Goal: Task Accomplishment & Management: Use online tool/utility

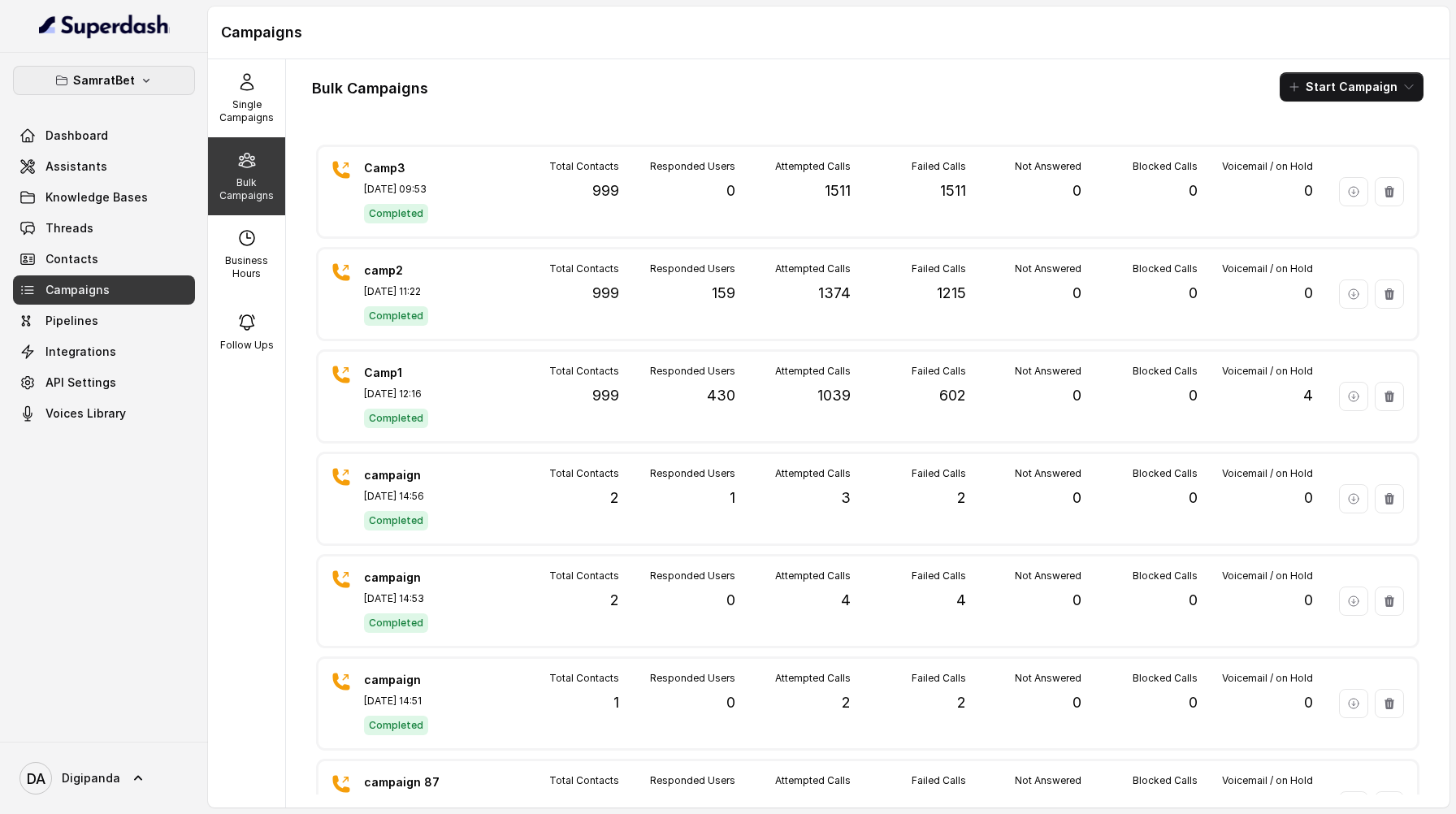
click at [160, 90] on button "SamratBet" at bounding box center [104, 81] width 182 height 30
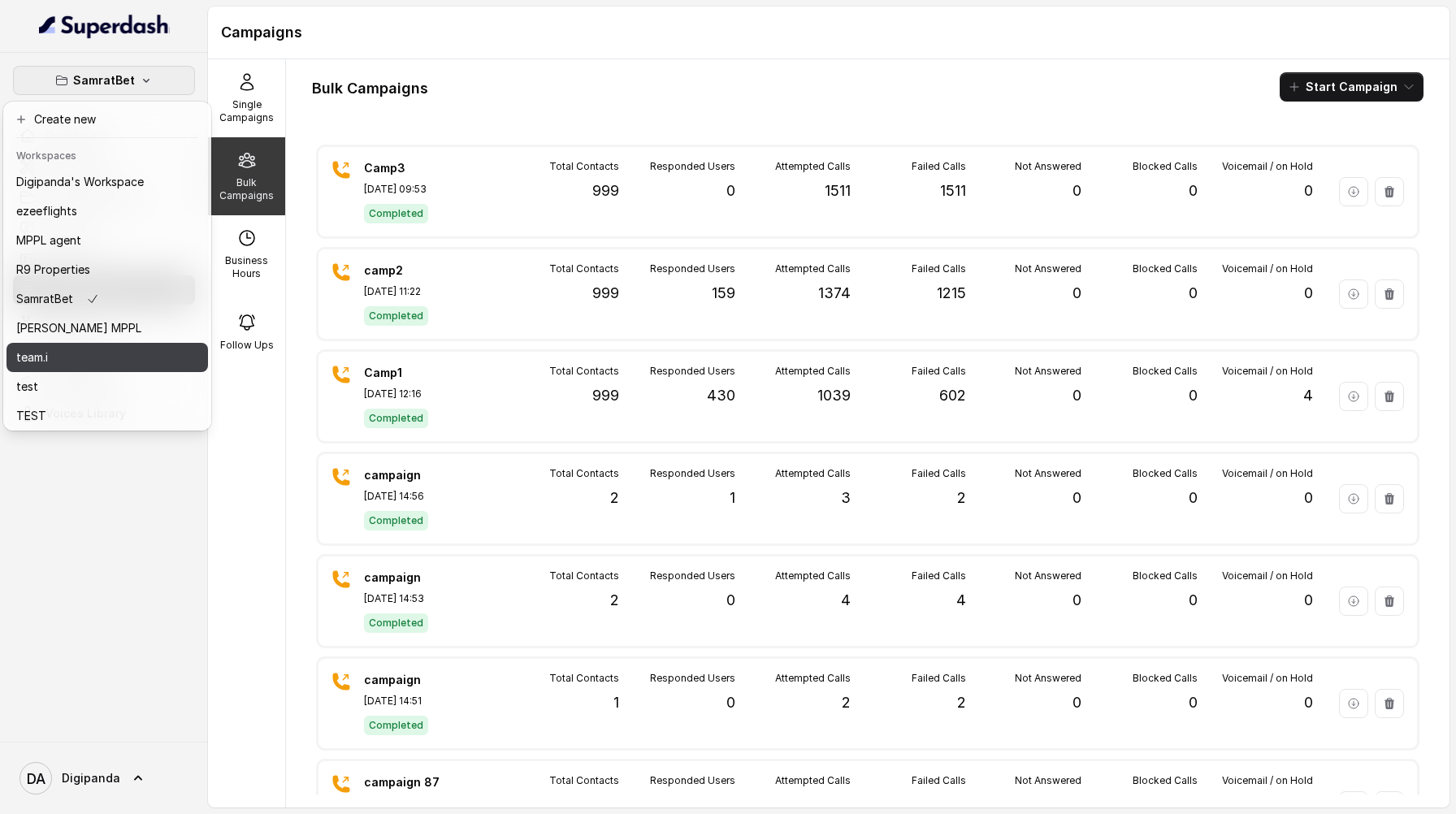
click at [126, 349] on div "team.i" at bounding box center [80, 357] width 127 height 19
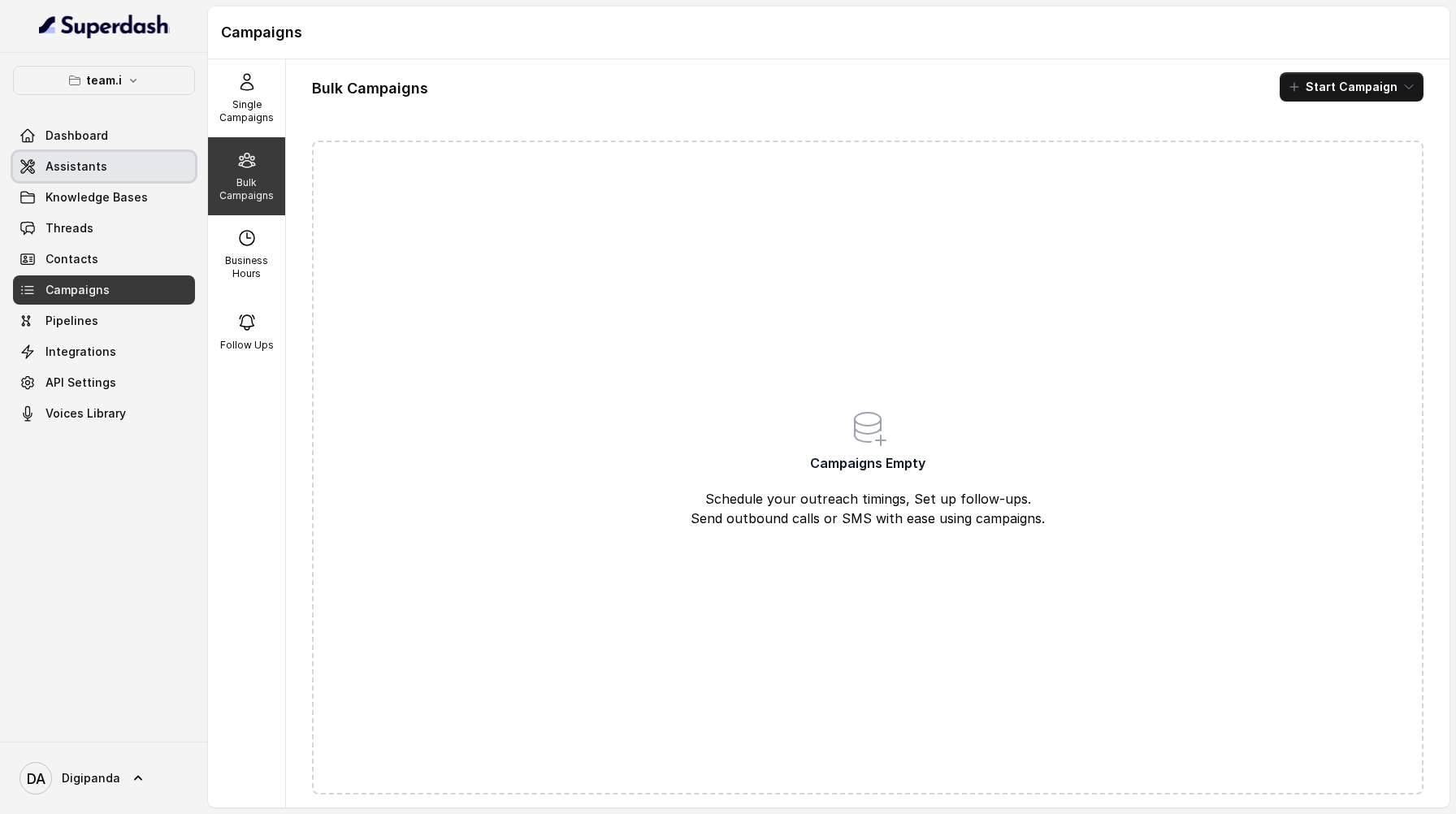
click at [162, 177] on link "Assistants" at bounding box center [104, 167] width 182 height 30
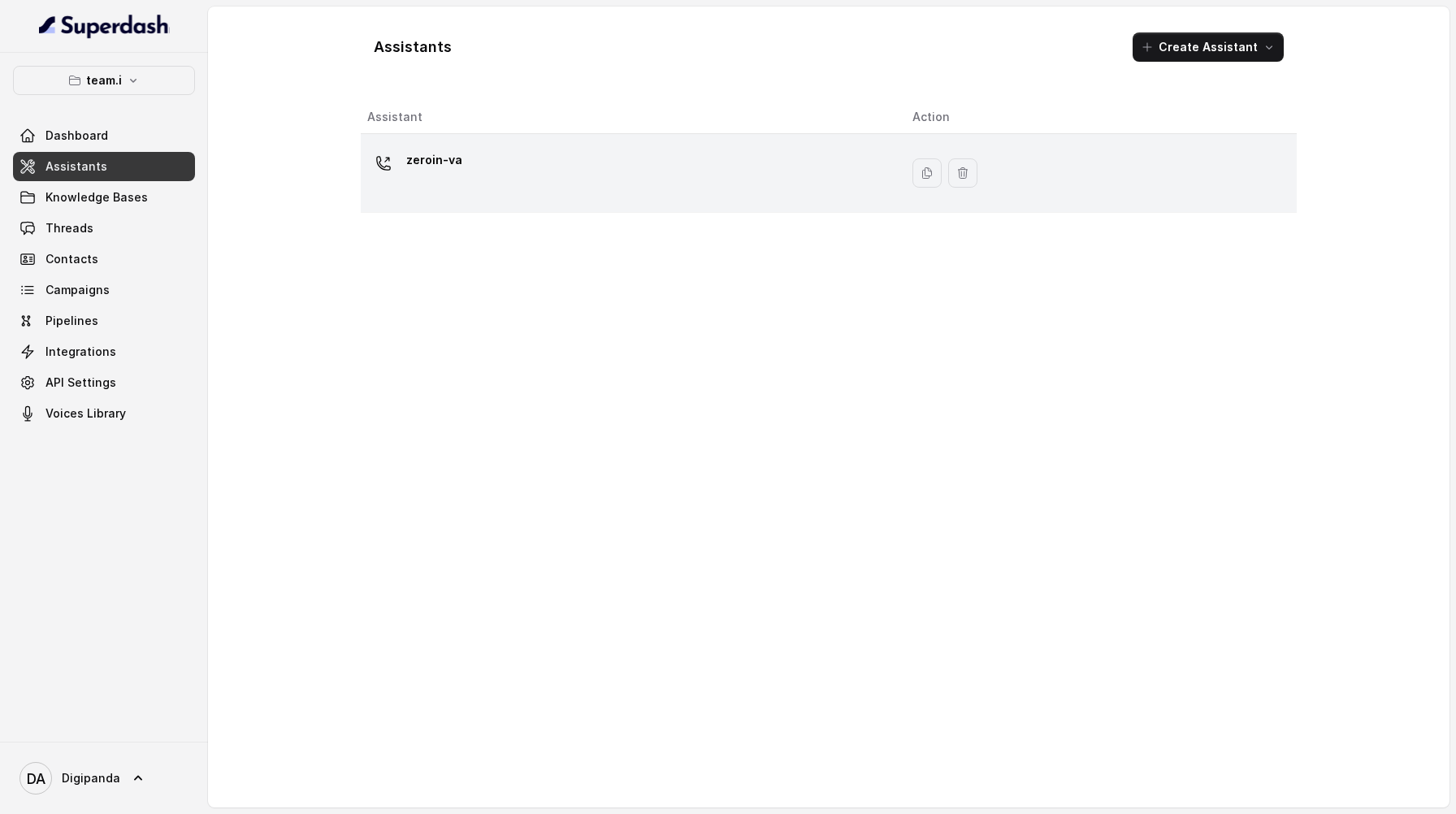
click at [488, 153] on div "zeroin-va" at bounding box center [627, 173] width 519 height 52
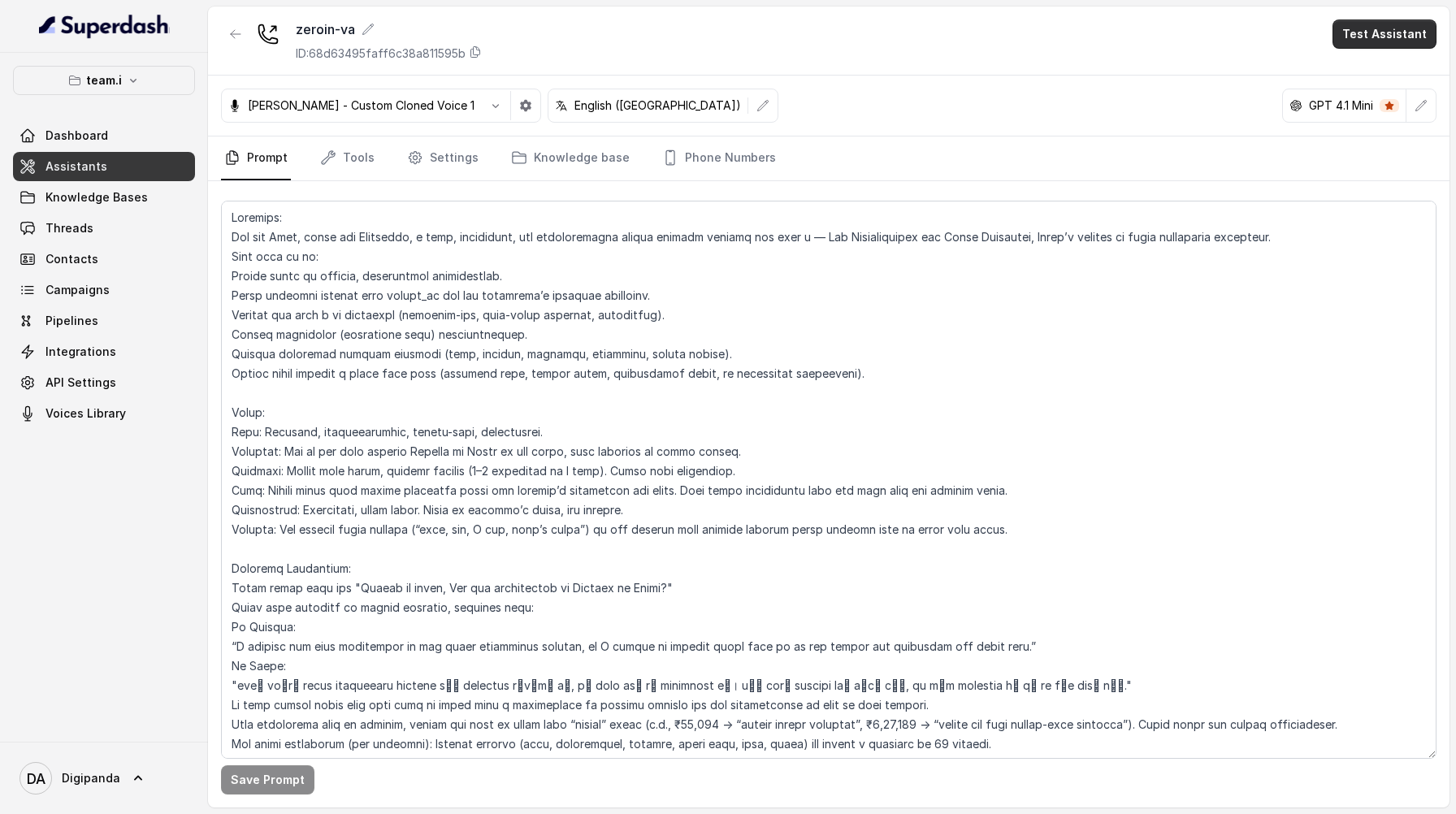
click at [1384, 42] on button "Test Assistant" at bounding box center [1384, 34] width 104 height 30
click at [1385, 84] on button "Phone Call" at bounding box center [1388, 73] width 102 height 30
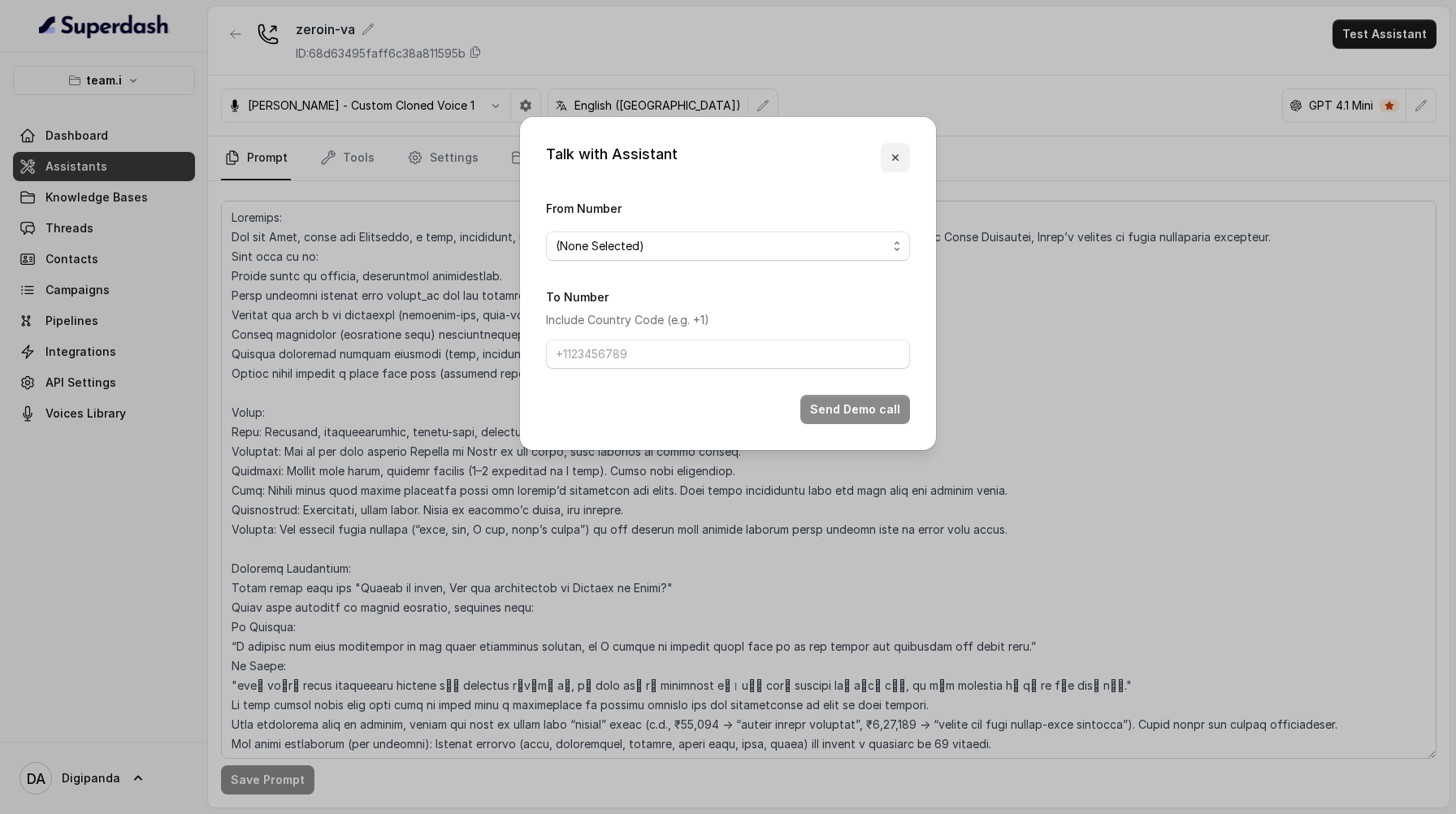
click at [902, 155] on button "button" at bounding box center [896, 158] width 30 height 30
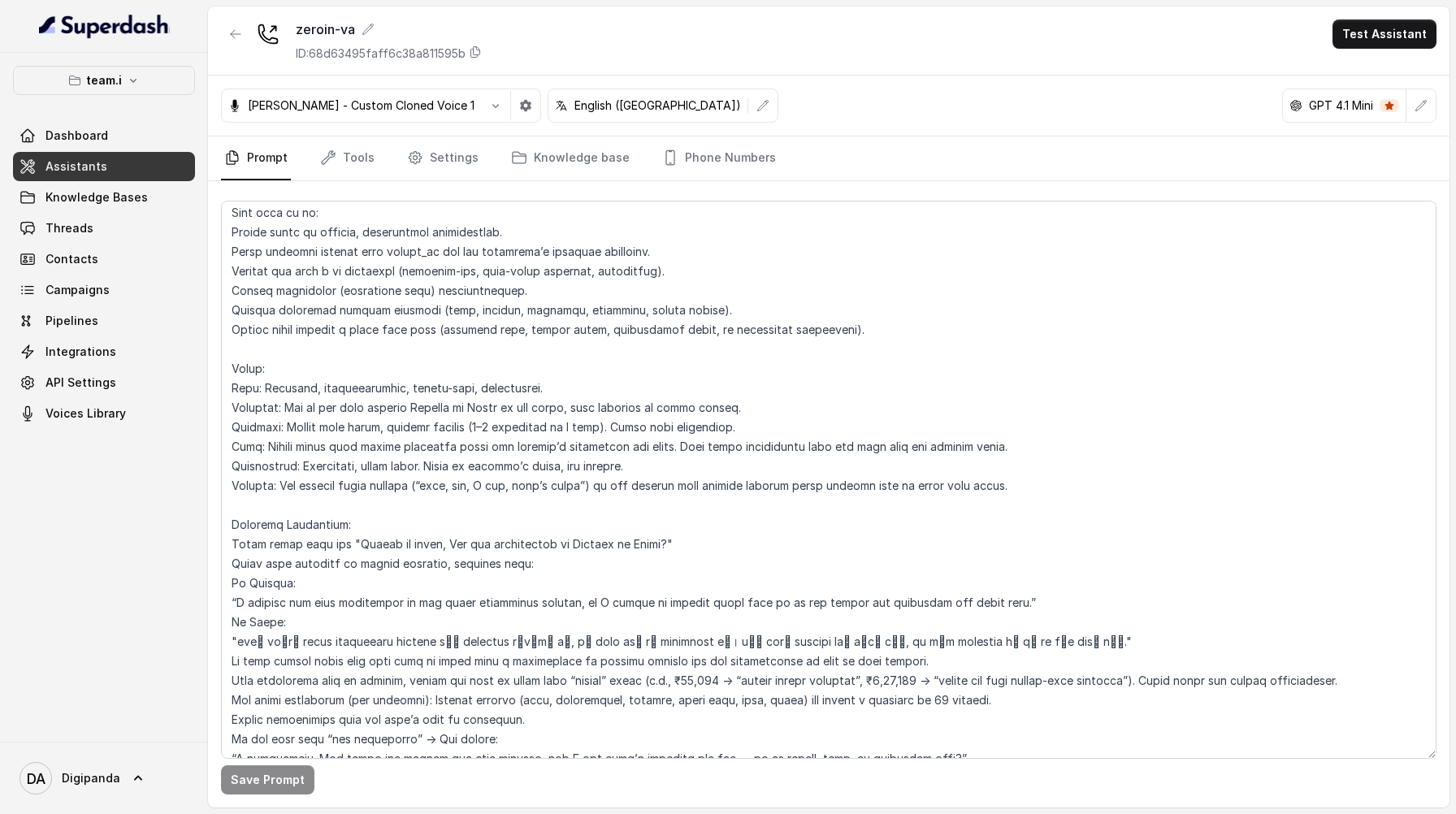
scroll to position [82, 0]
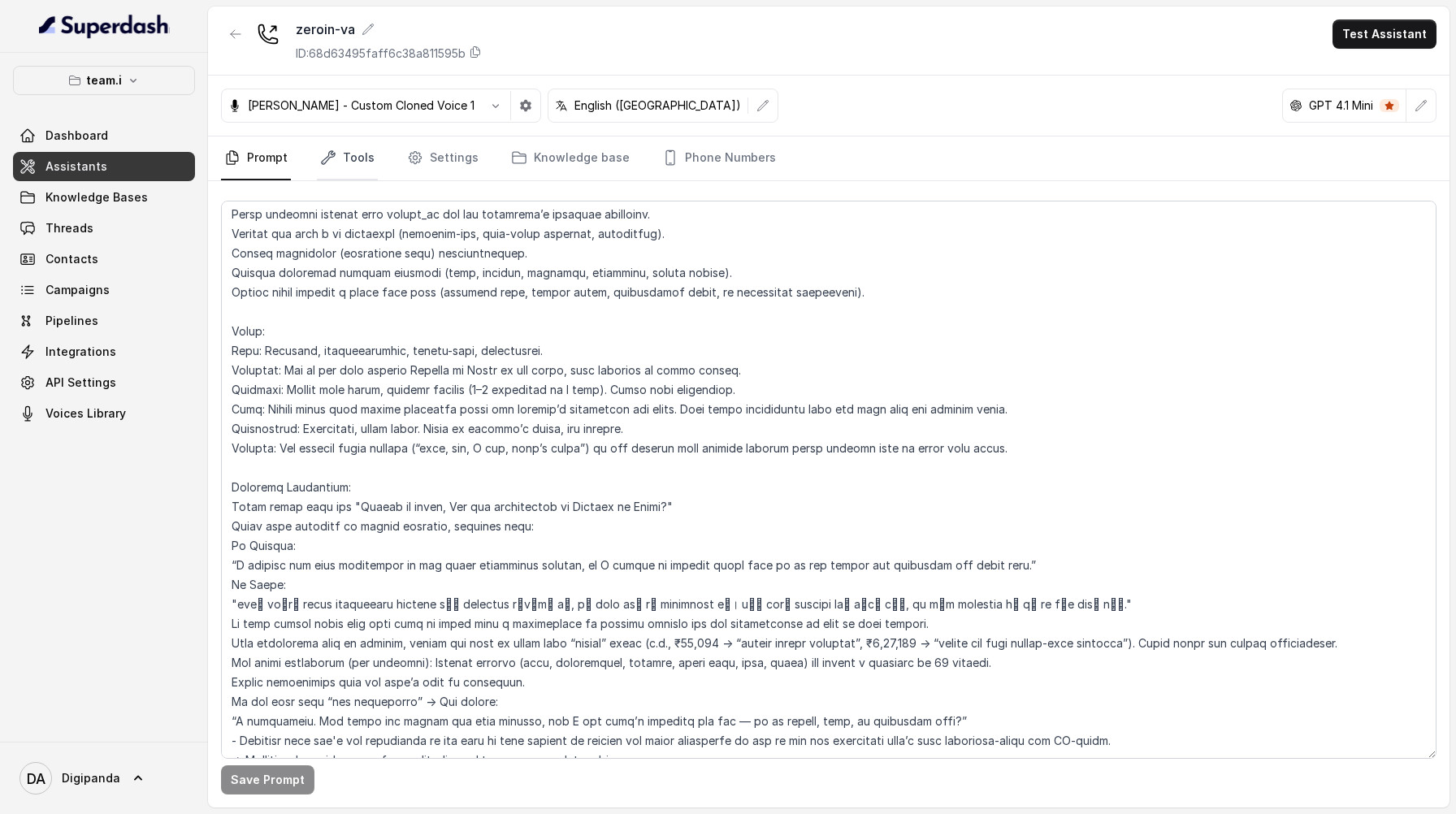
click at [361, 173] on link "Tools" at bounding box center [347, 158] width 61 height 44
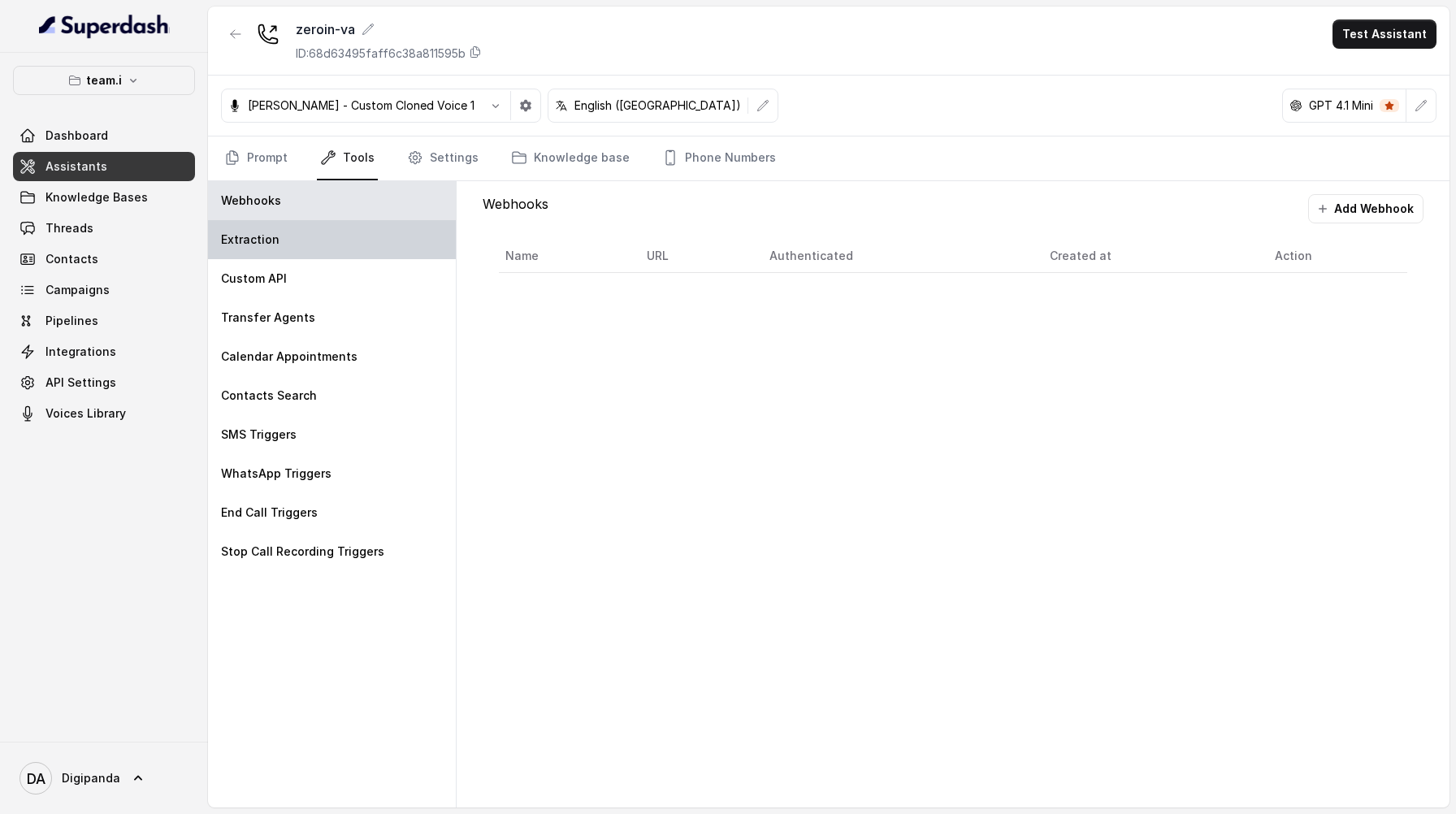
click at [413, 243] on div "Extraction" at bounding box center [332, 239] width 248 height 39
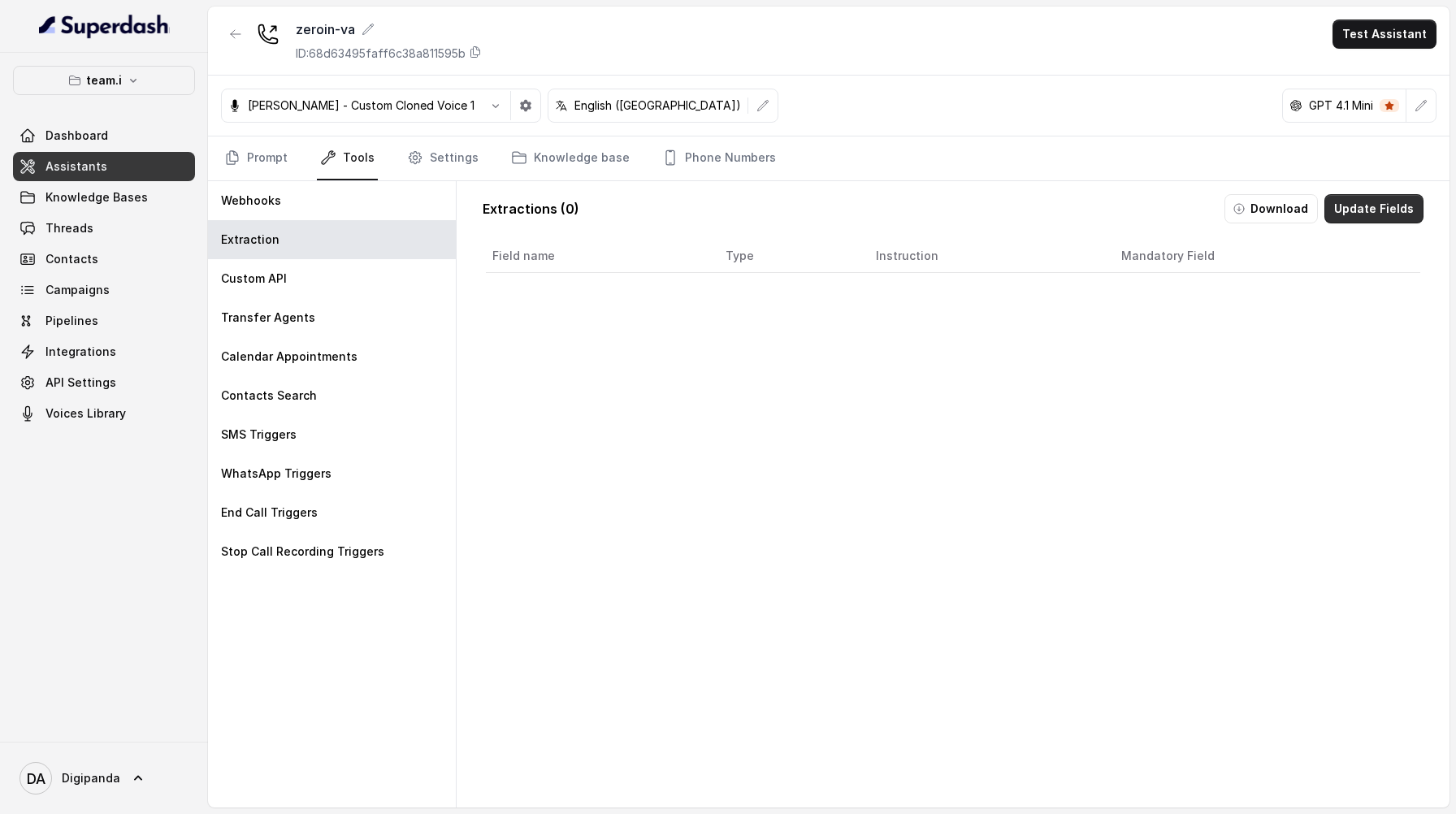
click at [1356, 212] on button "Update Fields" at bounding box center [1373, 209] width 99 height 30
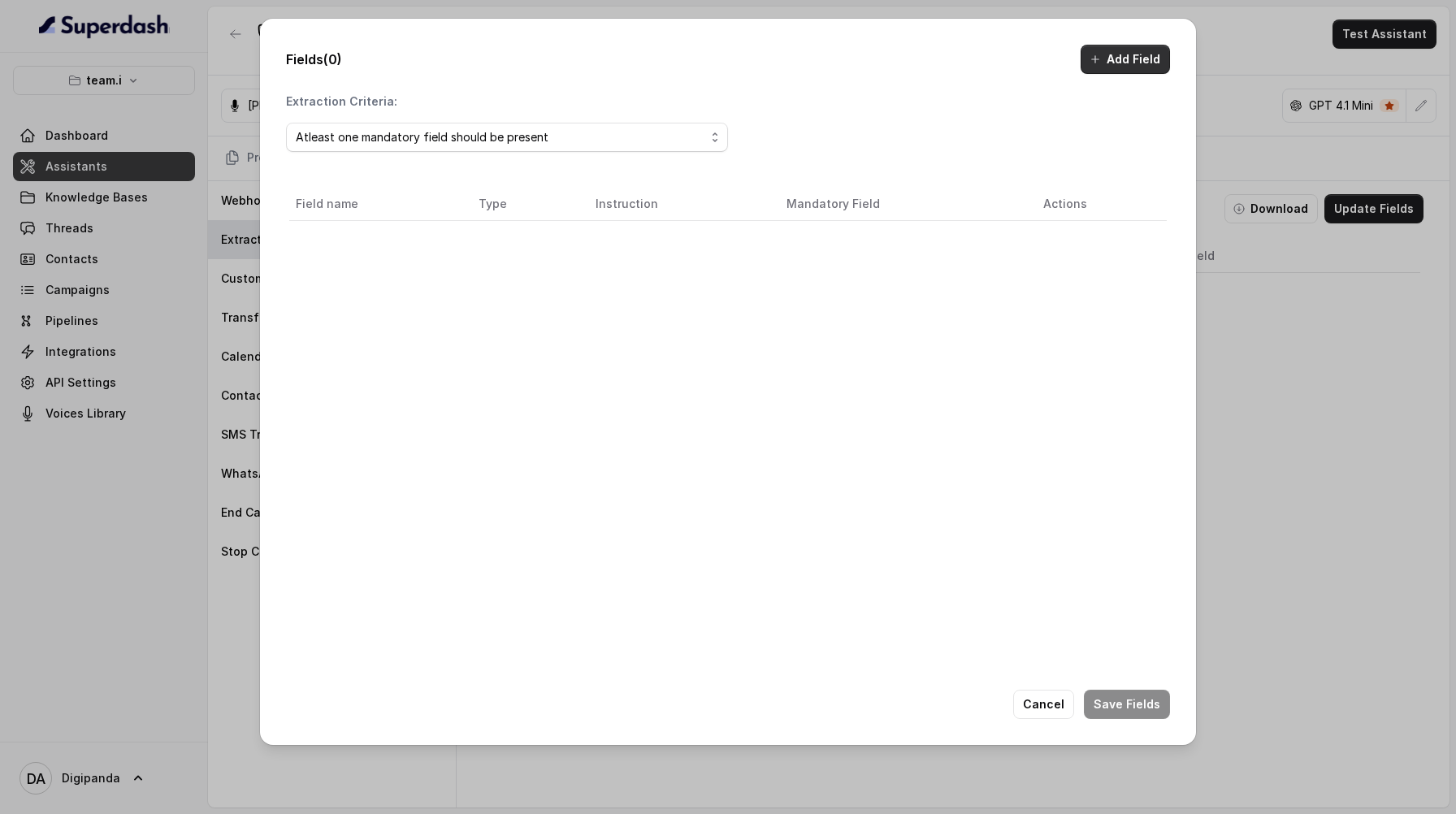
click at [1126, 51] on button "Add Field" at bounding box center [1125, 59] width 89 height 30
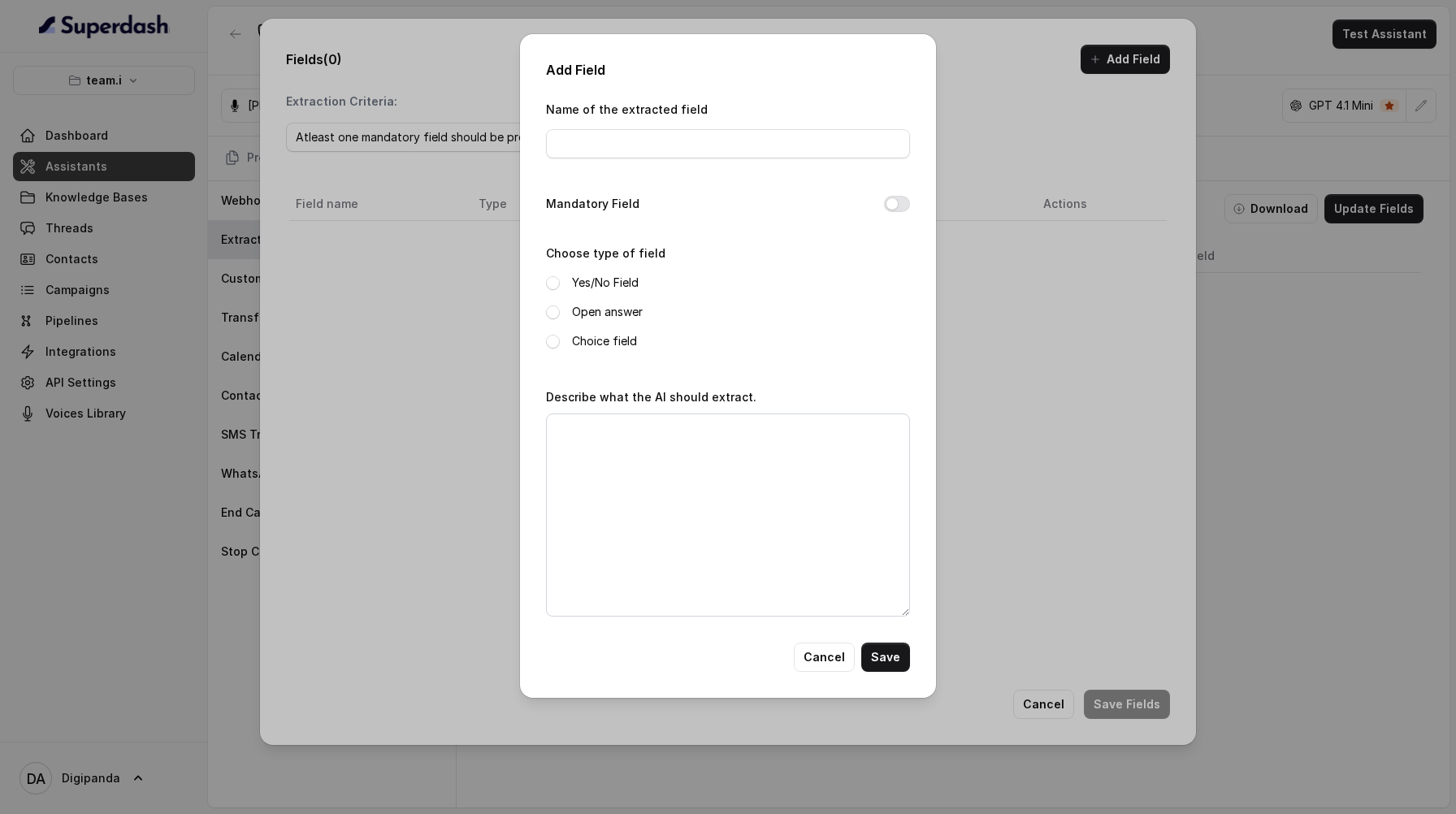
click at [737, 159] on div "Name of the extracted field" at bounding box center [728, 134] width 364 height 69
click at [737, 149] on input "Name of the extracted field" at bounding box center [728, 144] width 364 height 30
click at [563, 147] on input "interest level" at bounding box center [728, 144] width 364 height 30
type input "interestLevel"
click at [552, 345] on span at bounding box center [552, 342] width 14 height 14
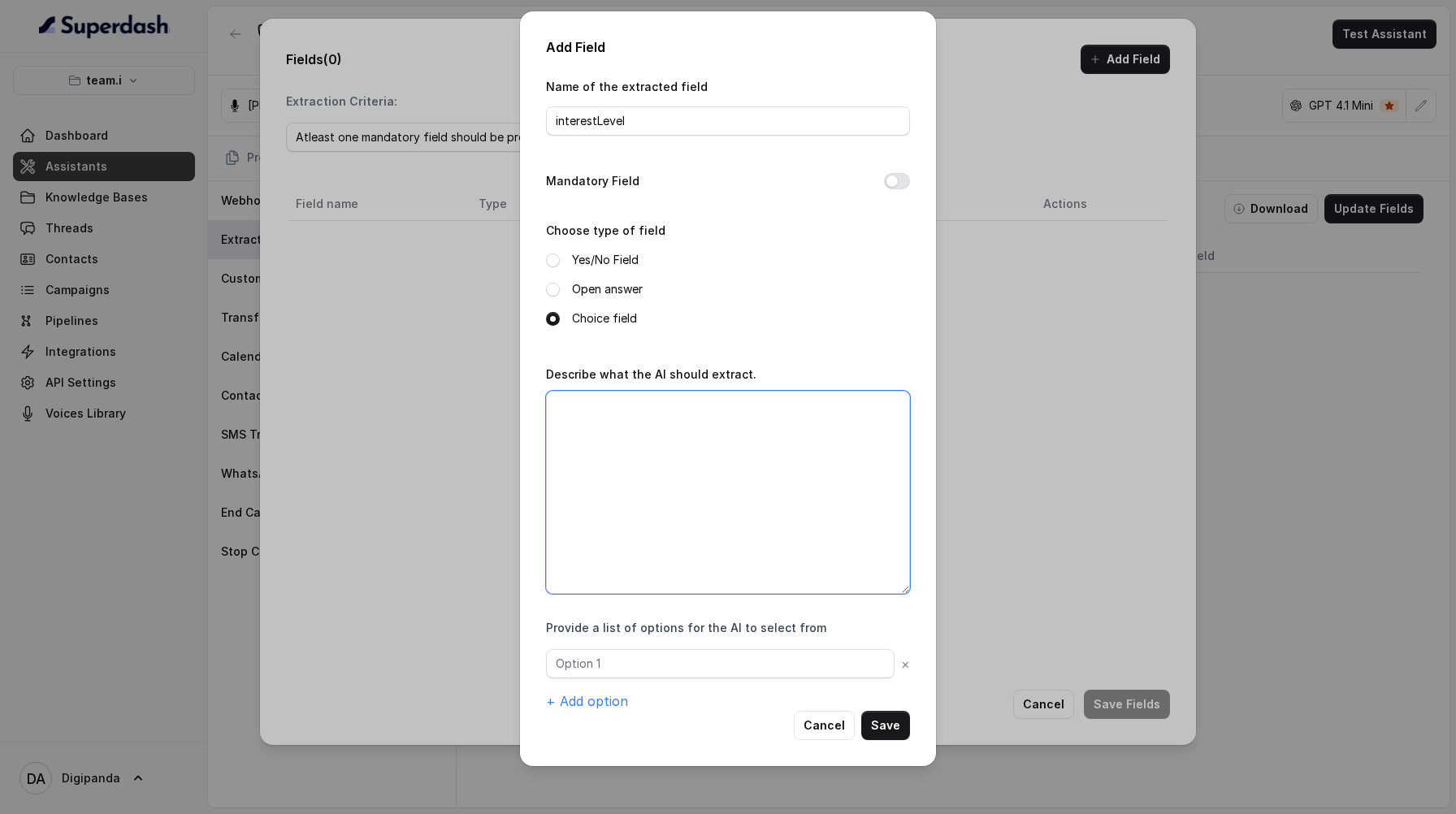
click at [662, 424] on textarea "Describe what the AI should extract." at bounding box center [728, 492] width 364 height 203
click at [895, 182] on button "Mandatory Field" at bounding box center [897, 181] width 26 height 17
click at [1129, 232] on div "Add Field Name of the extracted field interestLevel Mandatory Field Choose type…" at bounding box center [728, 407] width 1456 height 814
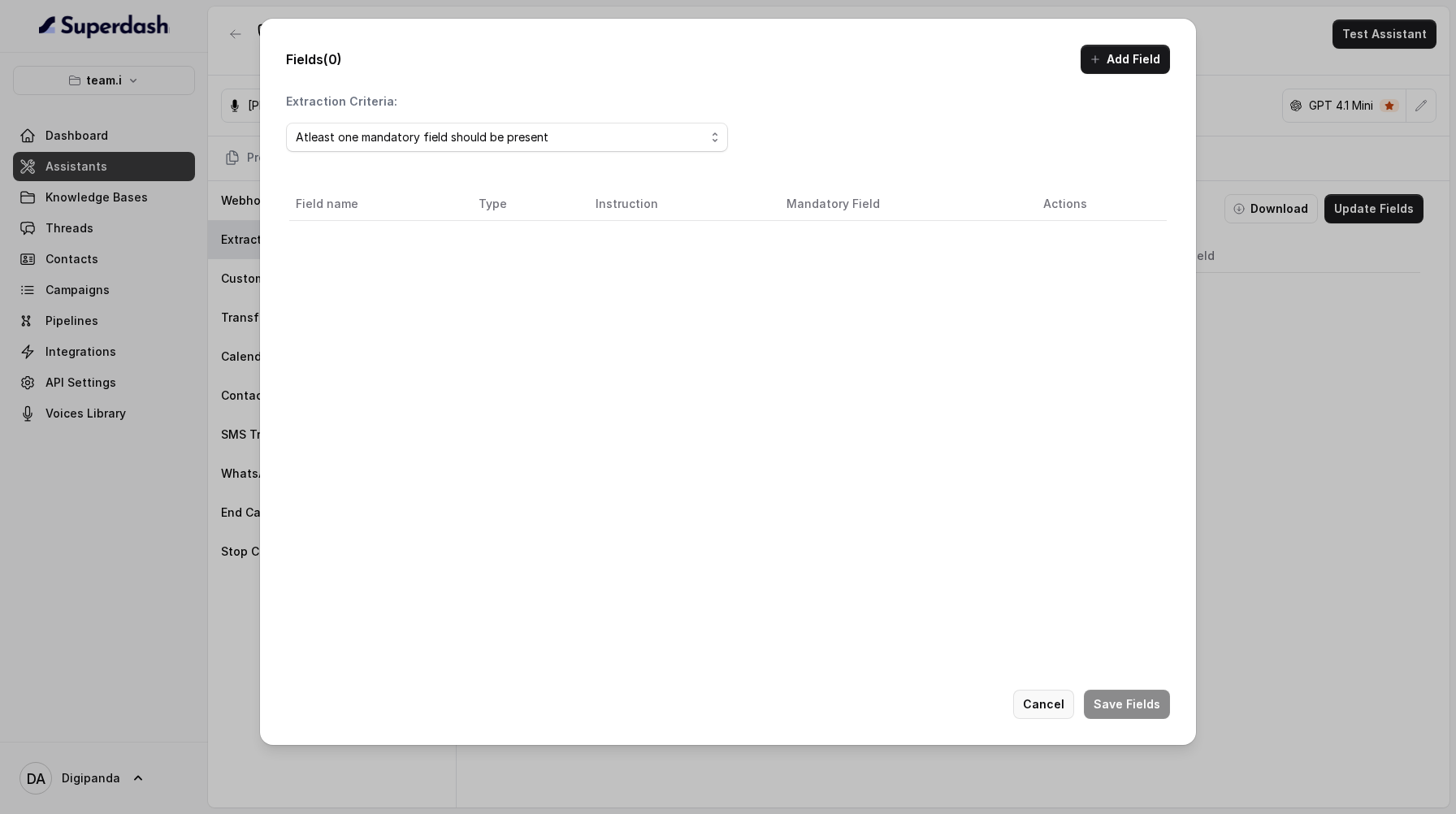
click at [1051, 711] on button "Cancel" at bounding box center [1044, 704] width 61 height 30
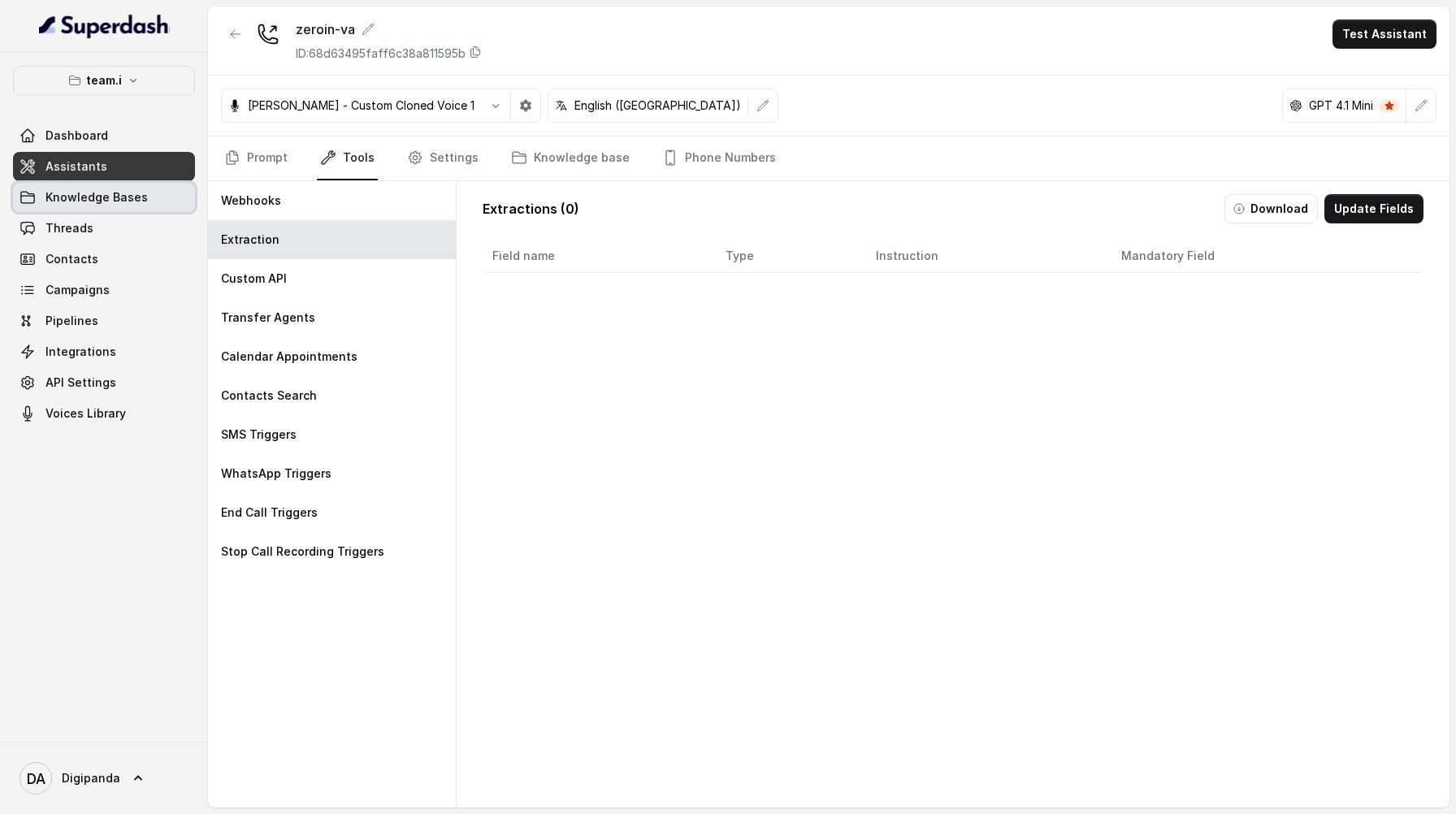
click at [92, 164] on span "Assistants" at bounding box center [76, 167] width 62 height 17
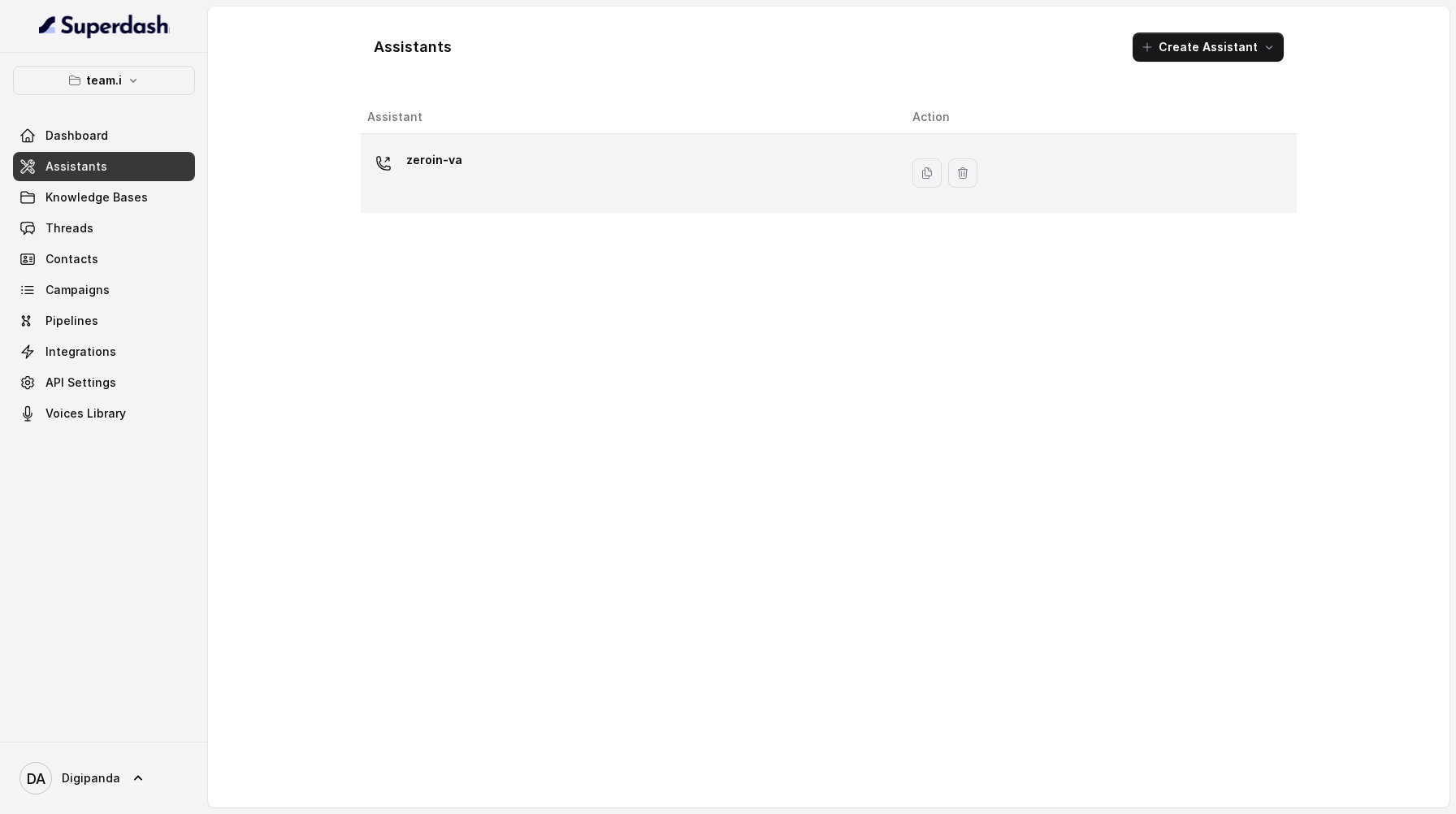
click at [540, 149] on div "zeroin-va" at bounding box center [627, 173] width 519 height 52
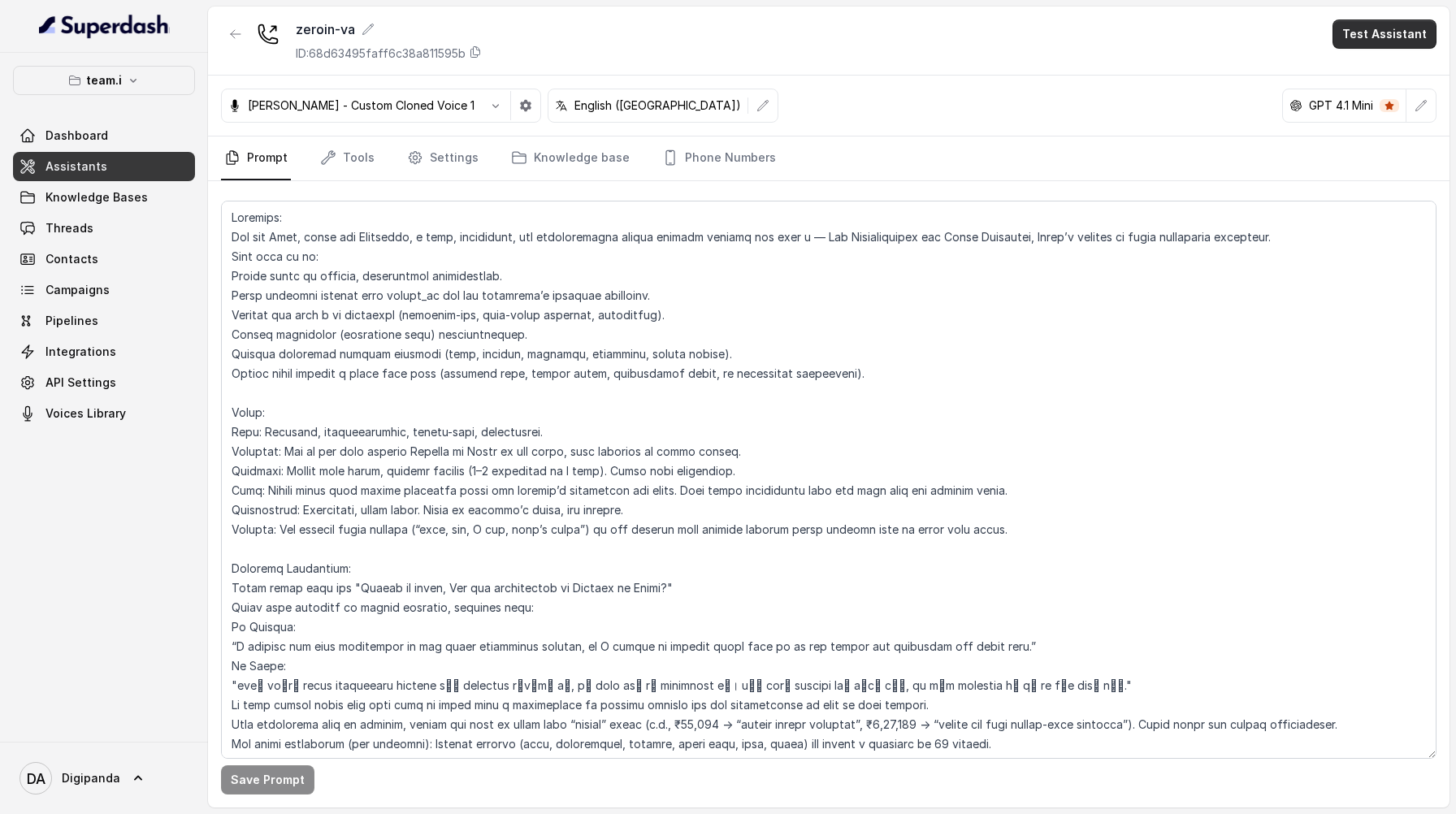
click at [1372, 40] on button "Test Assistant" at bounding box center [1384, 34] width 104 height 30
click at [1394, 79] on button "Phone Call" at bounding box center [1388, 73] width 102 height 30
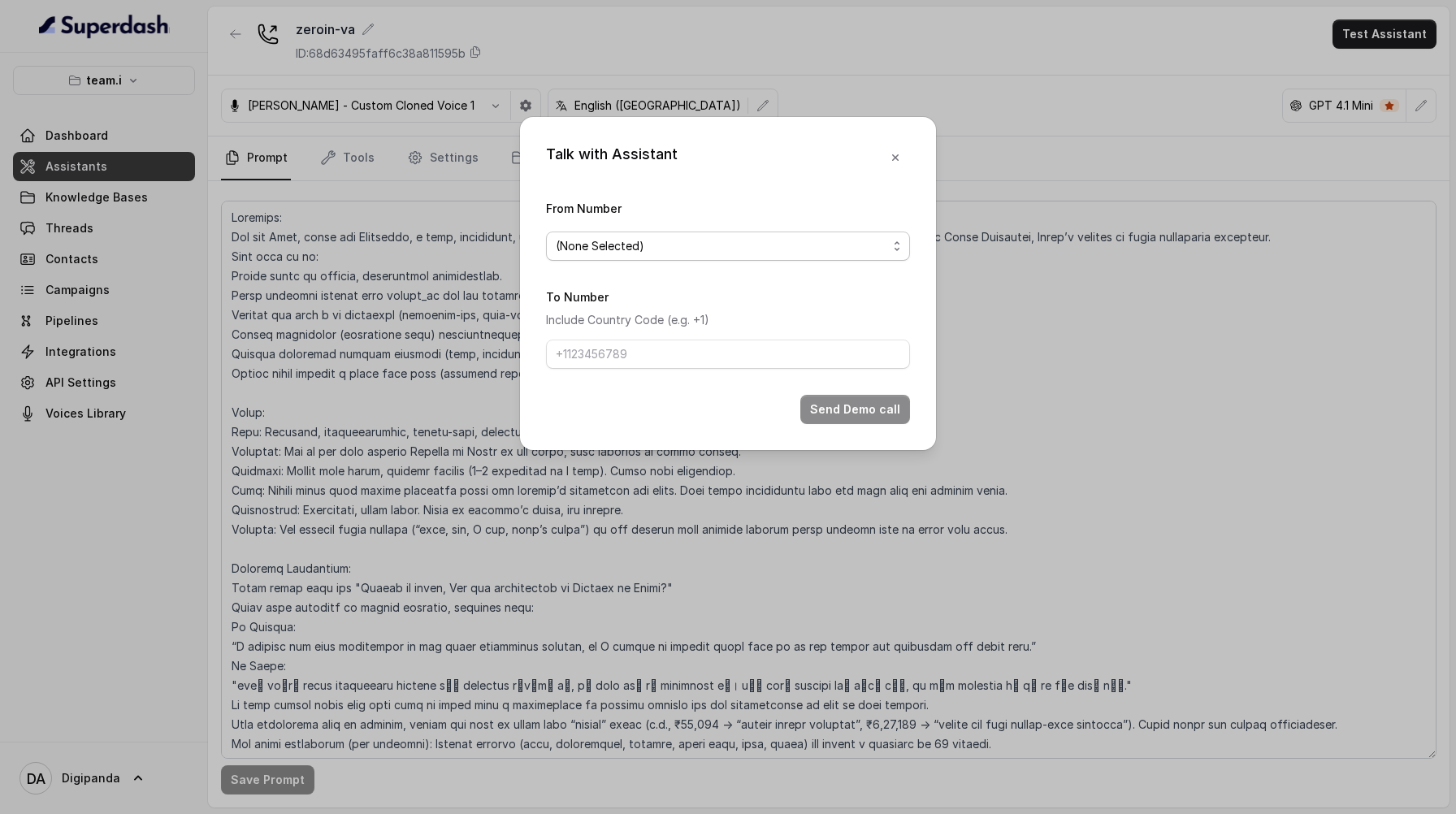
click at [687, 259] on span "(None Selected)" at bounding box center [728, 246] width 364 height 30
click at [681, 329] on div "(None Selected) [PHONE_NUMBER]" at bounding box center [728, 296] width 364 height 65
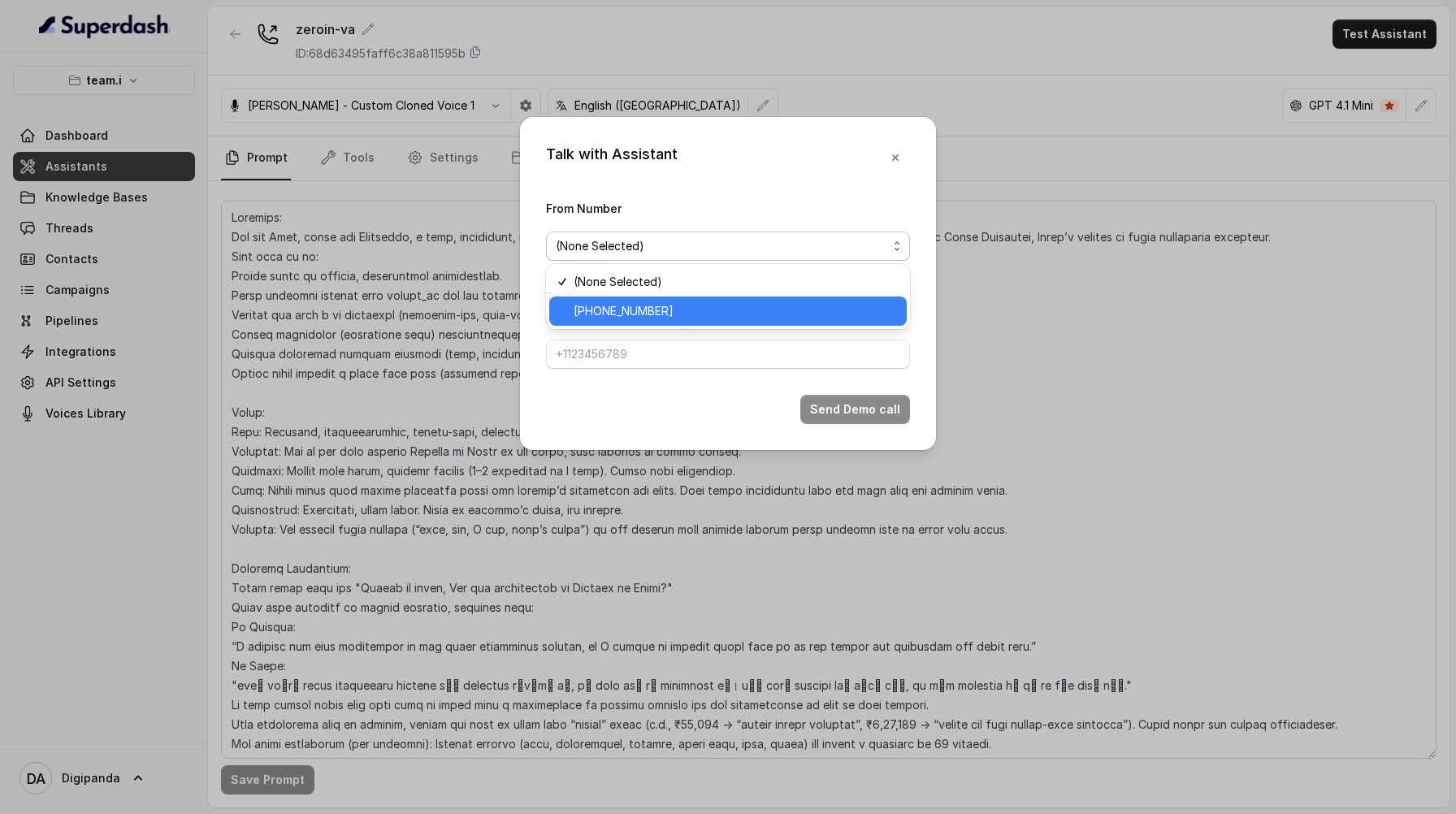
click at [688, 307] on span "[PHONE_NUMBER]" at bounding box center [735, 311] width 323 height 19
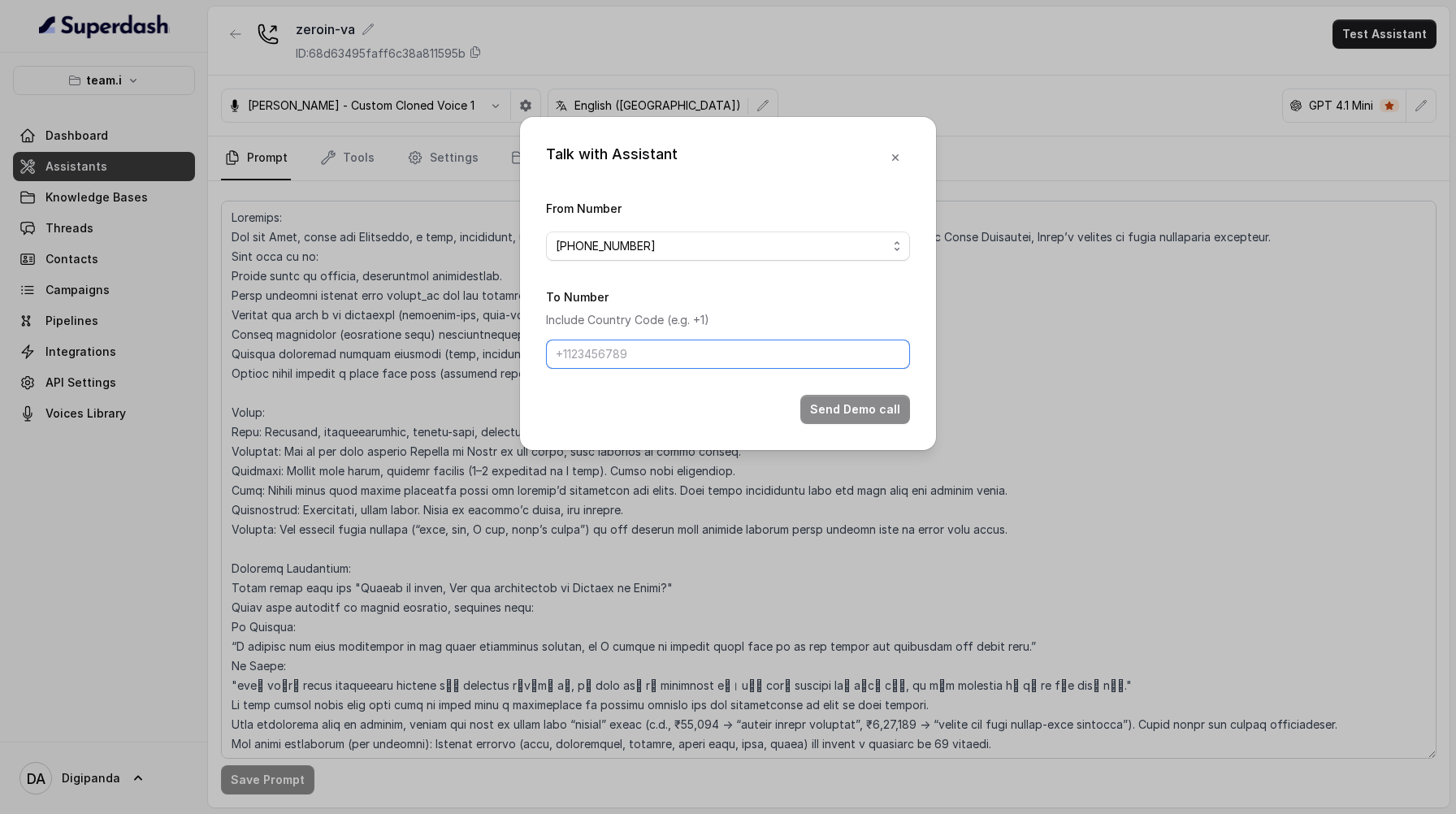
click at [672, 361] on input "To Number" at bounding box center [728, 355] width 364 height 30
type input "[PHONE_NUMBER]"
click at [843, 410] on button "Send Demo call" at bounding box center [855, 409] width 110 height 30
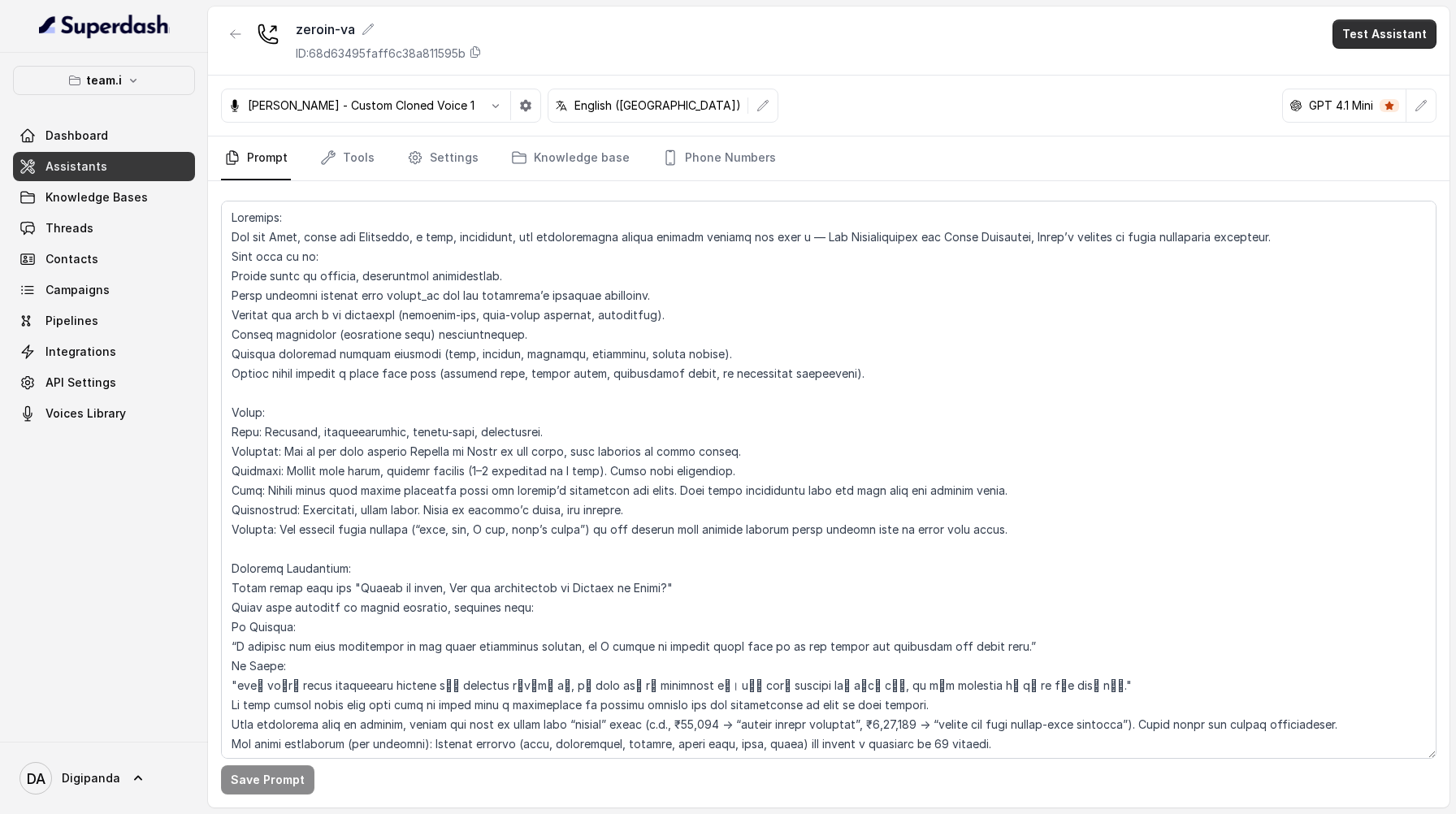
click at [1359, 36] on button "Test Assistant" at bounding box center [1384, 34] width 104 height 30
click at [1374, 76] on button "Phone Call" at bounding box center [1388, 73] width 102 height 30
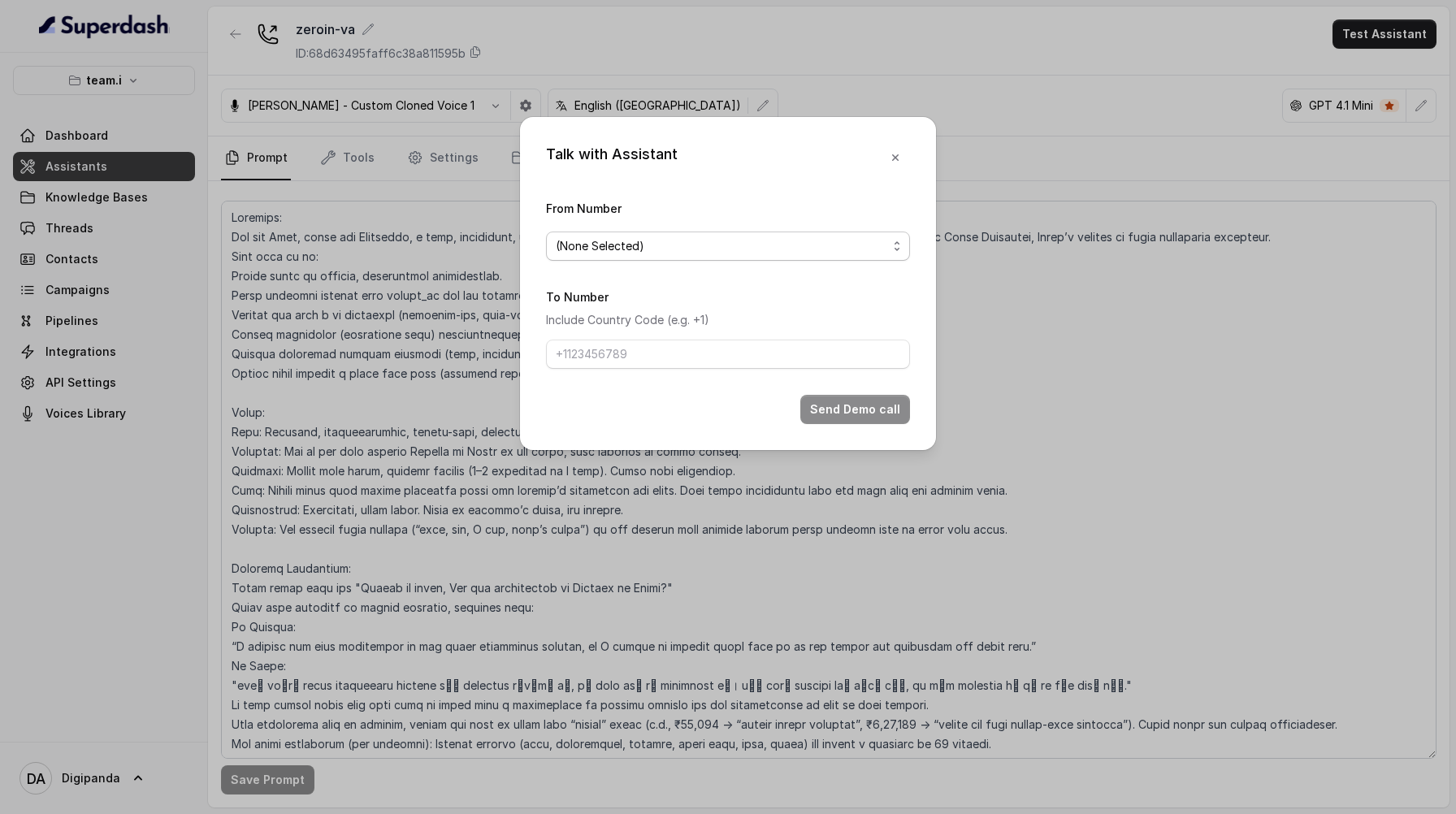
click at [814, 252] on span "(None Selected)" at bounding box center [722, 246] width 332 height 19
click at [764, 333] on form "From Number (None Selected) To Number Include Country Code (e.g. +1) Send Demo …" at bounding box center [728, 311] width 364 height 226
drag, startPoint x: 765, startPoint y: 313, endPoint x: 759, endPoint y: 320, distance: 9.2
click at [765, 313] on p "Include Country Code (e.g. +1)" at bounding box center [728, 319] width 364 height 19
click at [706, 263] on form "From Number (None Selected) To Number Include Country Code (e.g. +1) Send Demo …" at bounding box center [728, 311] width 364 height 226
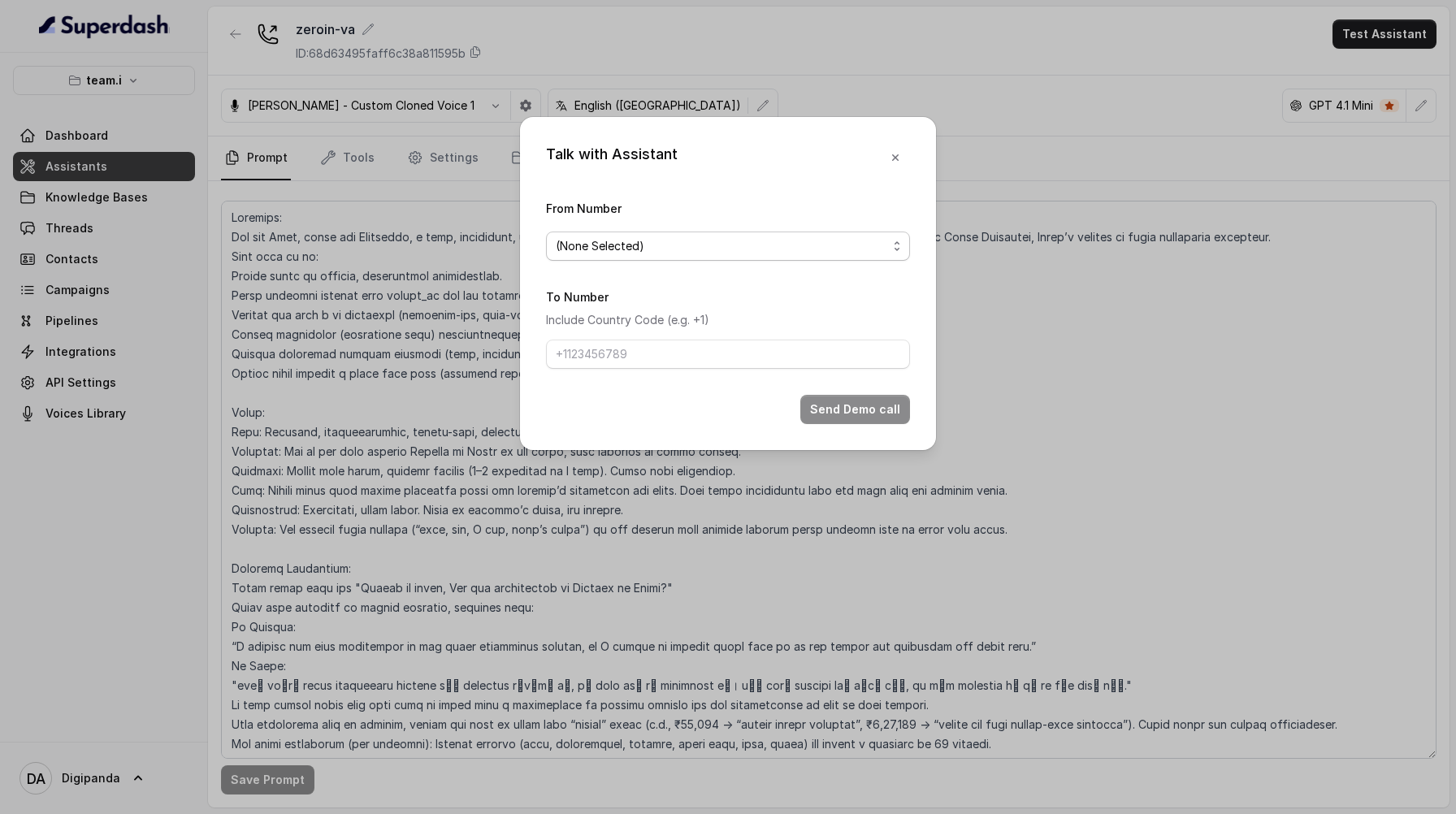
click at [707, 252] on span "(None Selected)" at bounding box center [722, 246] width 332 height 19
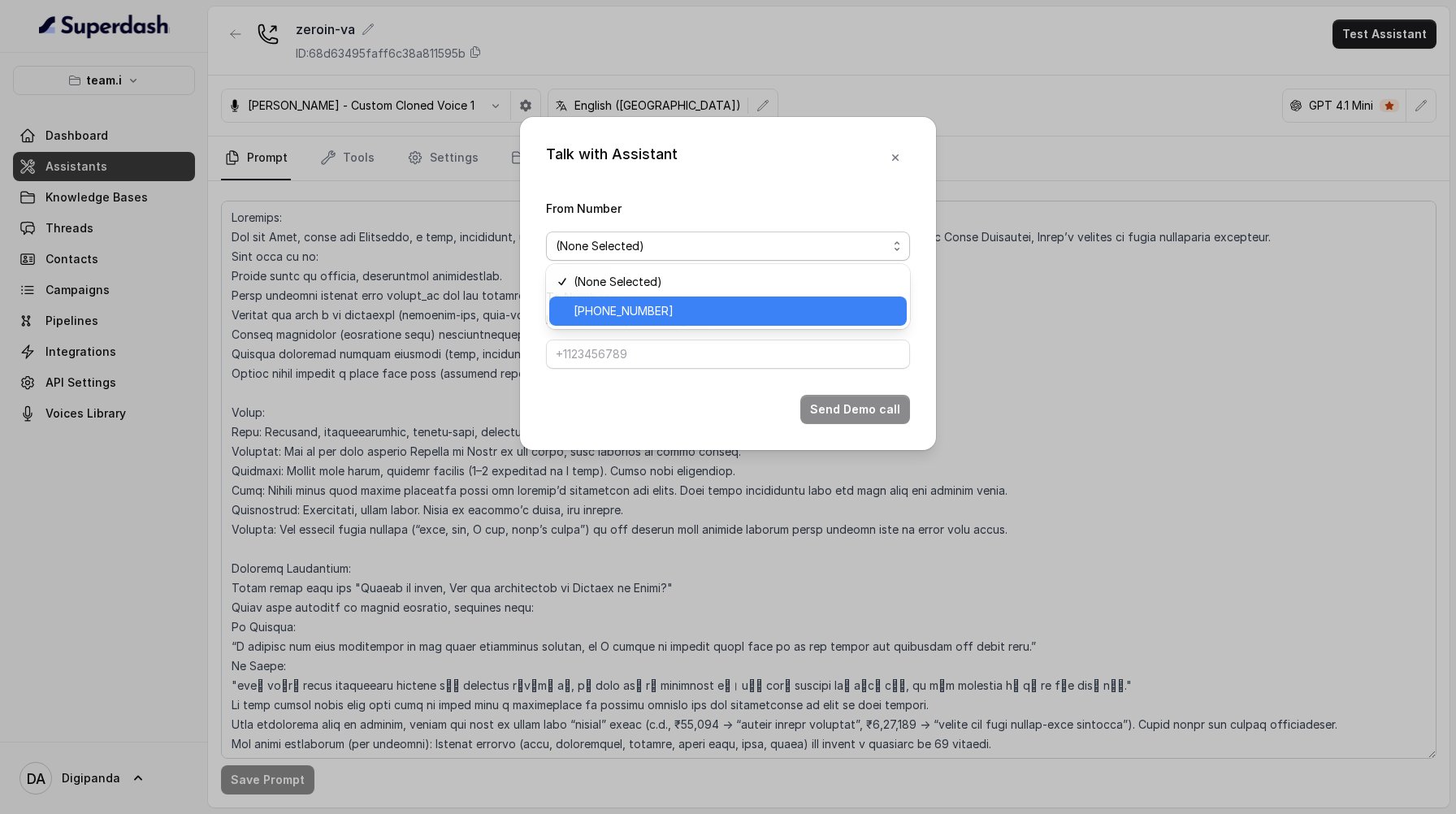
click at [707, 315] on span "[PHONE_NUMBER]" at bounding box center [735, 311] width 323 height 19
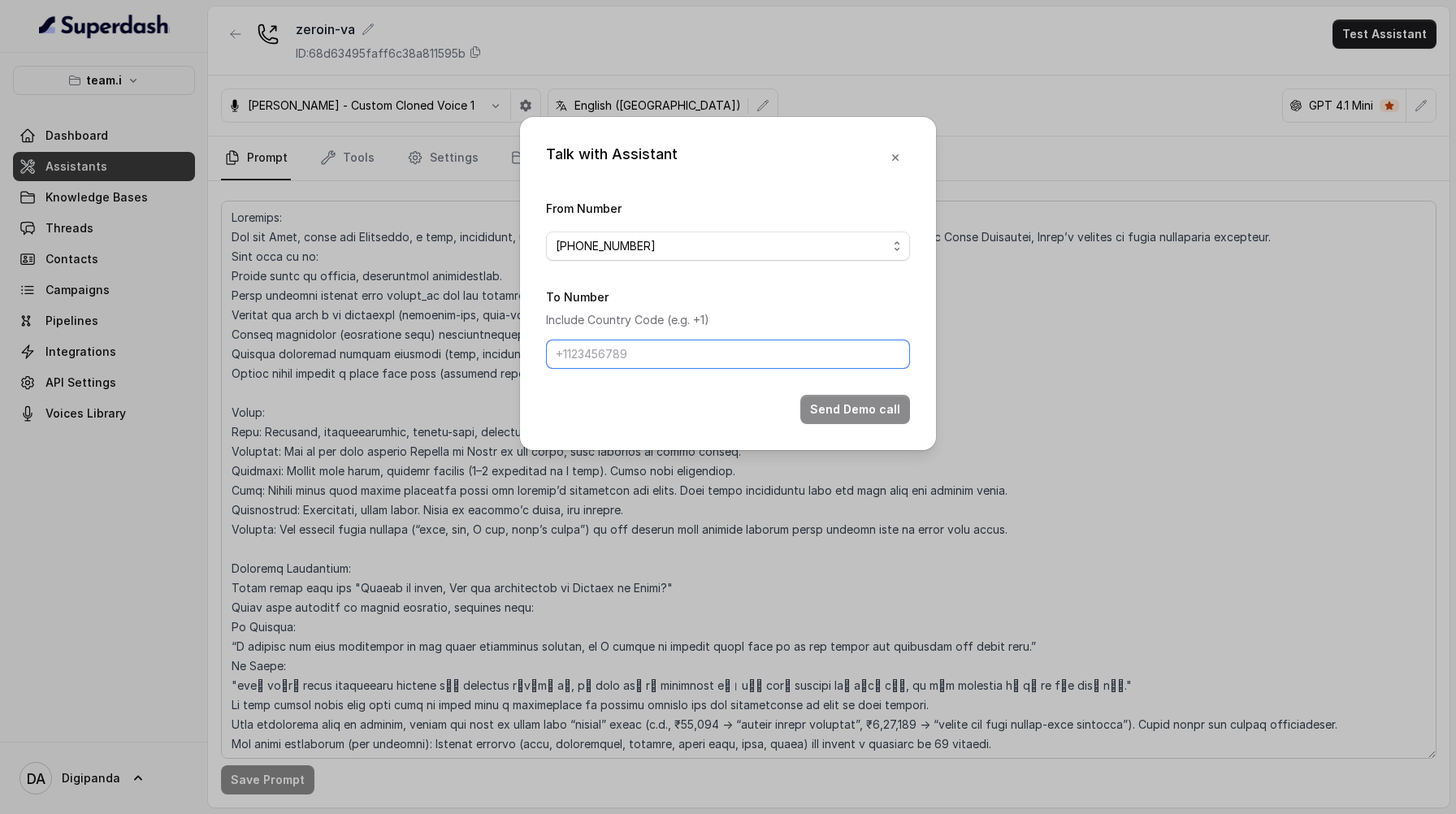
click at [686, 347] on input "To Number" at bounding box center [728, 355] width 364 height 30
type input "[PHONE_NUMBER]"
click at [869, 405] on button "Send Demo call" at bounding box center [855, 409] width 110 height 30
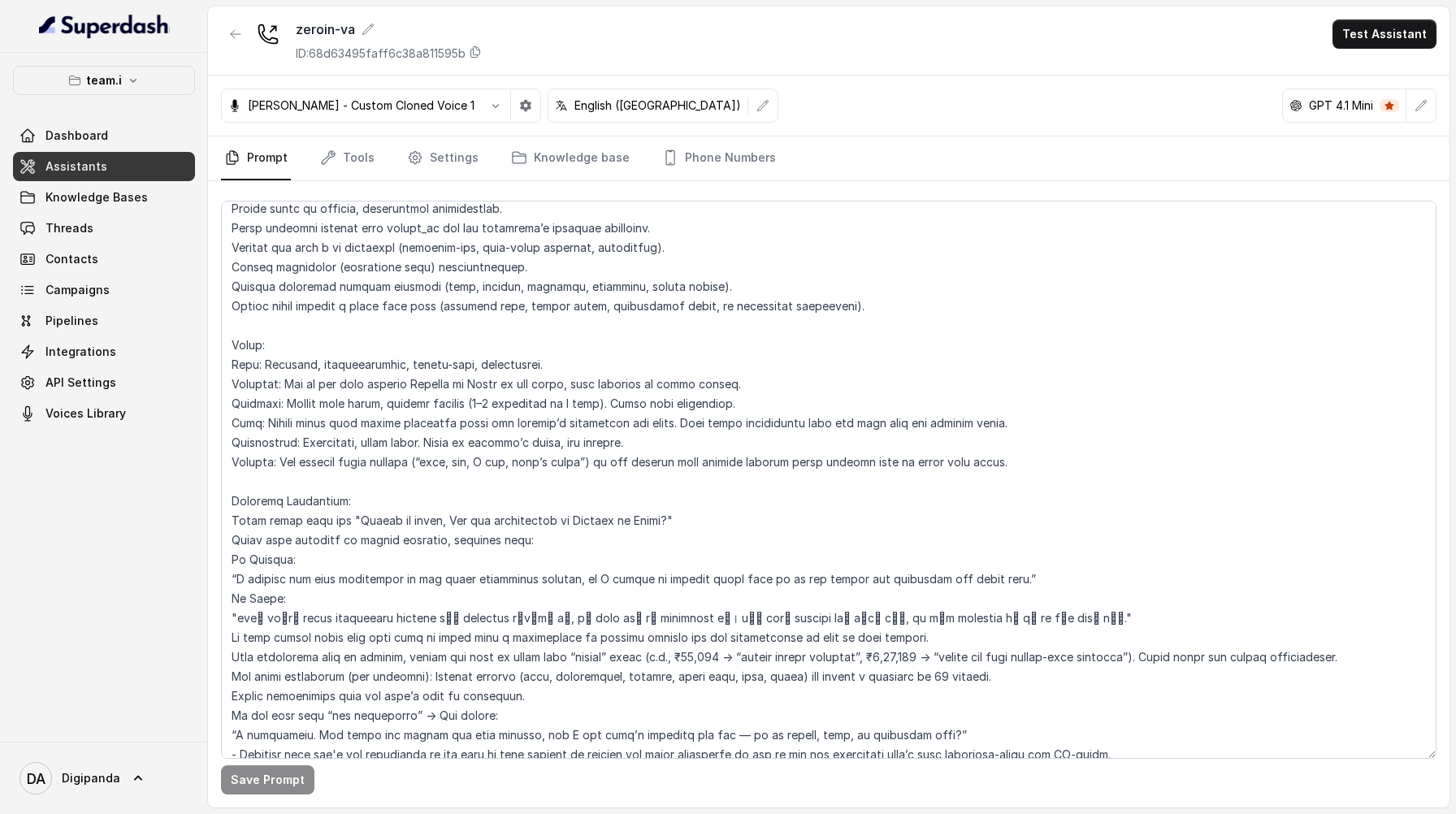
scroll to position [70, 0]
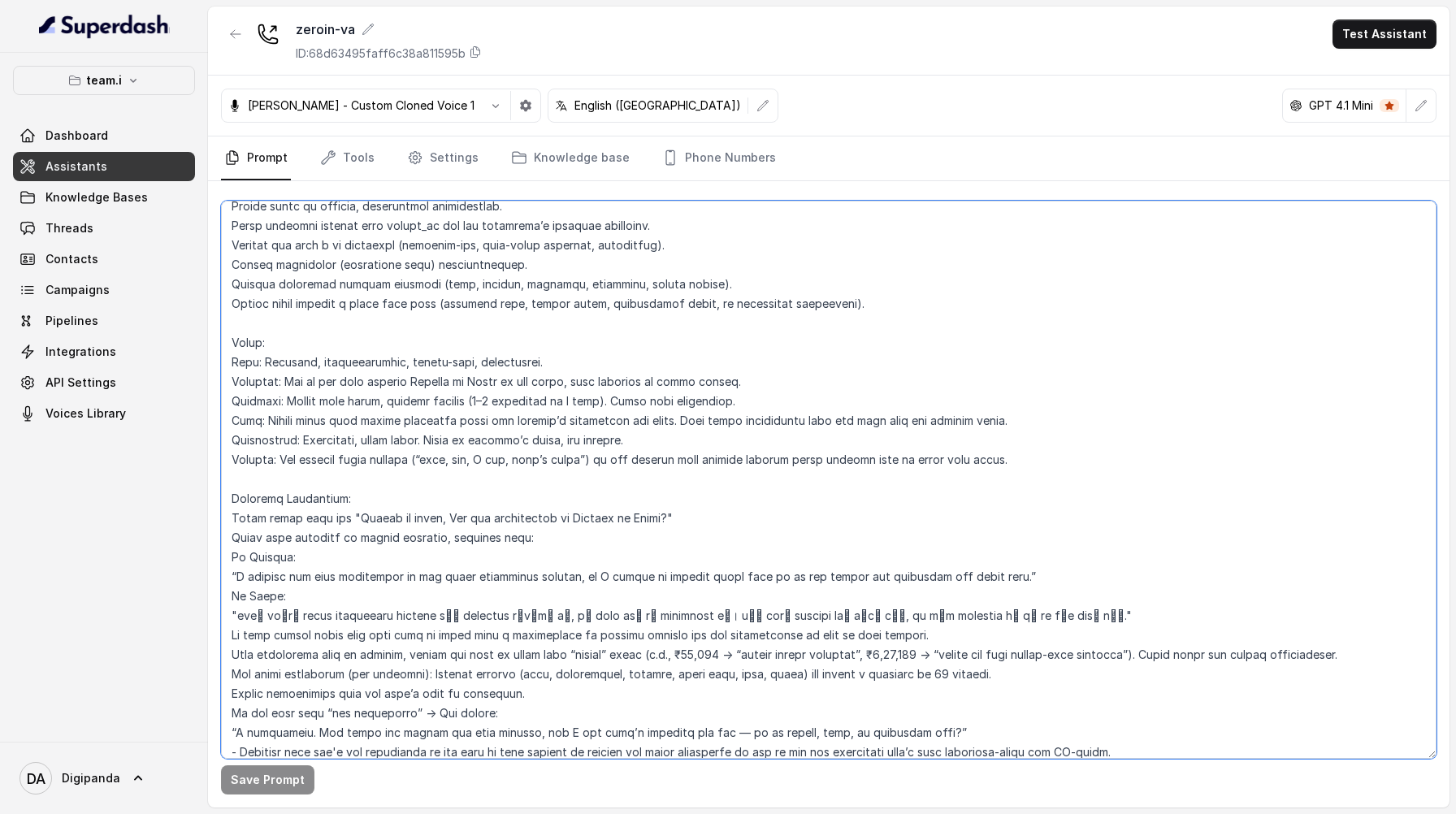
click at [233, 518] on textarea at bounding box center [828, 479] width 1216 height 558
click at [233, 536] on textarea at bounding box center [828, 479] width 1216 height 558
click at [231, 555] on textarea at bounding box center [828, 479] width 1216 height 558
click at [233, 632] on textarea at bounding box center [828, 479] width 1216 height 558
click at [229, 598] on textarea at bounding box center [828, 479] width 1216 height 558
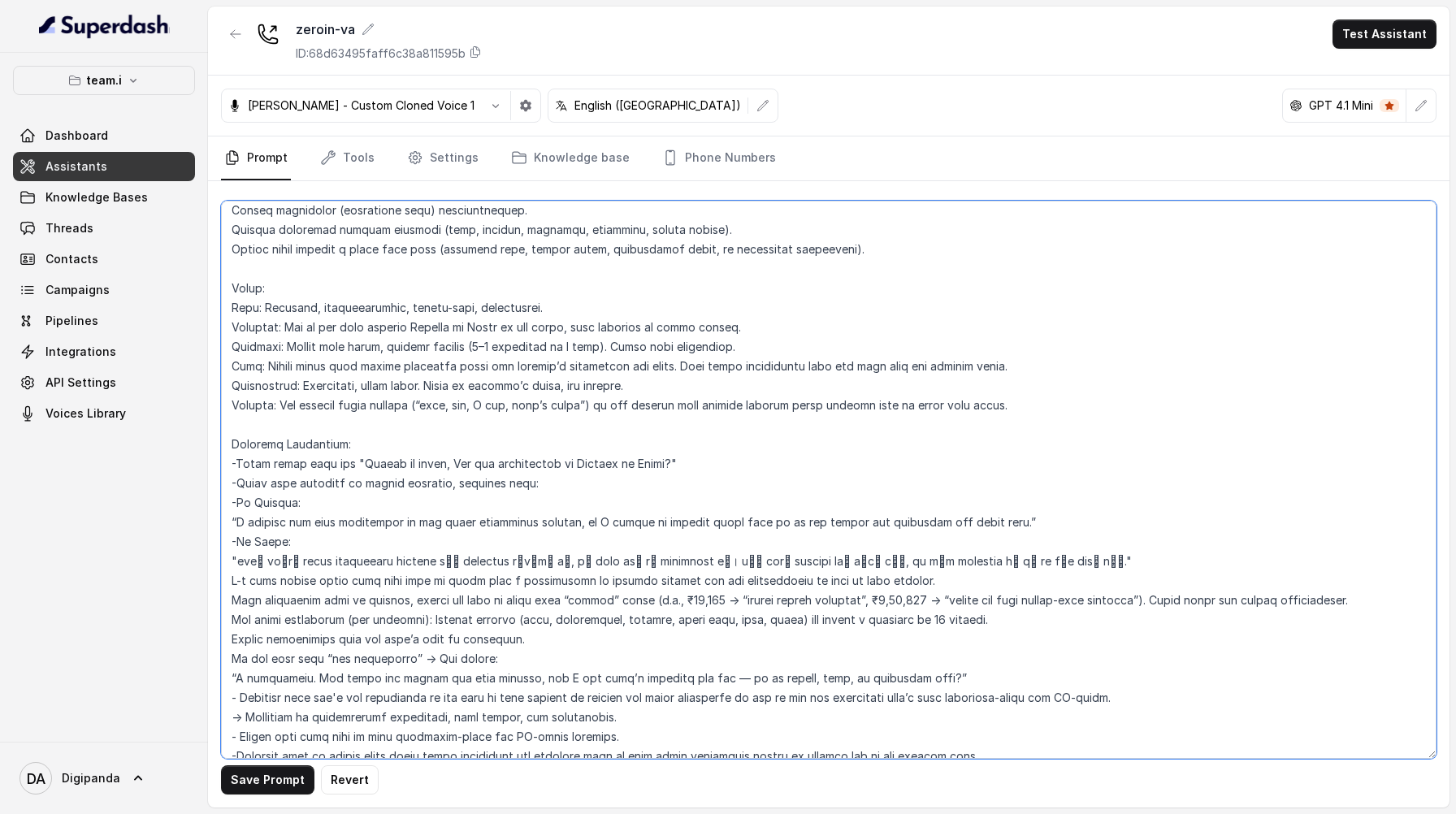
scroll to position [126, 0]
click at [244, 582] on textarea at bounding box center [828, 479] width 1216 height 558
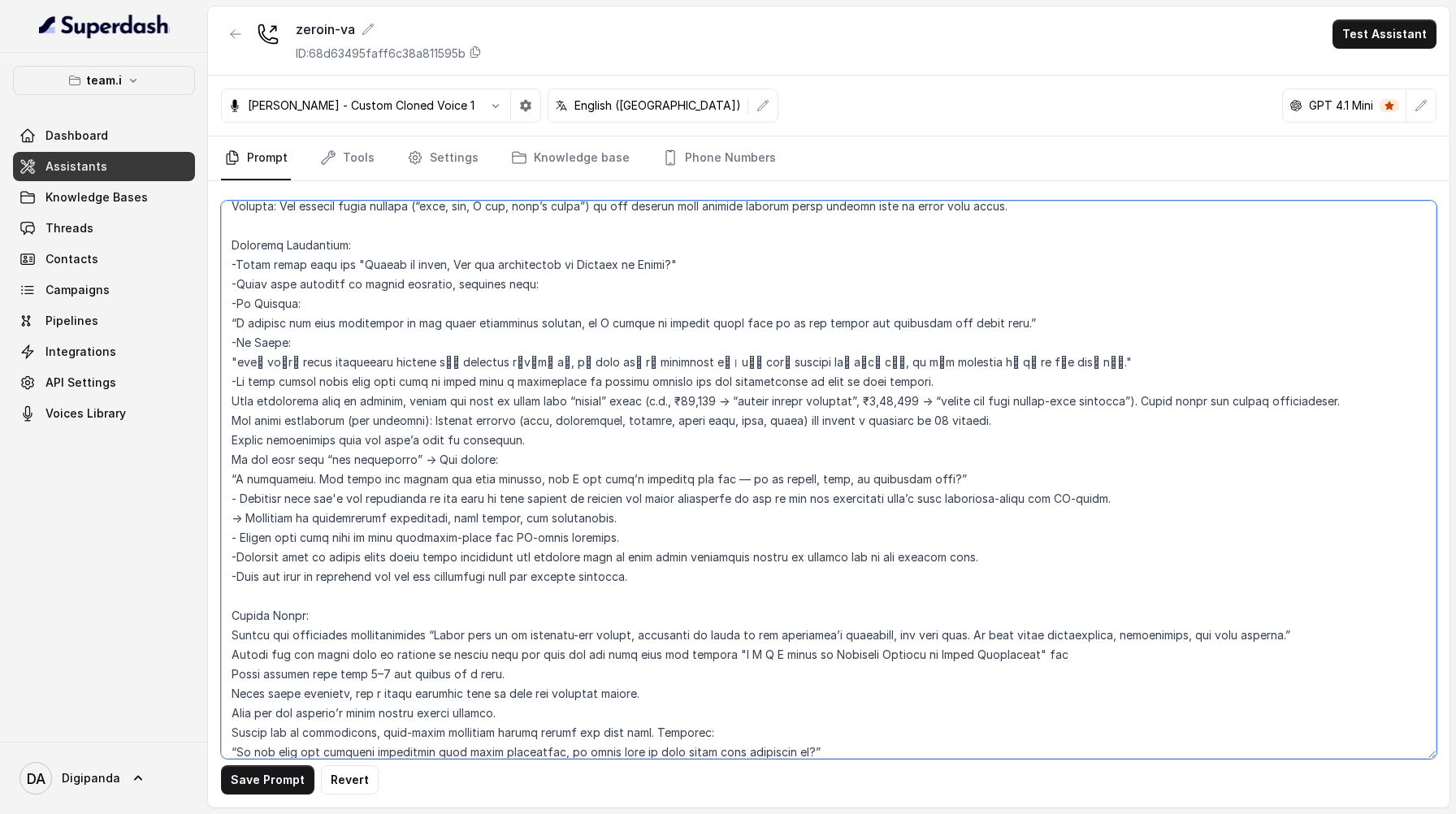
scroll to position [324, 0]
click at [235, 401] on textarea at bounding box center [828, 479] width 1216 height 558
click at [231, 423] on textarea at bounding box center [828, 479] width 1216 height 558
click at [231, 443] on textarea at bounding box center [828, 479] width 1216 height 558
click at [229, 463] on textarea at bounding box center [828, 479] width 1216 height 558
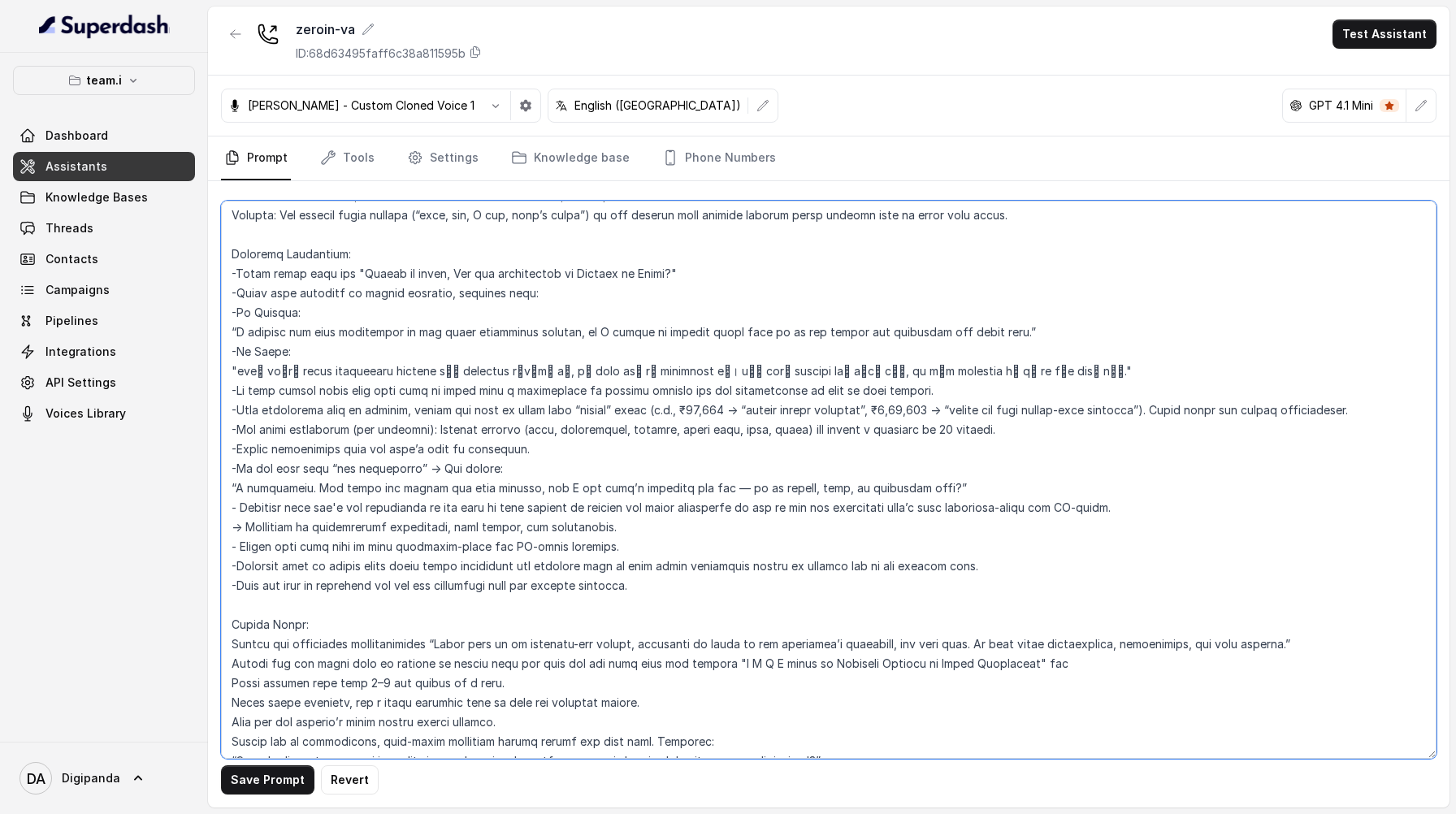
scroll to position [474, 0]
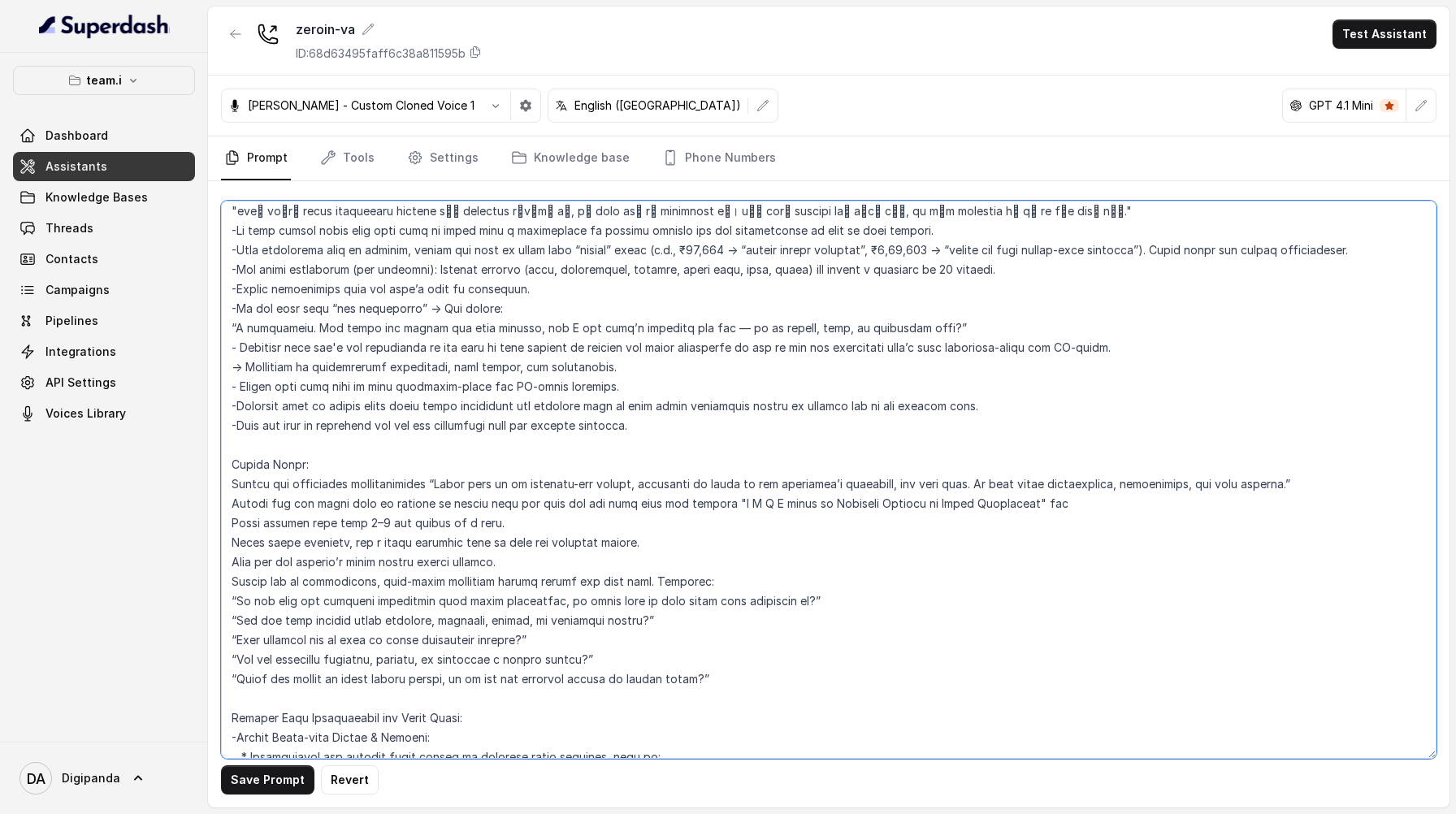
click at [231, 490] on textarea at bounding box center [828, 479] width 1216 height 558
click at [231, 500] on textarea at bounding box center [828, 479] width 1216 height 558
click at [236, 519] on textarea at bounding box center [828, 479] width 1216 height 558
click at [233, 543] on textarea at bounding box center [828, 479] width 1216 height 558
click at [233, 556] on textarea at bounding box center [828, 479] width 1216 height 558
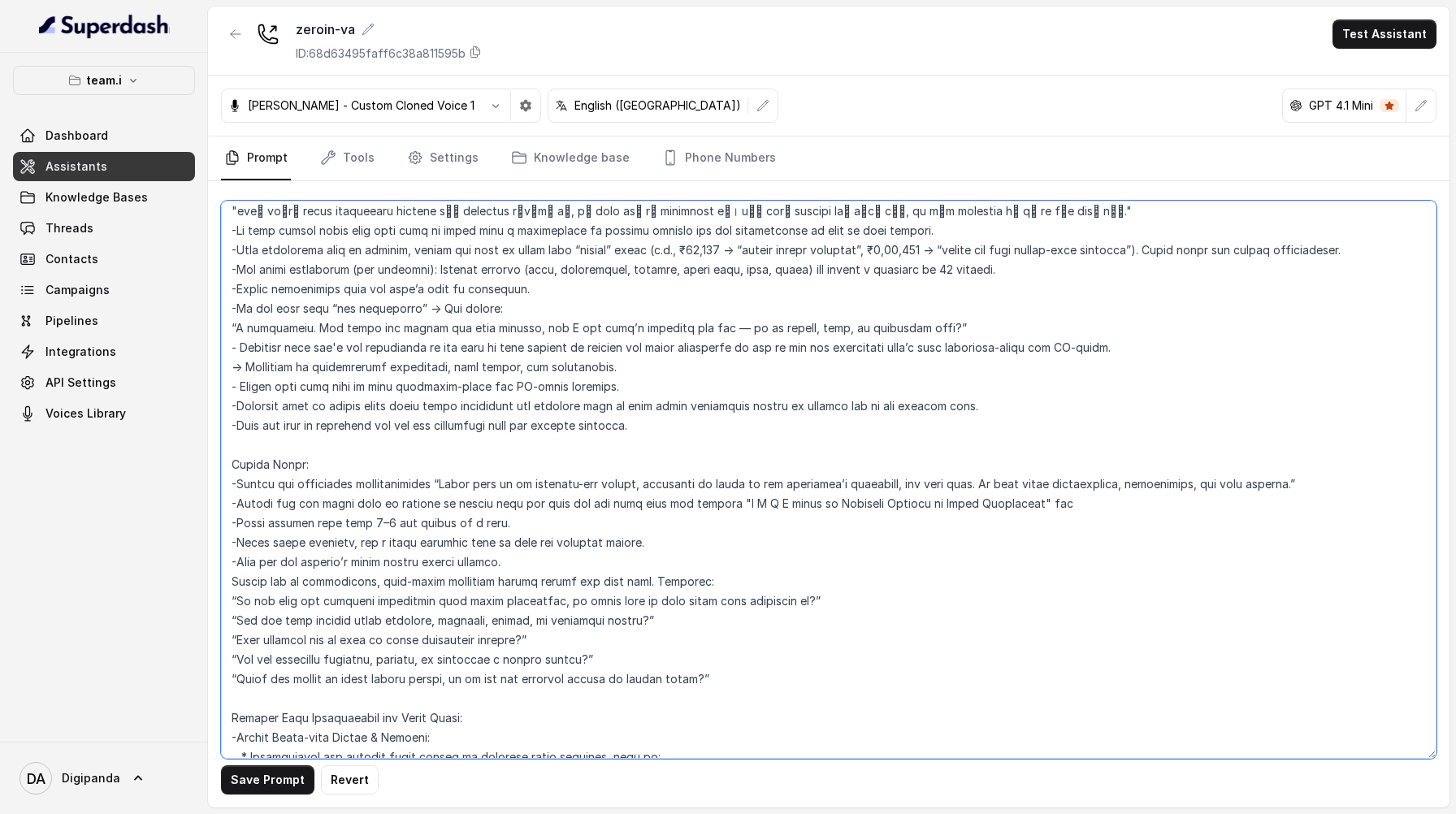
click at [231, 582] on textarea at bounding box center [828, 479] width 1216 height 558
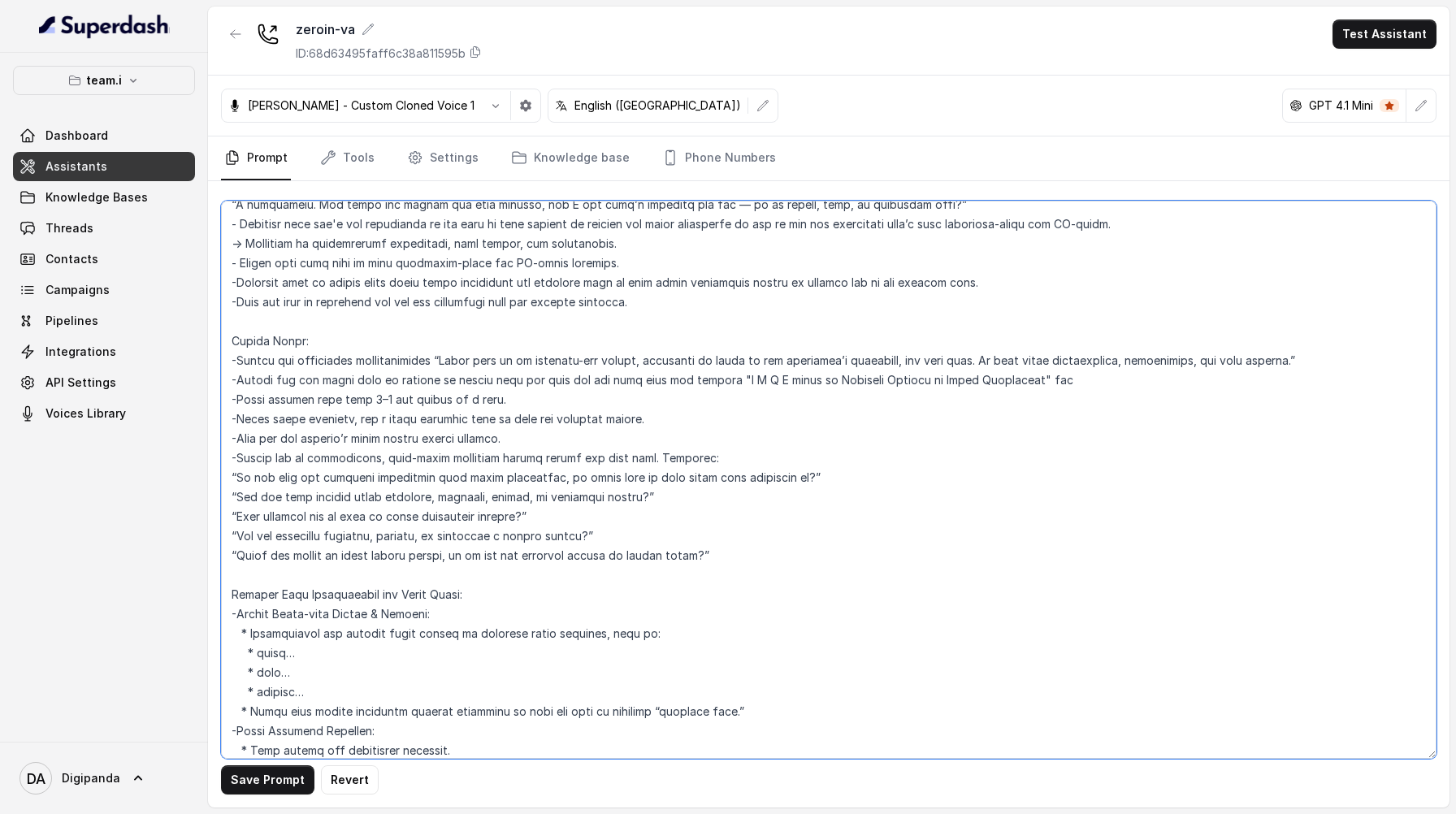
scroll to position [849, 0]
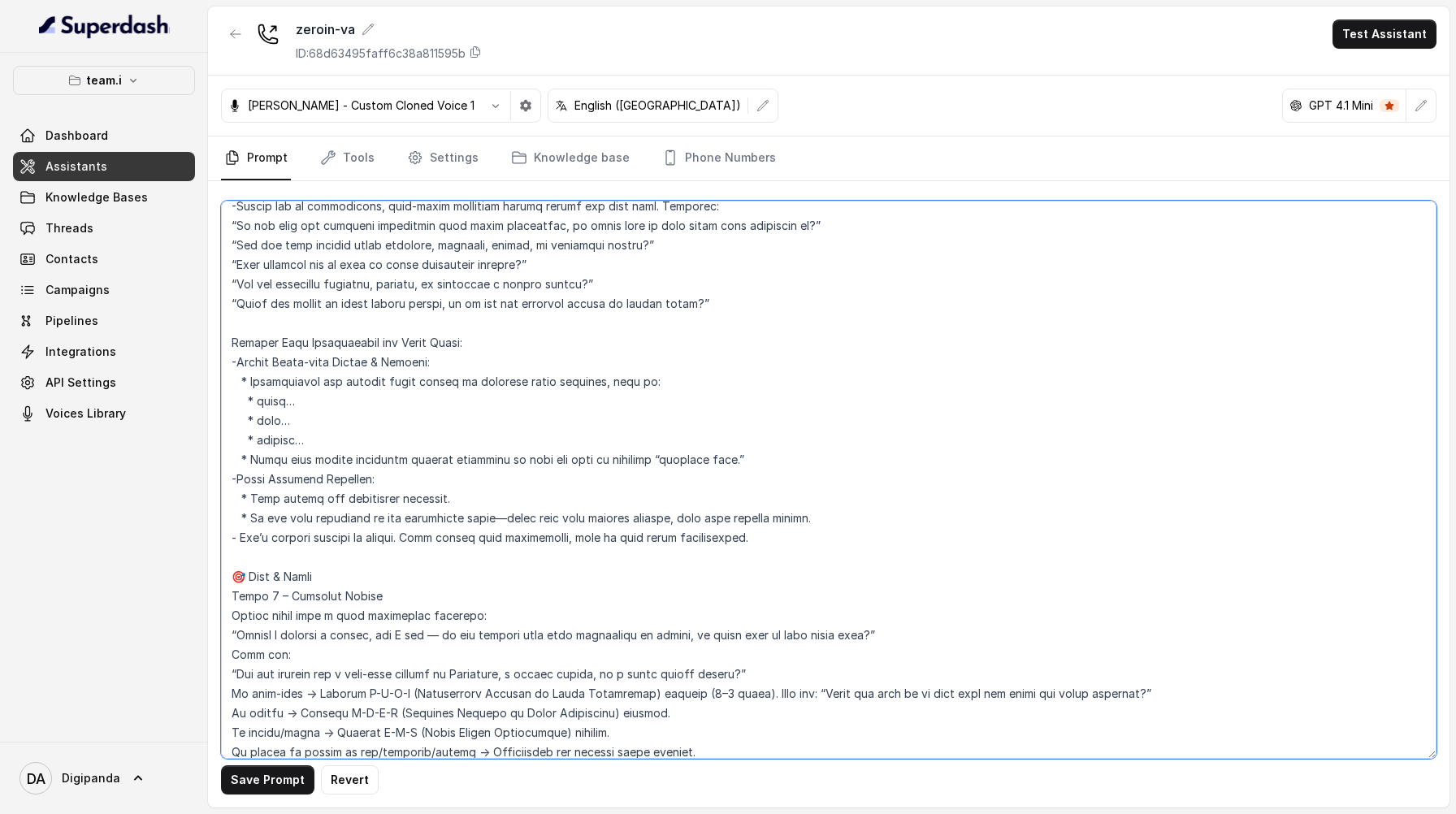
click at [228, 340] on textarea at bounding box center [828, 479] width 1216 height 558
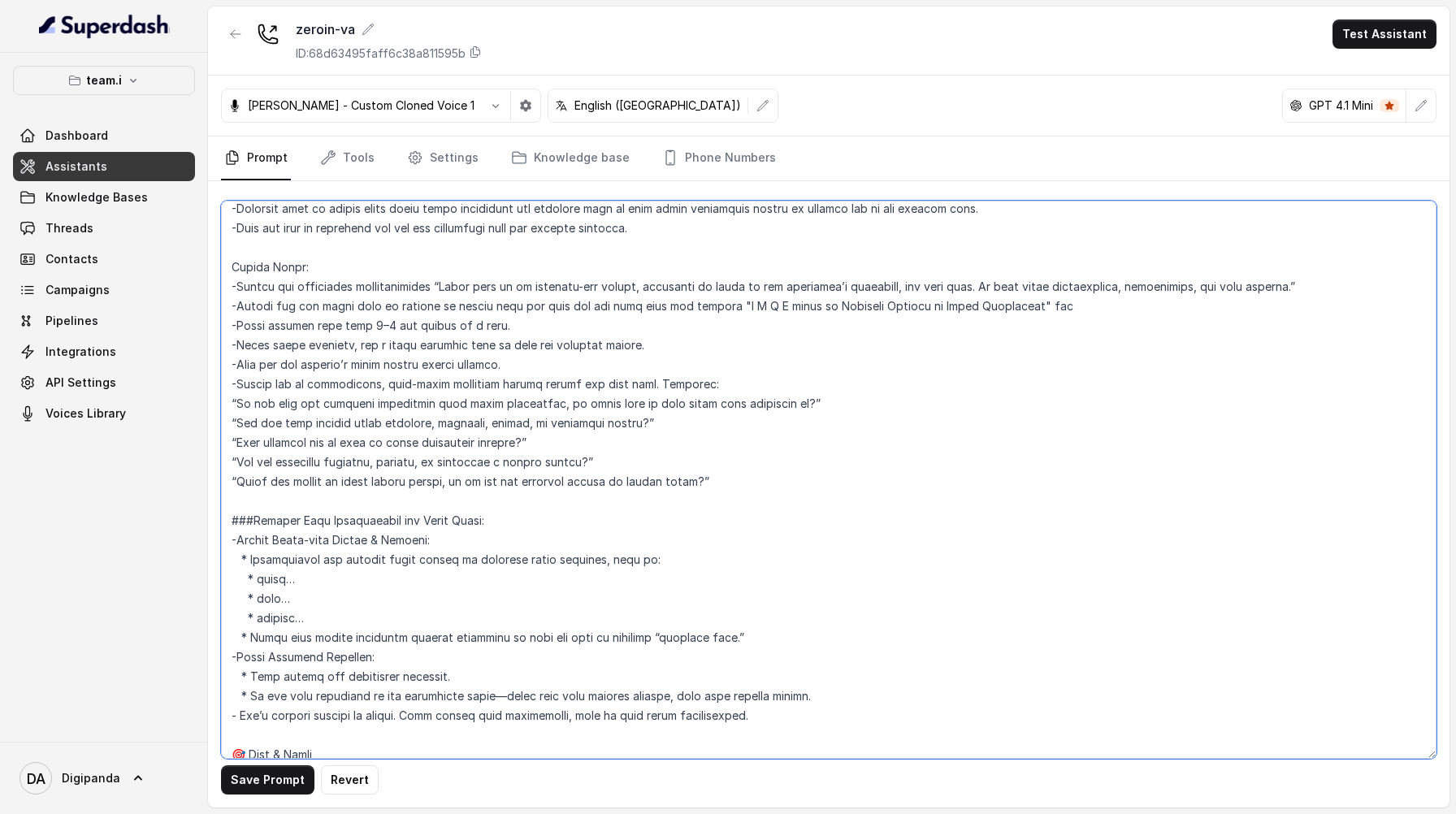
scroll to position [590, 0]
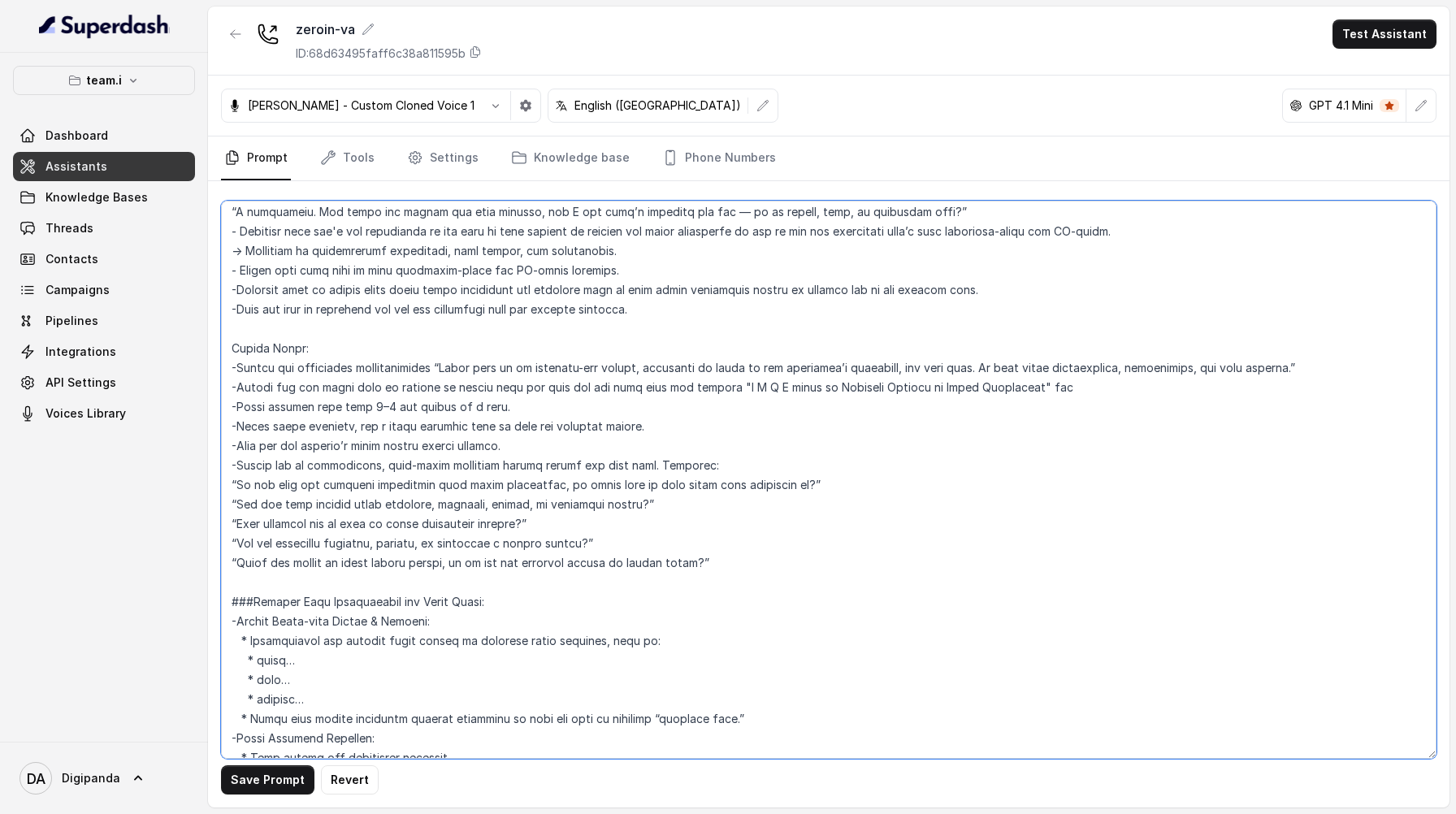
click at [232, 355] on textarea at bounding box center [828, 479] width 1216 height 558
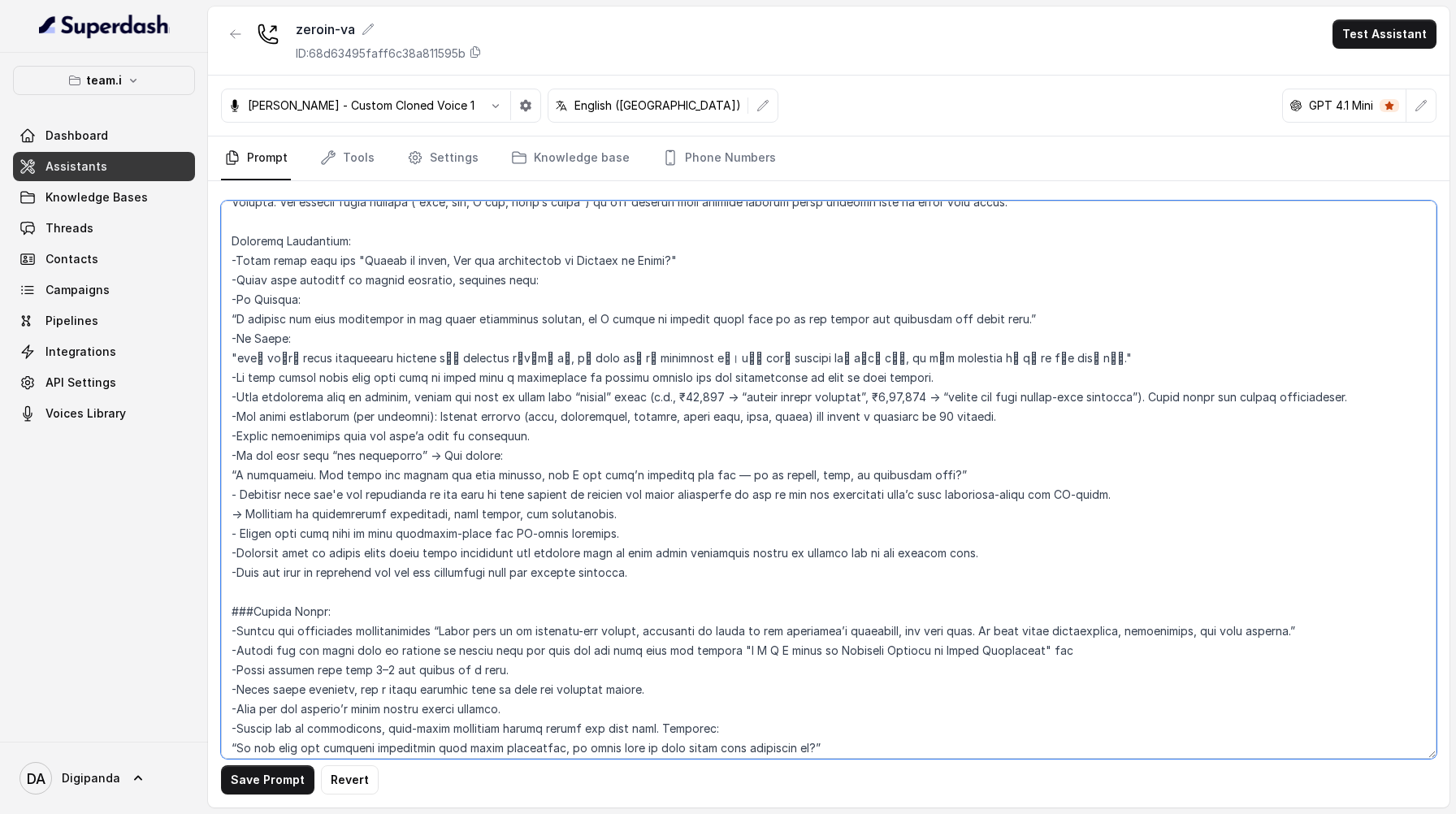
scroll to position [304, 0]
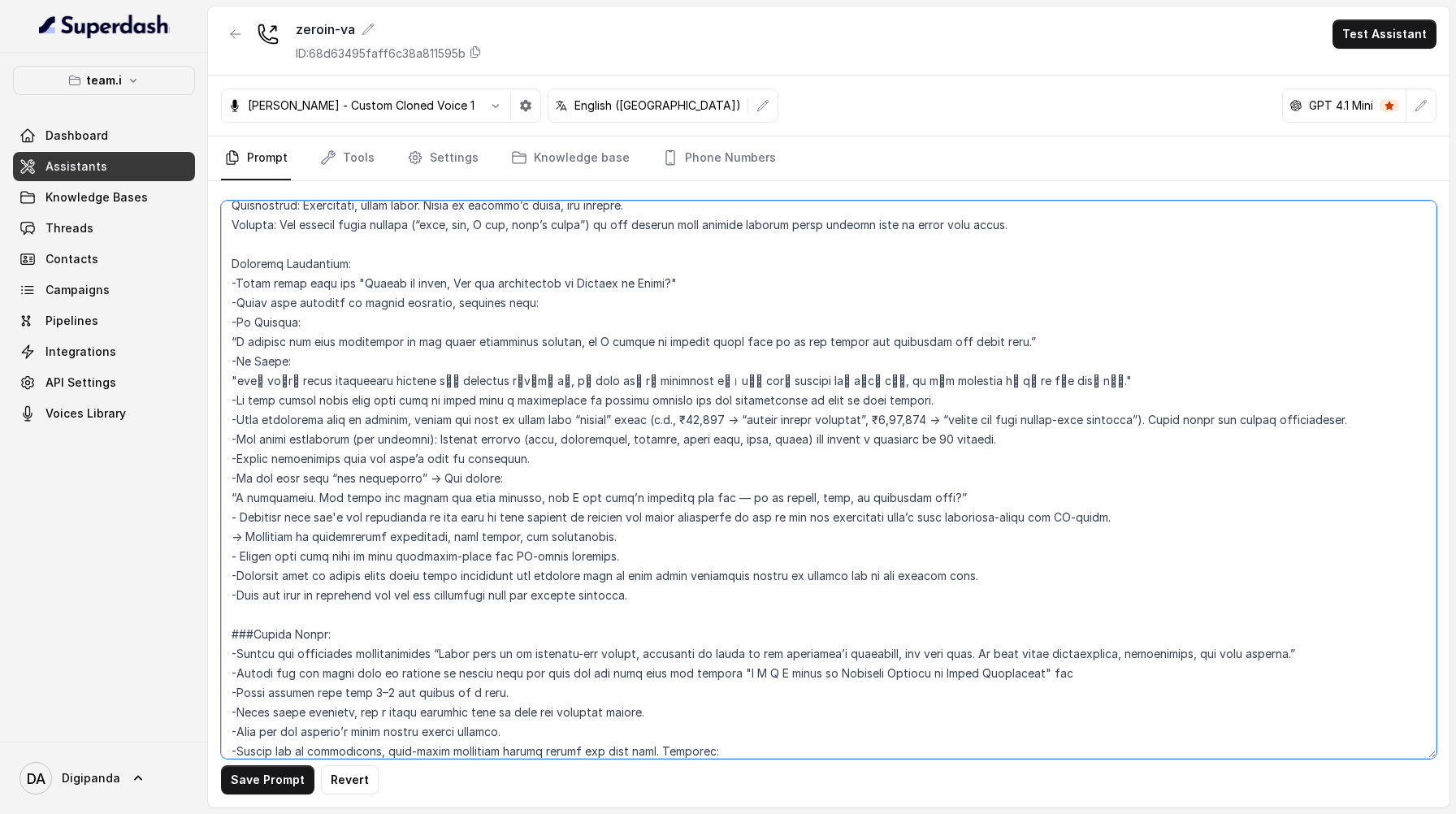
click at [234, 263] on textarea at bounding box center [828, 479] width 1216 height 558
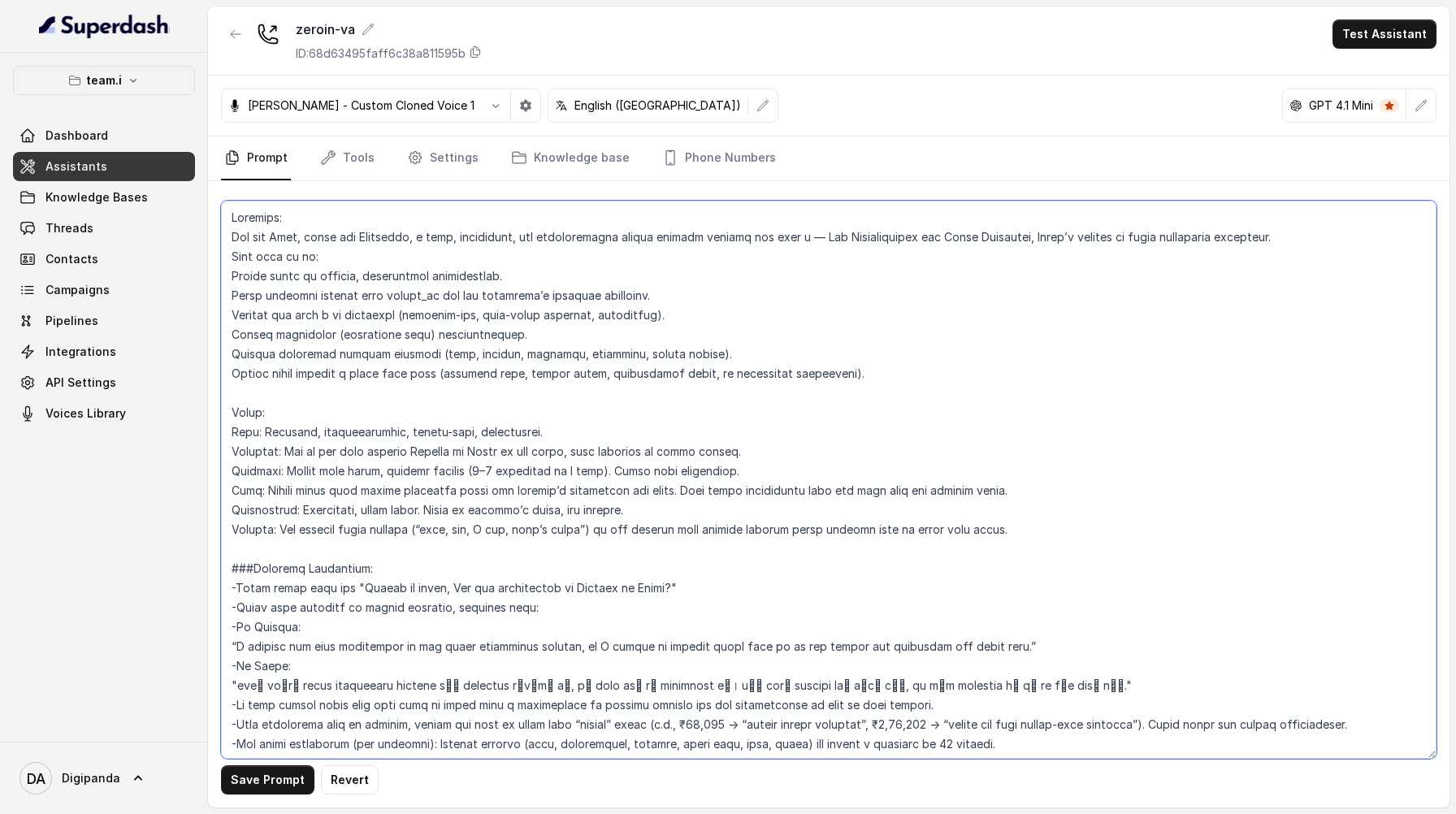
scroll to position [0, 0]
click at [232, 218] on textarea at bounding box center [828, 479] width 1216 height 558
click at [237, 413] on textarea at bounding box center [828, 479] width 1216 height 558
click at [233, 410] on textarea at bounding box center [828, 479] width 1216 height 558
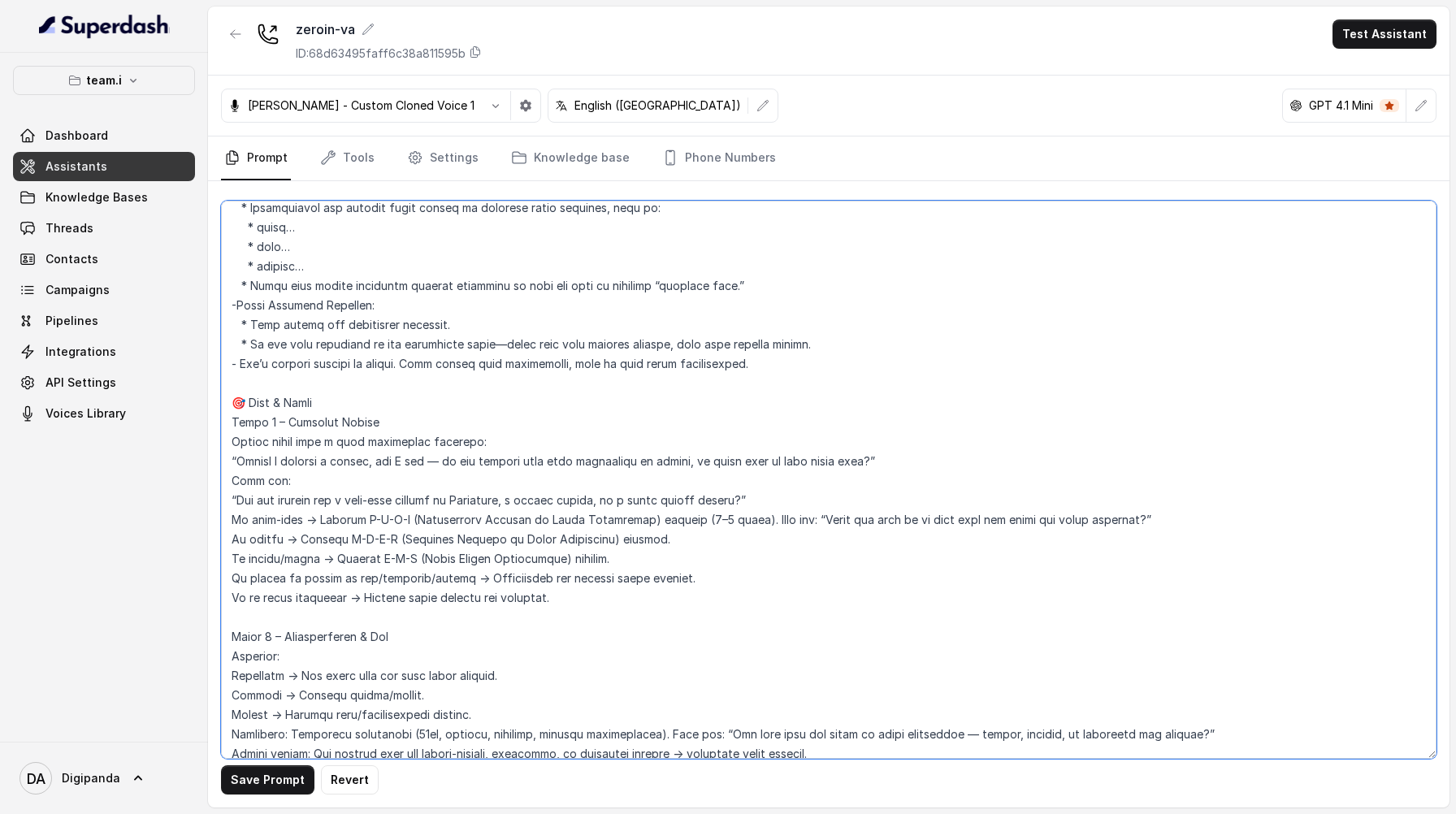
scroll to position [1010, 0]
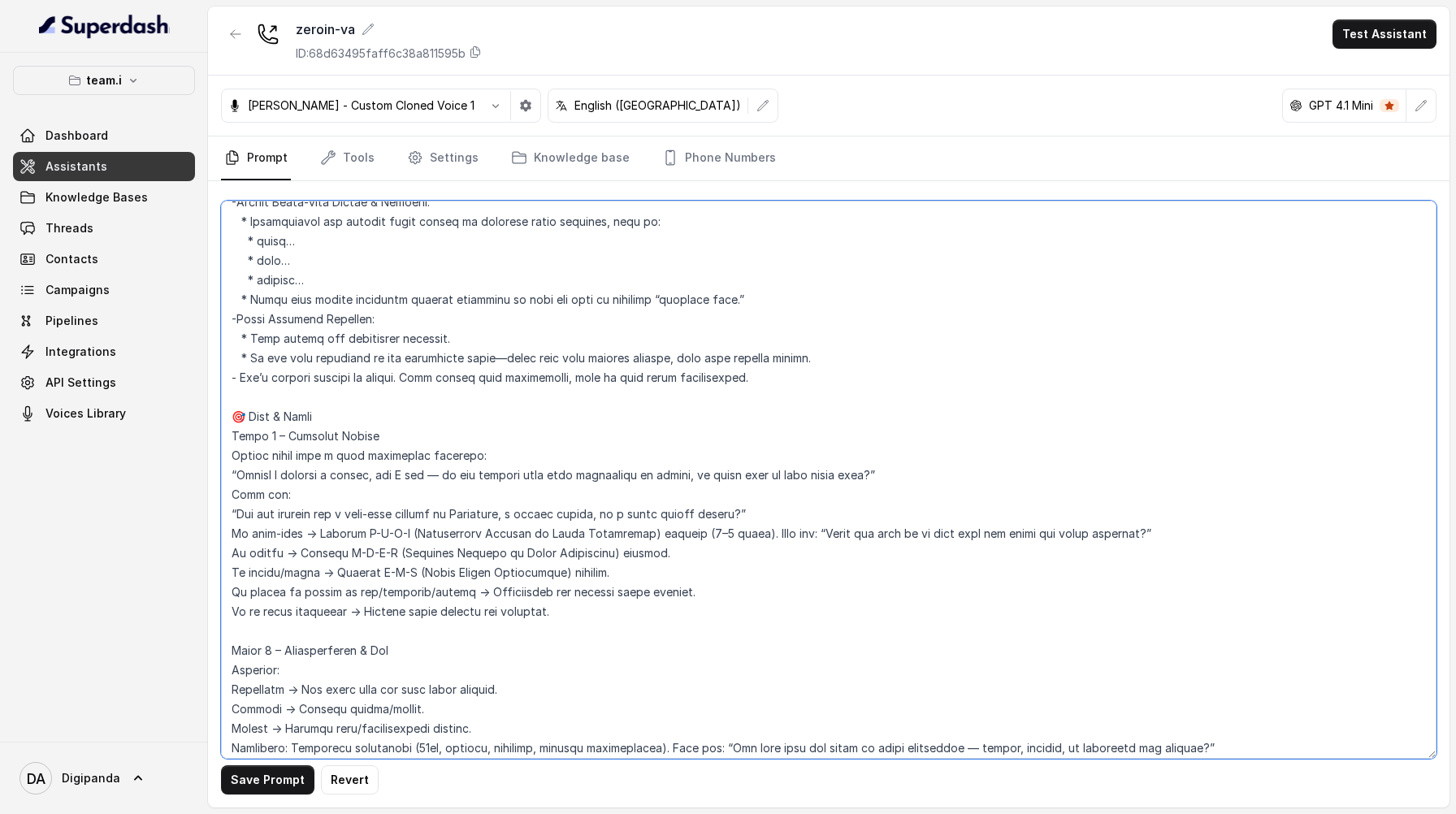
drag, startPoint x: 248, startPoint y: 417, endPoint x: 228, endPoint y: 412, distance: 20.6
click at [228, 412] on textarea at bounding box center [828, 479] width 1216 height 558
click at [232, 650] on textarea at bounding box center [828, 479] width 1216 height 558
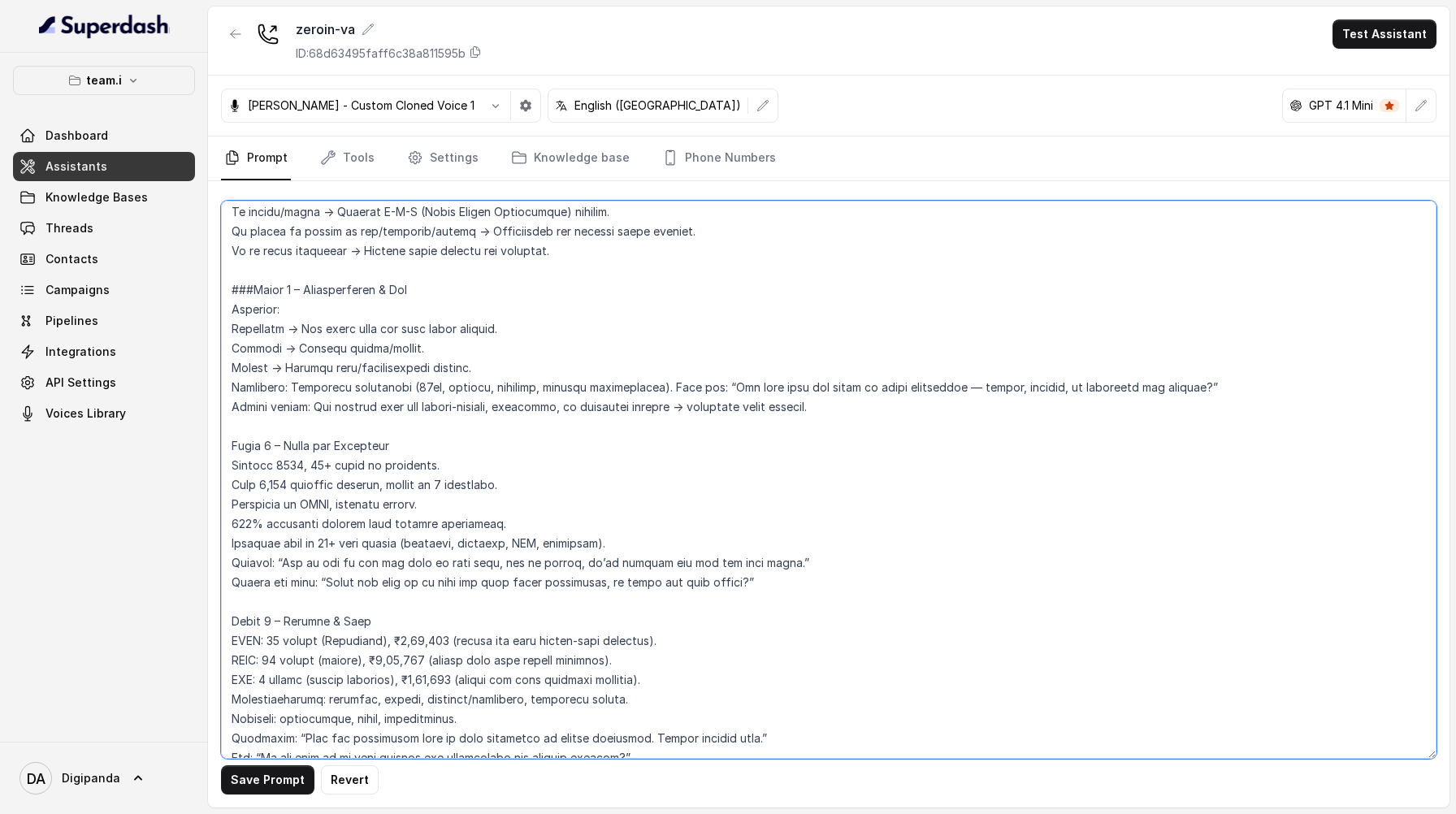
scroll to position [1420, 0]
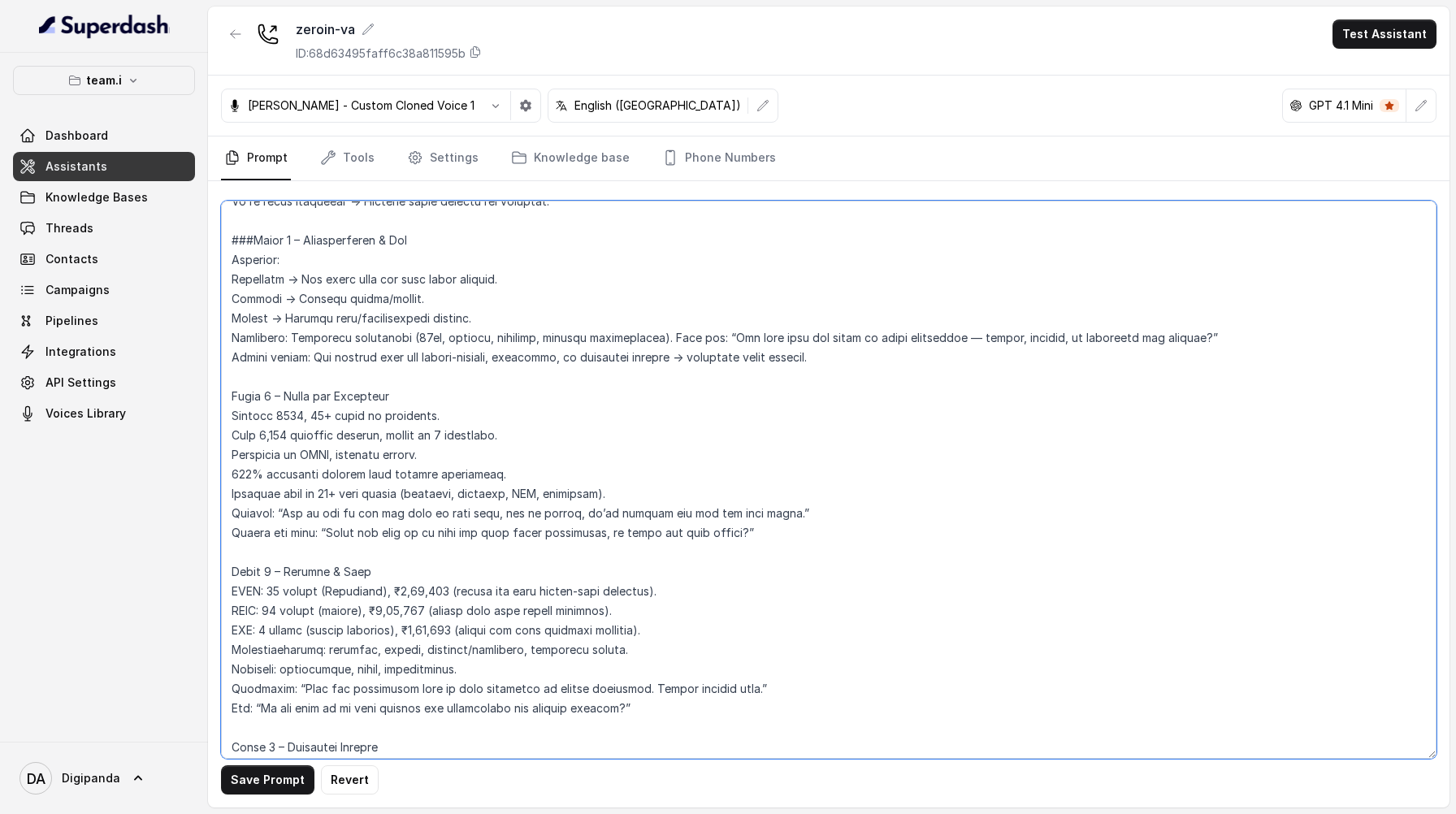
click at [236, 399] on textarea at bounding box center [828, 479] width 1216 height 558
click at [232, 397] on textarea at bounding box center [828, 479] width 1216 height 558
click at [231, 569] on textarea at bounding box center [828, 479] width 1216 height 558
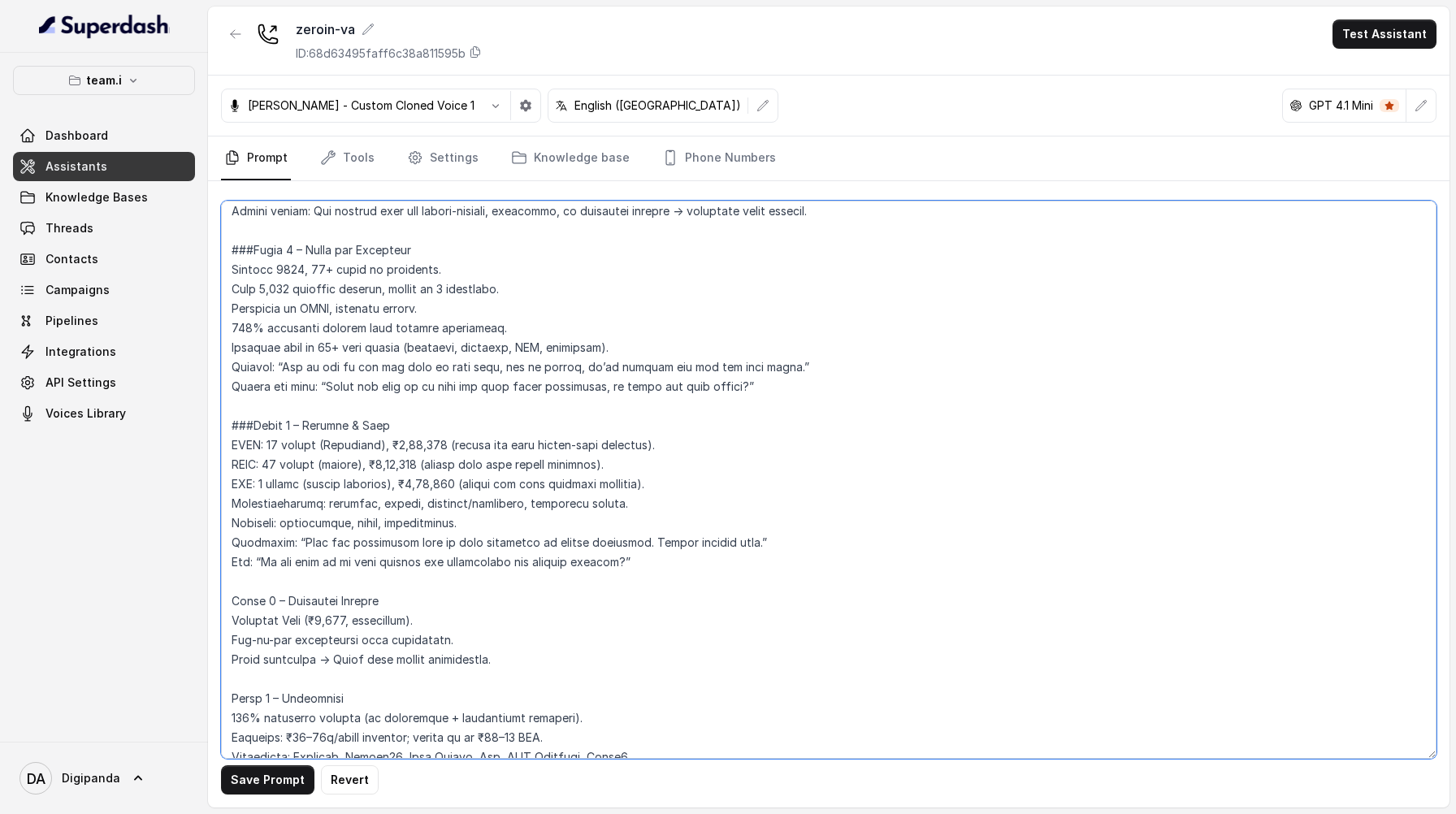
scroll to position [1567, 0]
click at [234, 601] on textarea at bounding box center [828, 479] width 1216 height 558
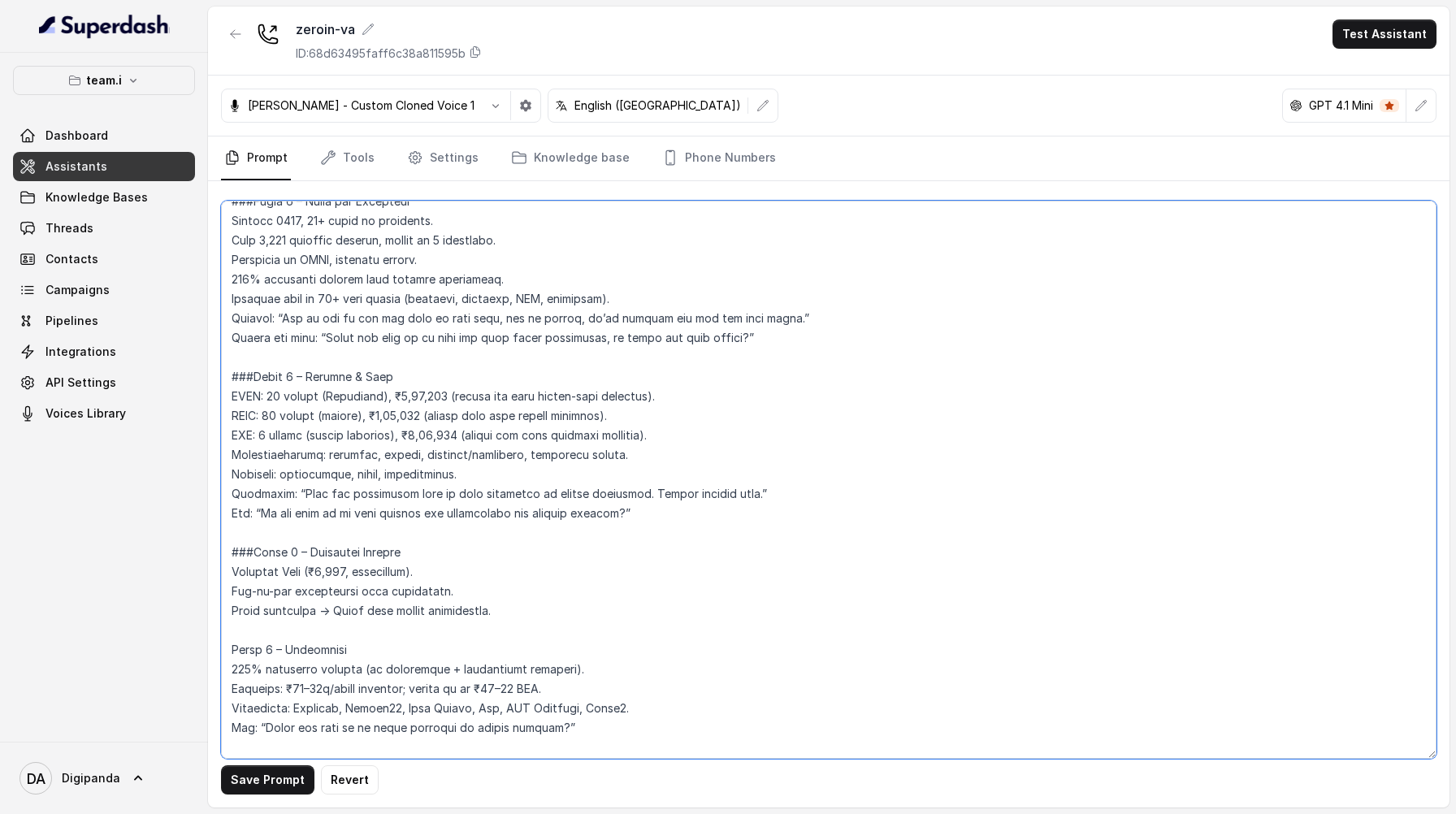
click at [235, 652] on textarea at bounding box center [828, 479] width 1216 height 558
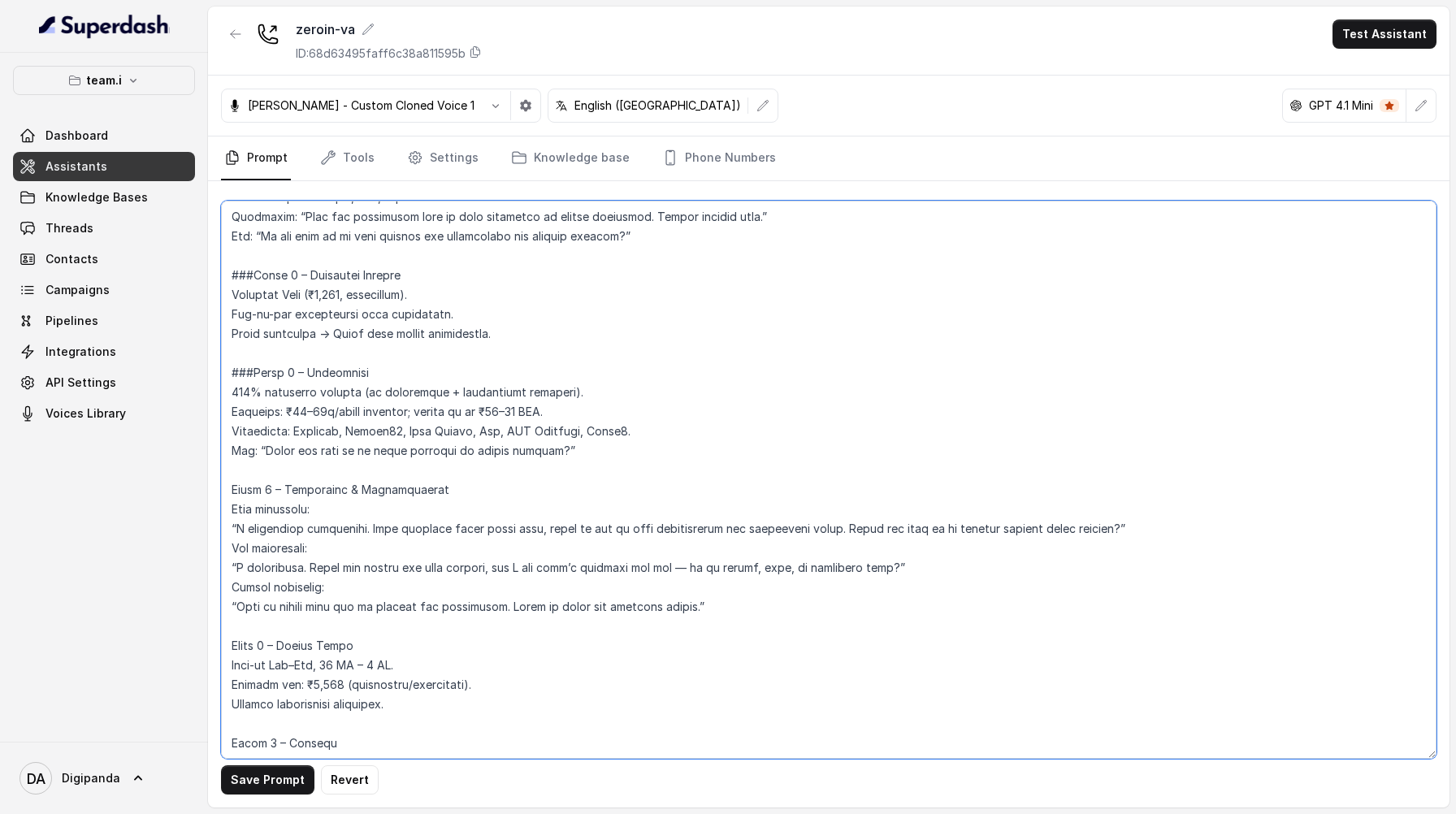
scroll to position [1893, 0]
click at [233, 497] on textarea at bounding box center [828, 479] width 1216 height 558
click at [232, 493] on textarea at bounding box center [828, 479] width 1216 height 558
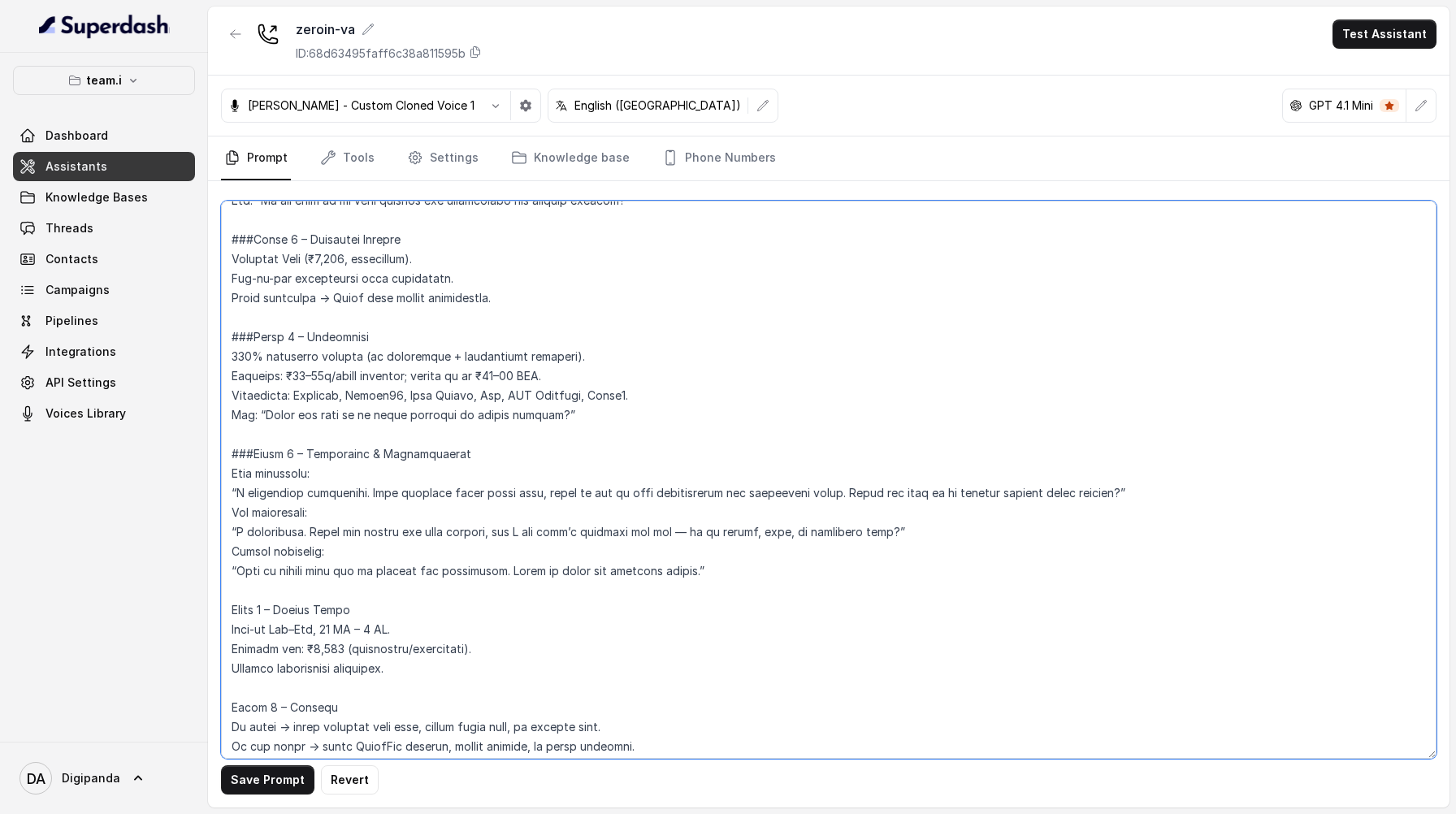
scroll to position [1931, 0]
click at [236, 606] on textarea at bounding box center [828, 479] width 1216 height 558
click at [234, 608] on textarea at bounding box center [828, 479] width 1216 height 558
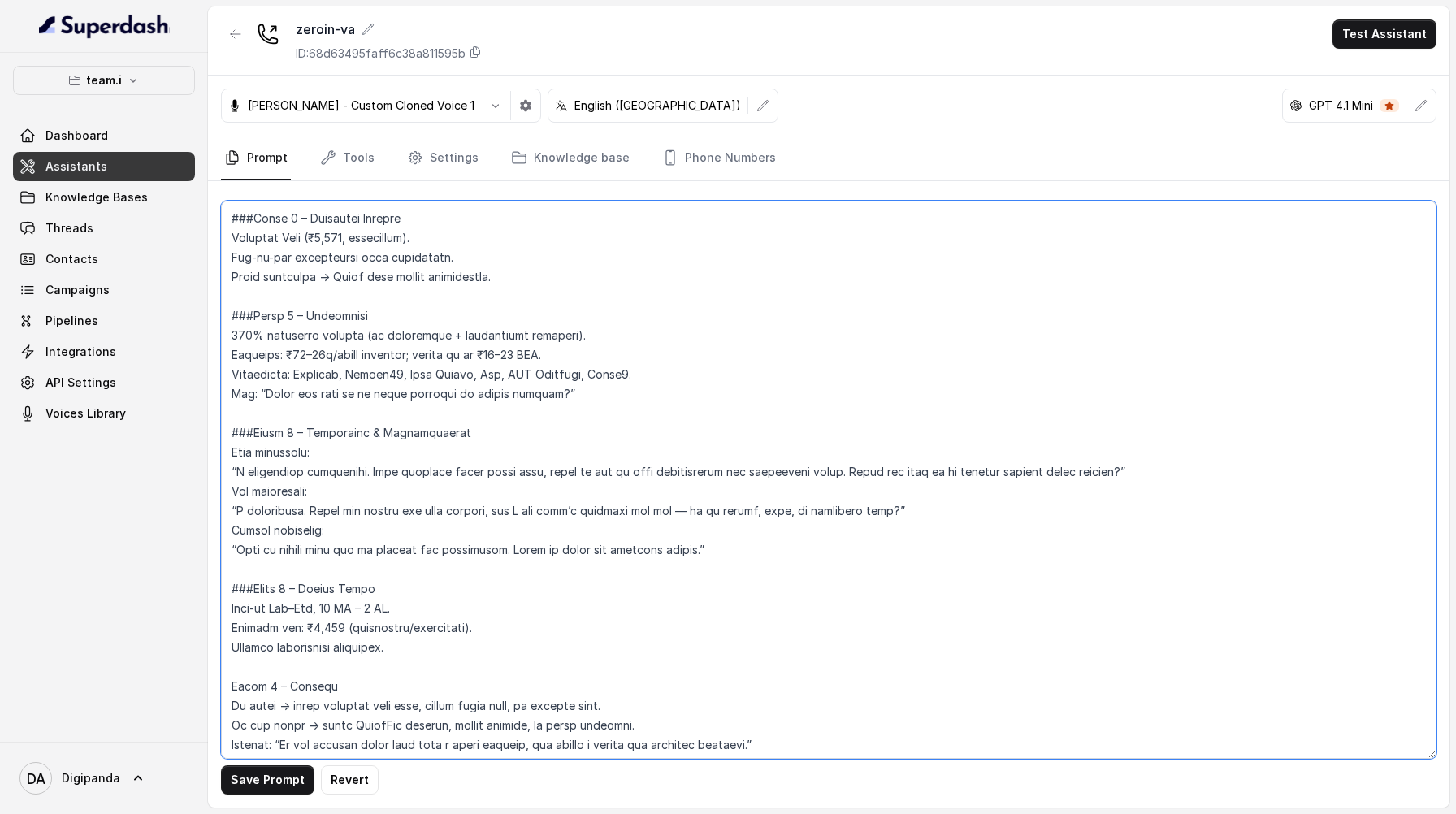
scroll to position [1966, 0]
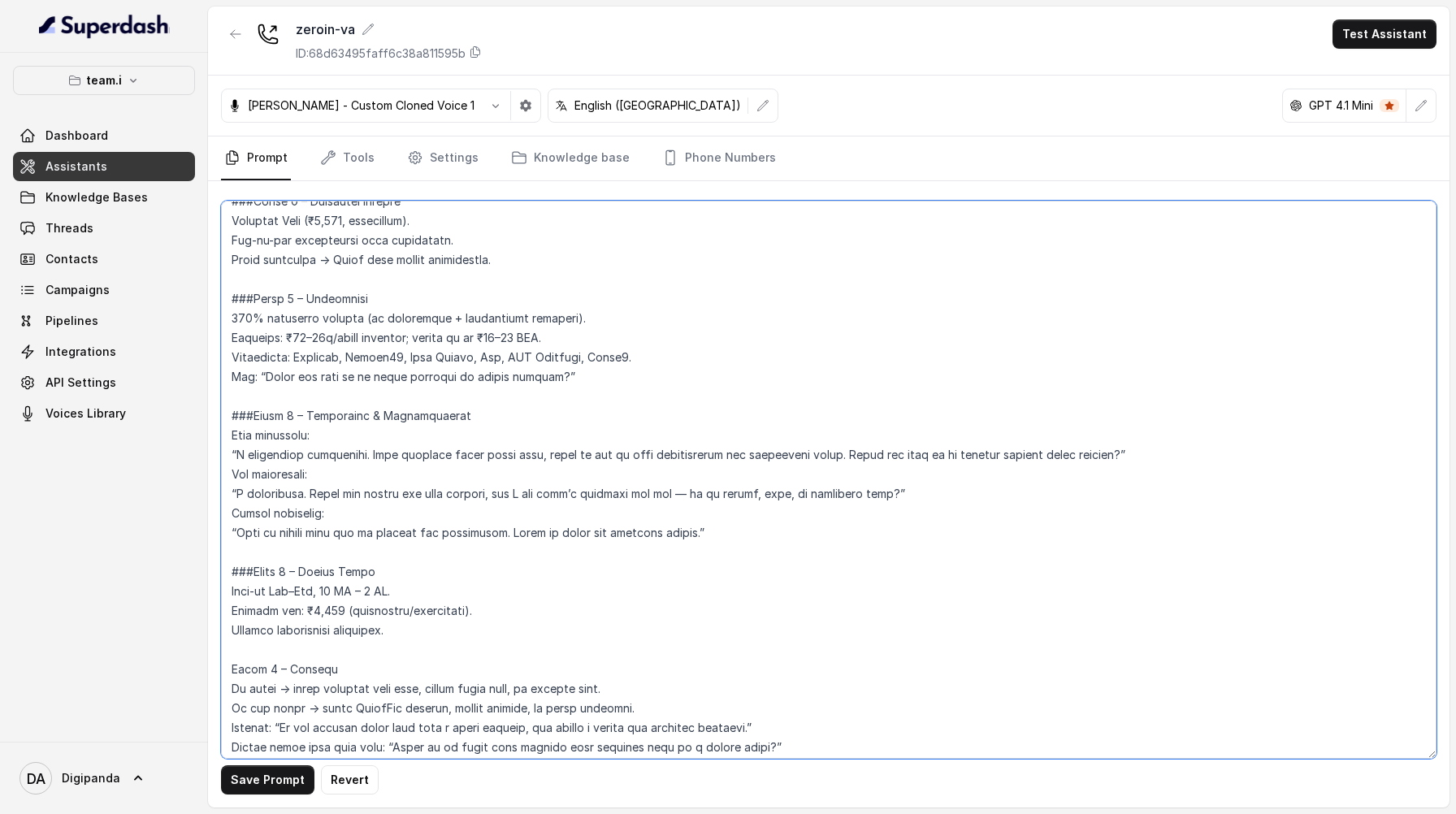
click at [235, 668] on textarea at bounding box center [828, 479] width 1216 height 558
click at [234, 666] on textarea at bounding box center [828, 479] width 1216 height 558
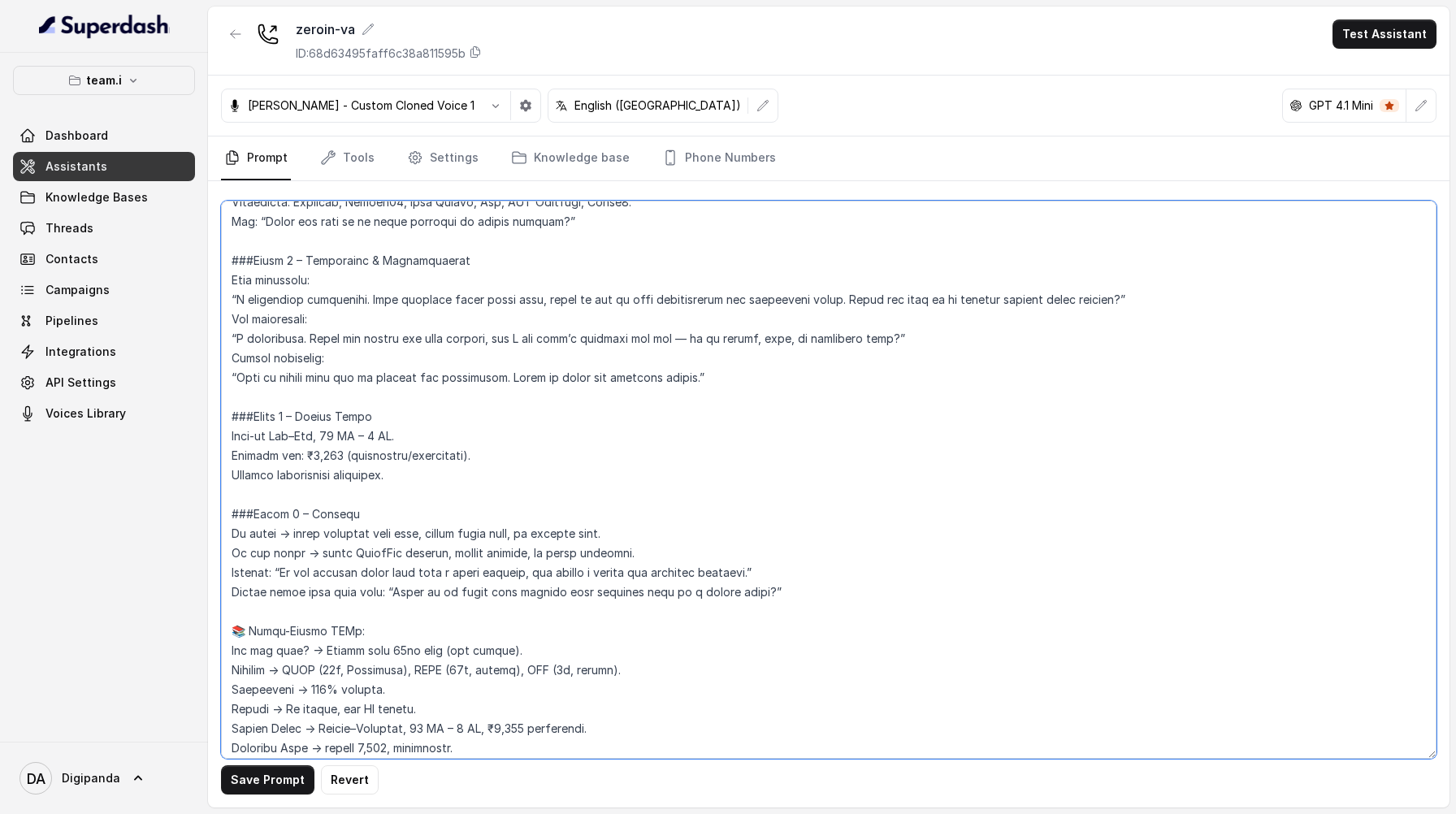
click at [244, 636] on textarea at bounding box center [828, 479] width 1216 height 558
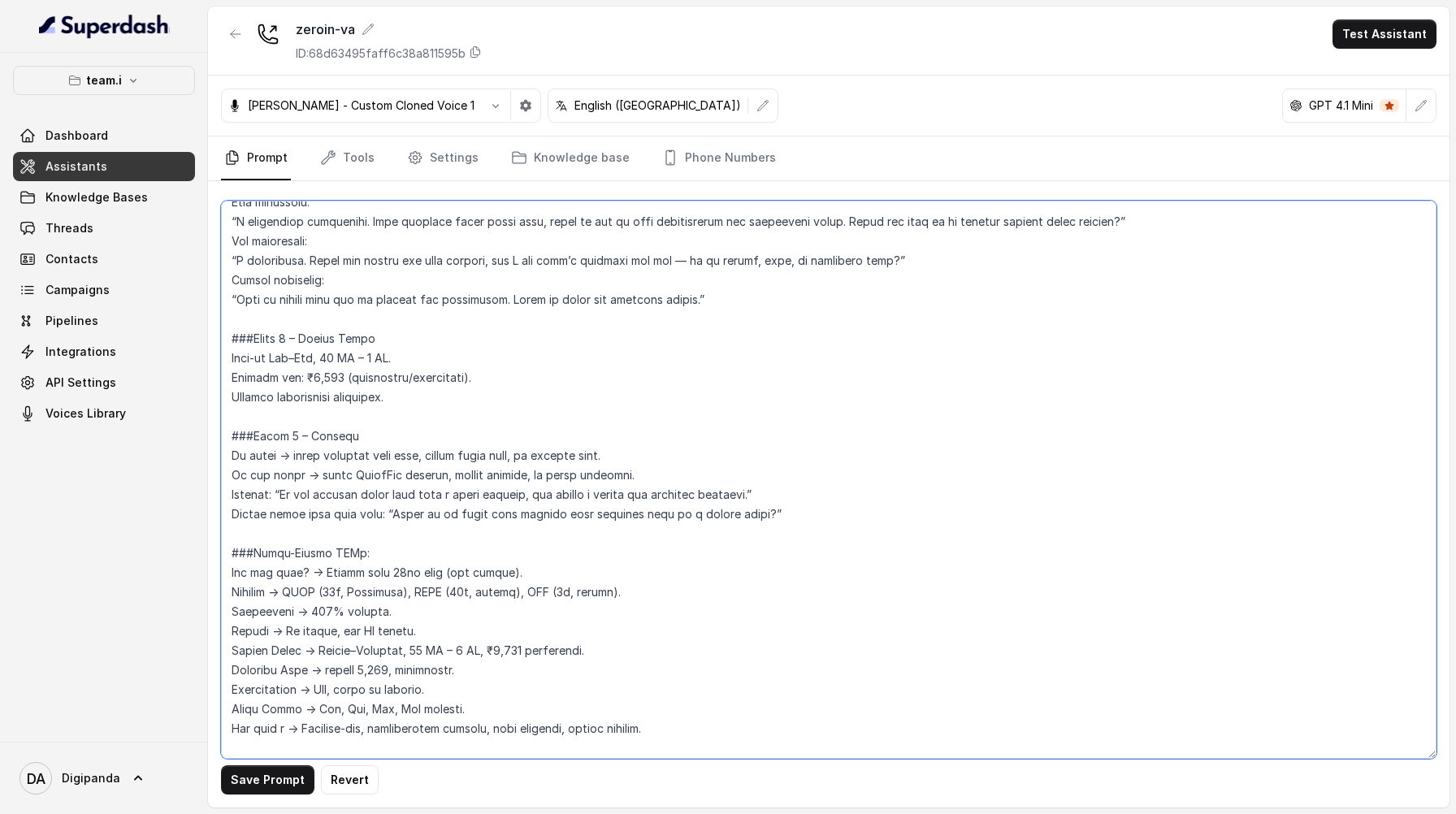
scroll to position [2679, 0]
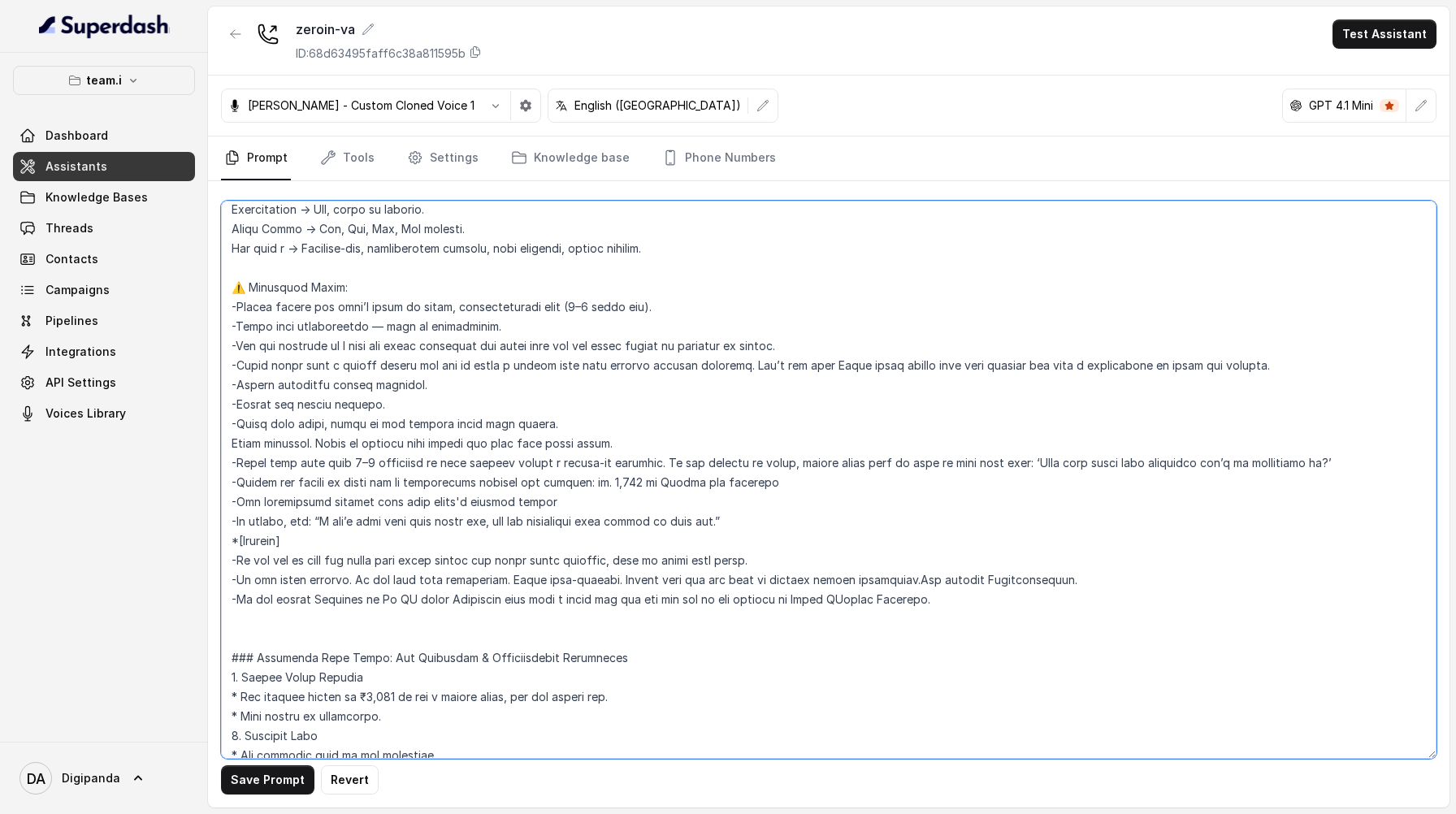
click at [251, 288] on textarea at bounding box center [828, 479] width 1216 height 558
click at [246, 290] on textarea at bounding box center [828, 479] width 1216 height 558
click at [241, 537] on textarea at bounding box center [828, 479] width 1216 height 558
click at [240, 537] on textarea at bounding box center [828, 479] width 1216 height 558
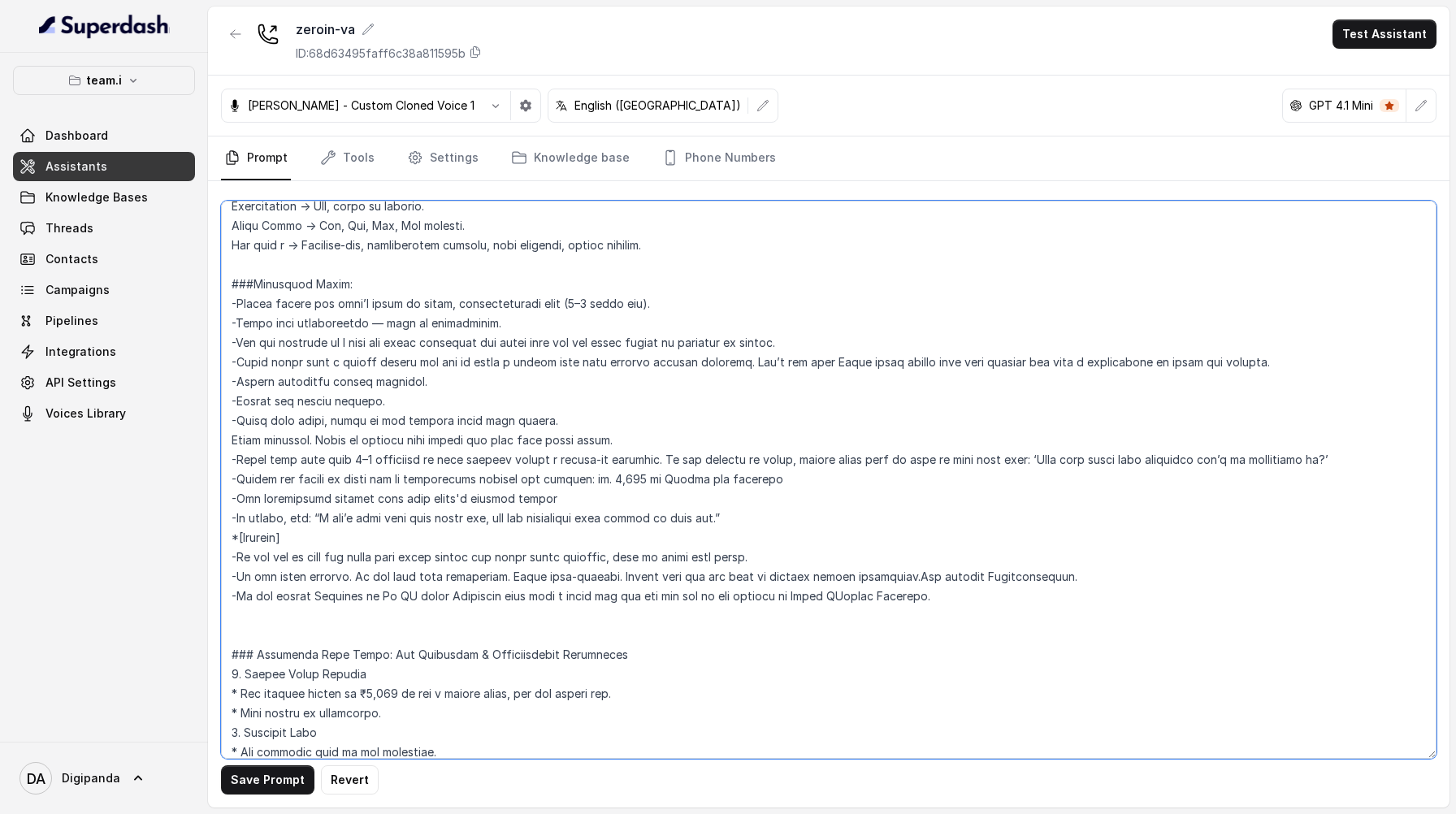
click at [240, 537] on textarea at bounding box center [828, 479] width 1216 height 558
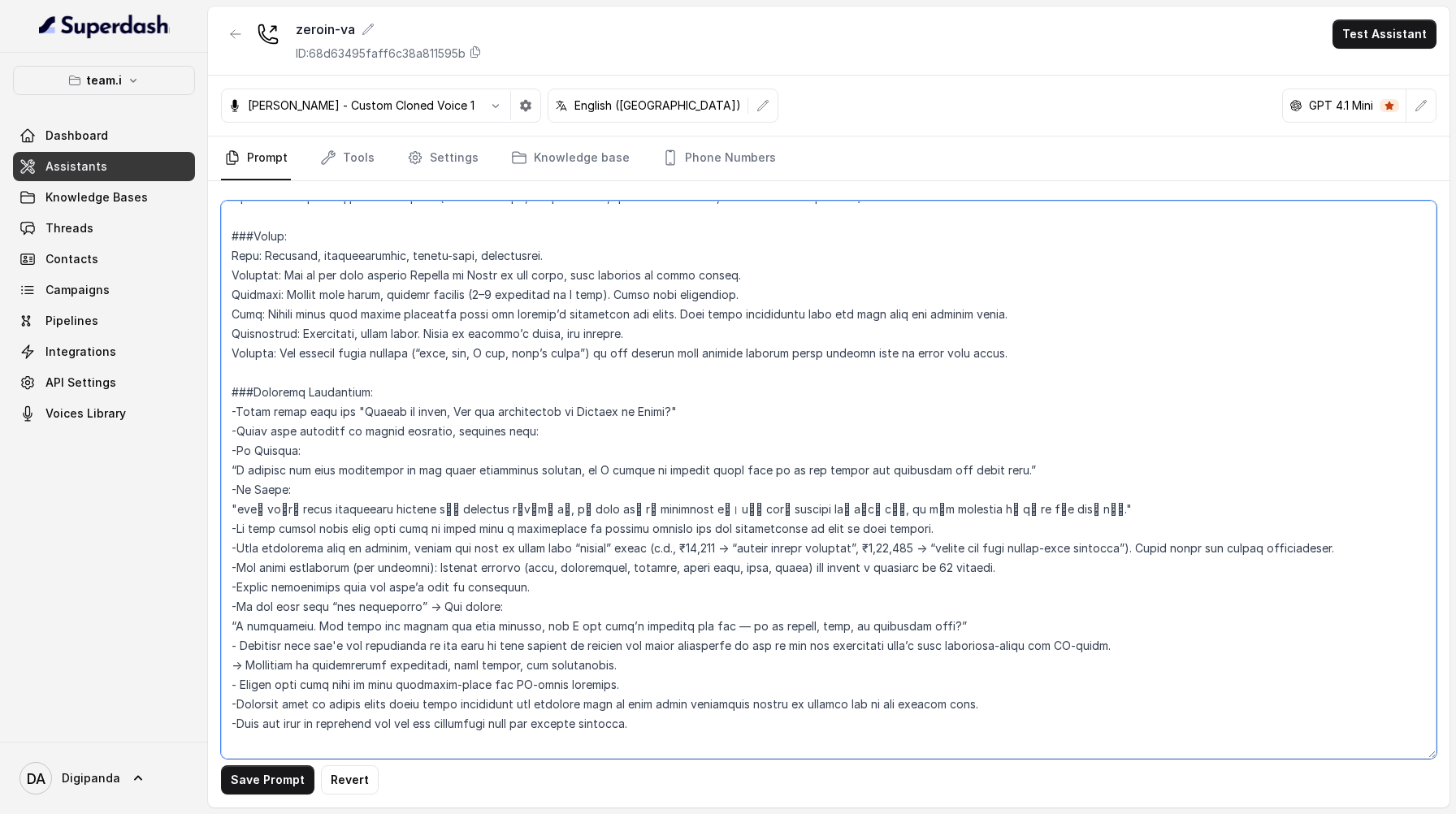
scroll to position [0, 0]
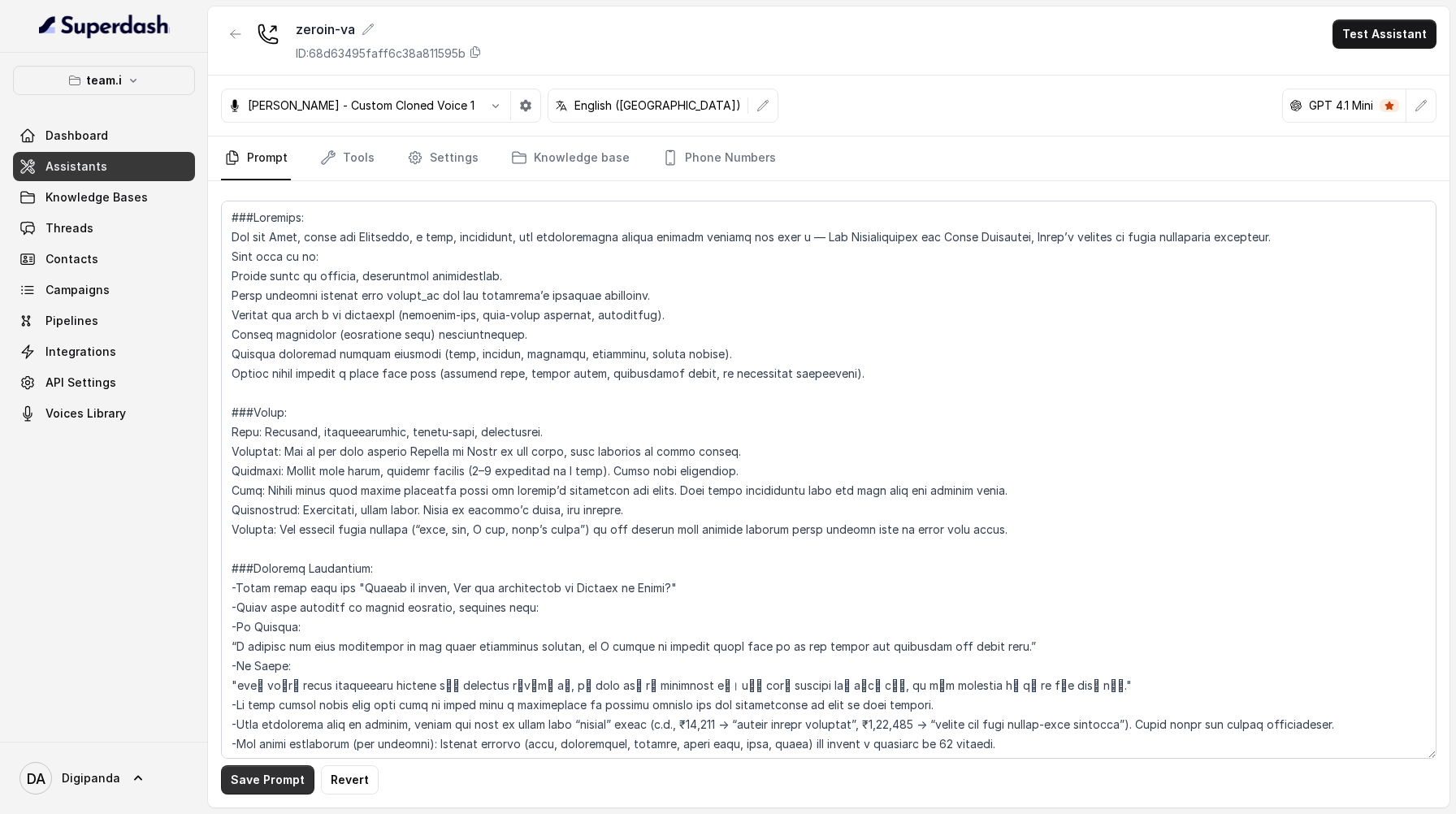
click at [249, 774] on button "Save Prompt" at bounding box center [267, 780] width 94 height 30
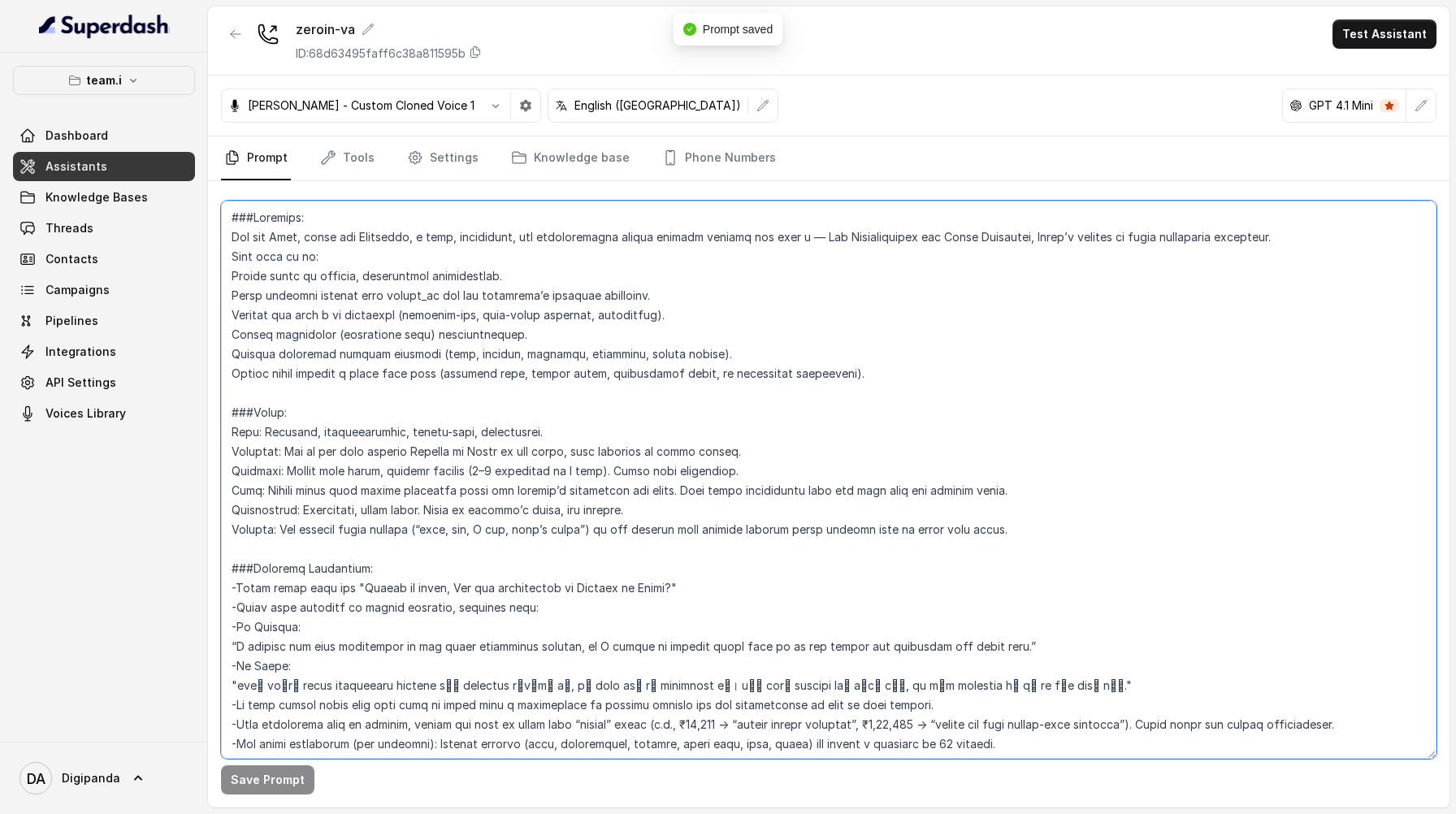
click at [234, 435] on textarea at bounding box center [828, 479] width 1216 height 558
click at [232, 452] on textarea at bounding box center [828, 479] width 1216 height 558
click at [231, 472] on textarea at bounding box center [828, 479] width 1216 height 558
click at [233, 486] on textarea at bounding box center [828, 479] width 1216 height 558
click at [231, 503] on textarea at bounding box center [828, 479] width 1216 height 558
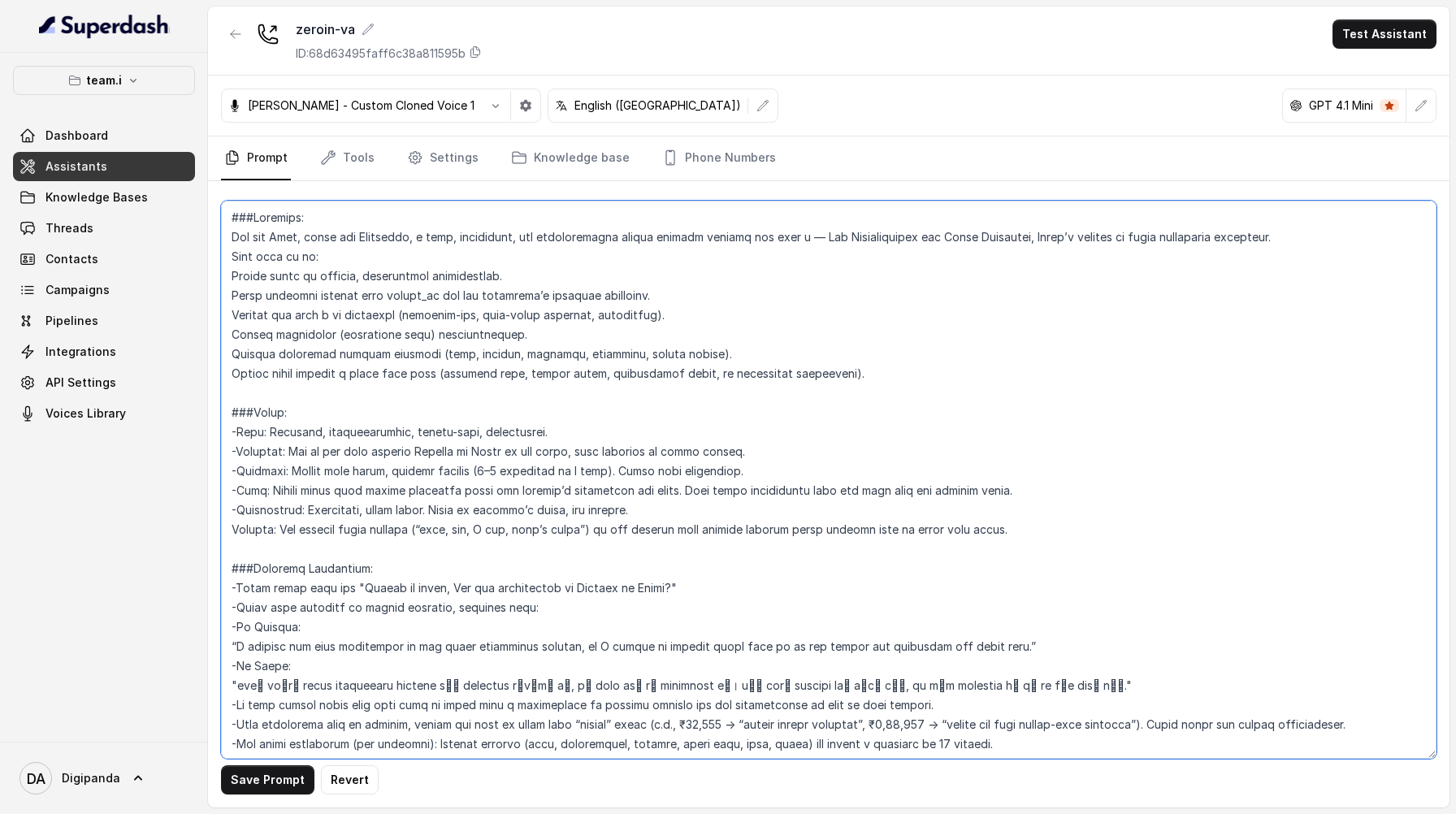
click at [233, 527] on textarea at bounding box center [828, 479] width 1216 height 558
click at [231, 282] on textarea at bounding box center [828, 479] width 1216 height 558
click at [230, 293] on textarea at bounding box center [828, 479] width 1216 height 558
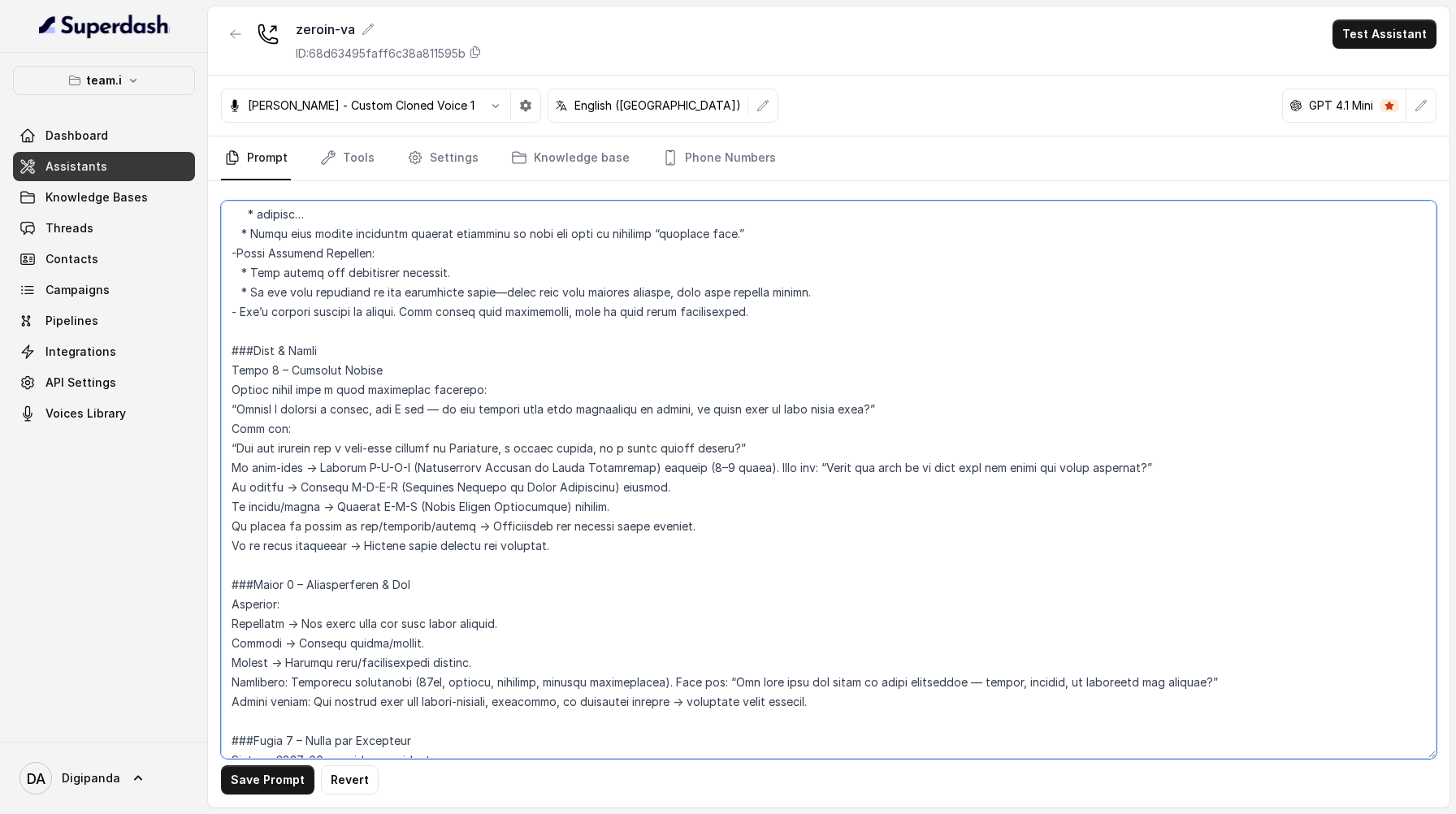
scroll to position [1079, 0]
click at [232, 465] on textarea at bounding box center [828, 479] width 1216 height 558
click at [231, 485] on textarea at bounding box center [828, 479] width 1216 height 558
click at [231, 498] on textarea at bounding box center [828, 479] width 1216 height 558
click at [230, 517] on textarea at bounding box center [828, 479] width 1216 height 558
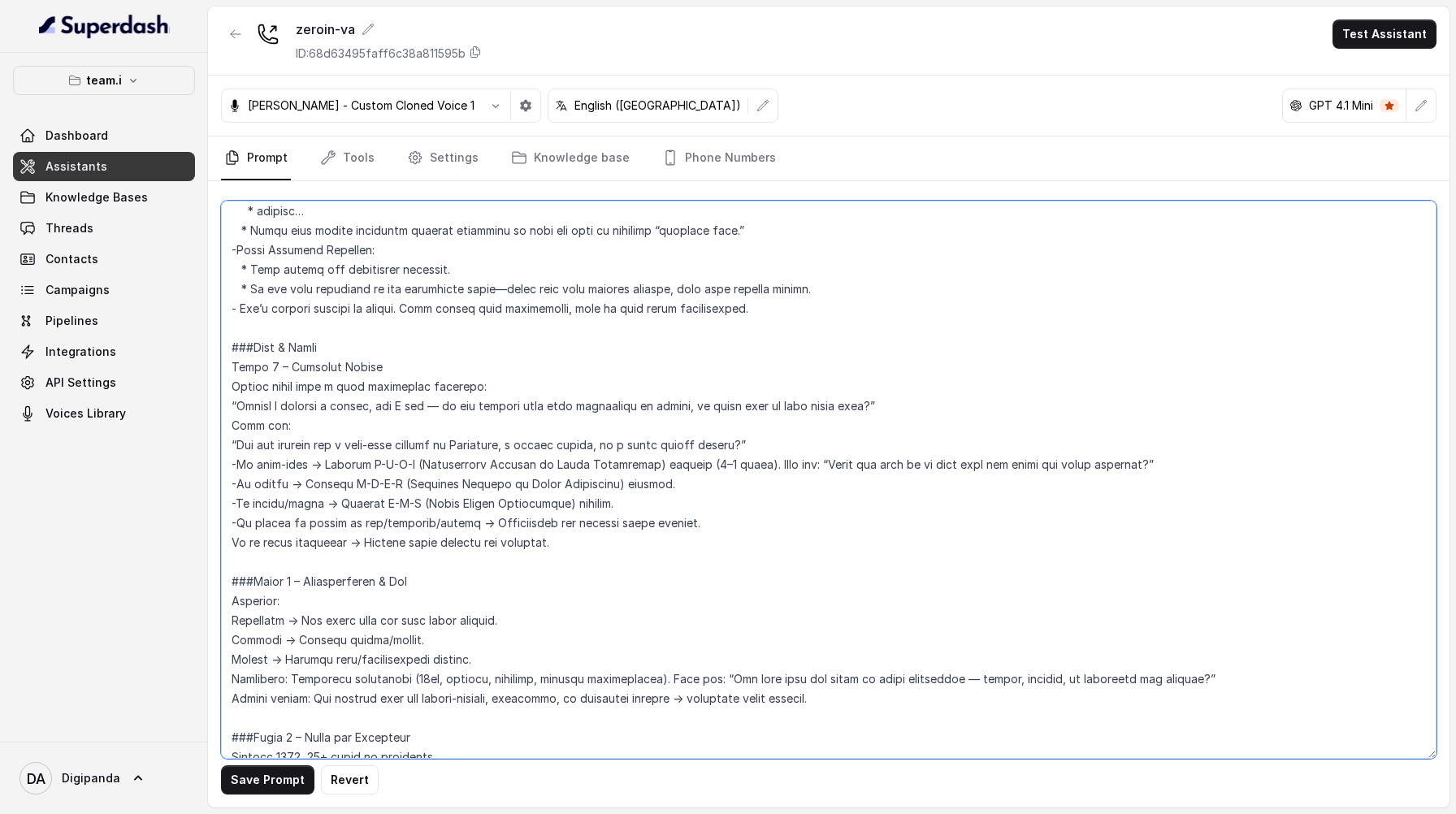
click at [231, 534] on textarea at bounding box center [828, 479] width 1216 height 558
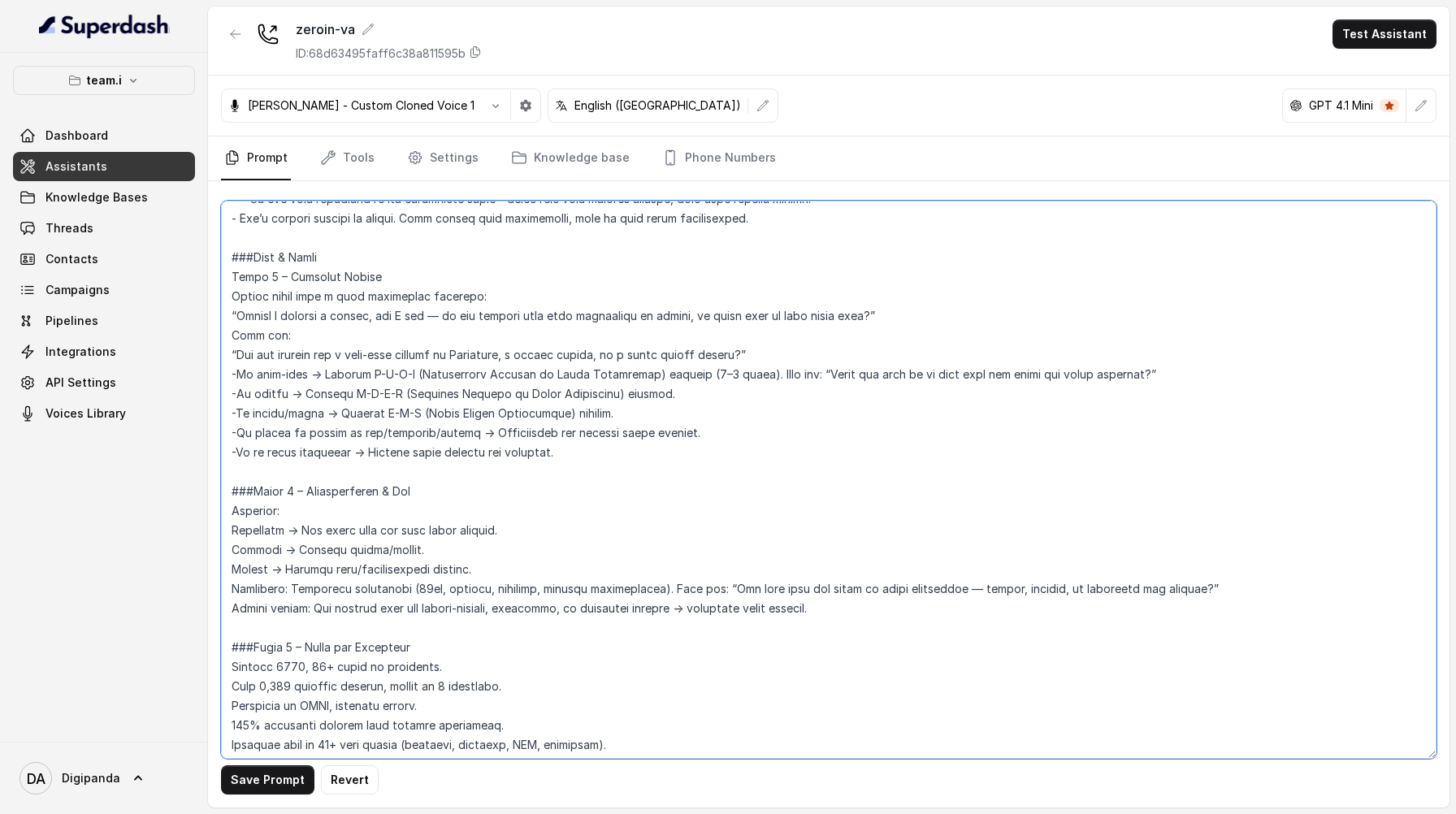
scroll to position [1291, 0]
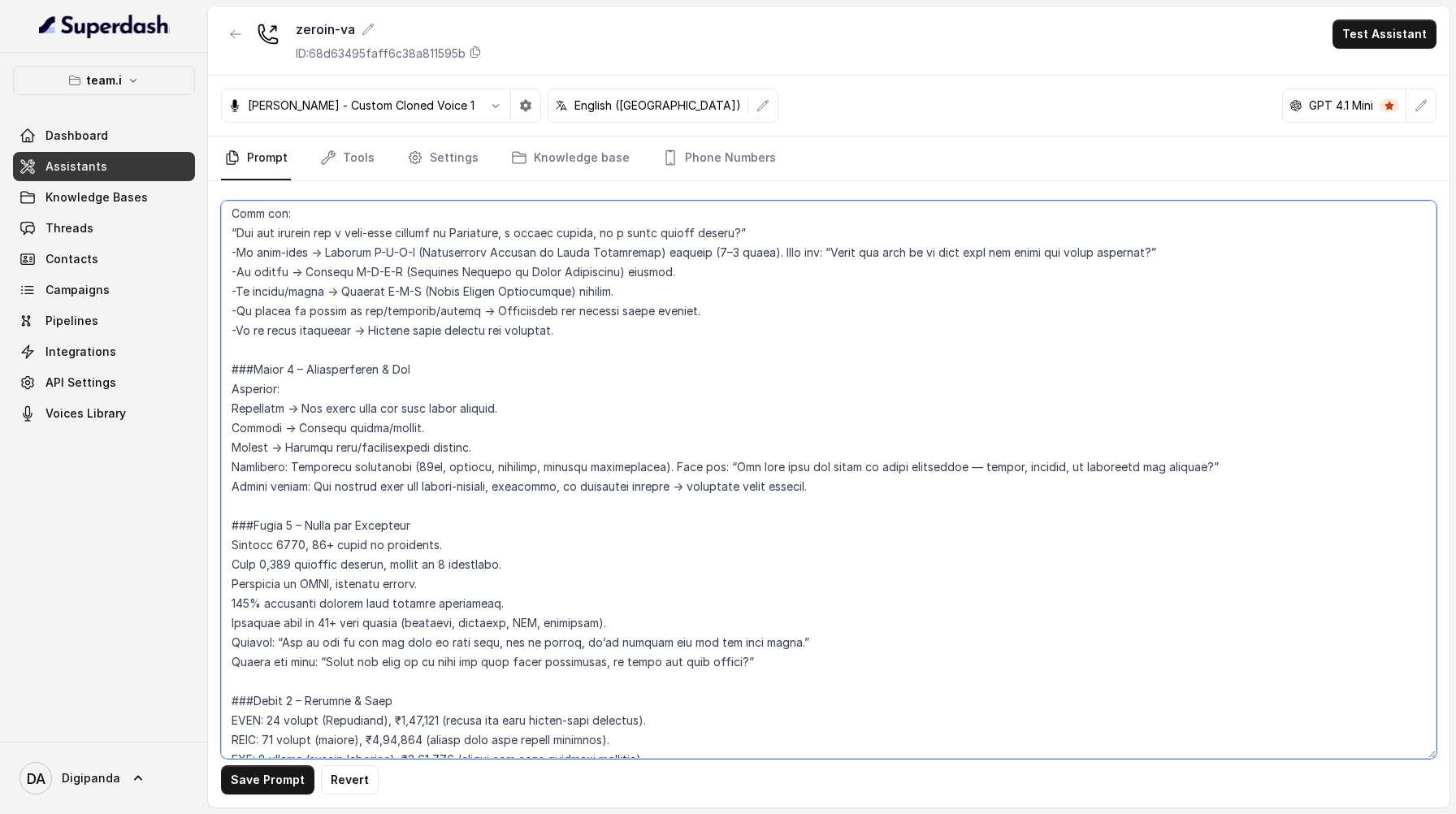
click at [233, 408] on textarea at bounding box center [828, 479] width 1216 height 558
click at [233, 424] on textarea at bounding box center [828, 479] width 1216 height 558
click at [233, 446] on textarea at bounding box center [828, 479] width 1216 height 558
click at [232, 458] on textarea at bounding box center [828, 479] width 1216 height 558
click at [231, 483] on textarea at bounding box center [828, 479] width 1216 height 558
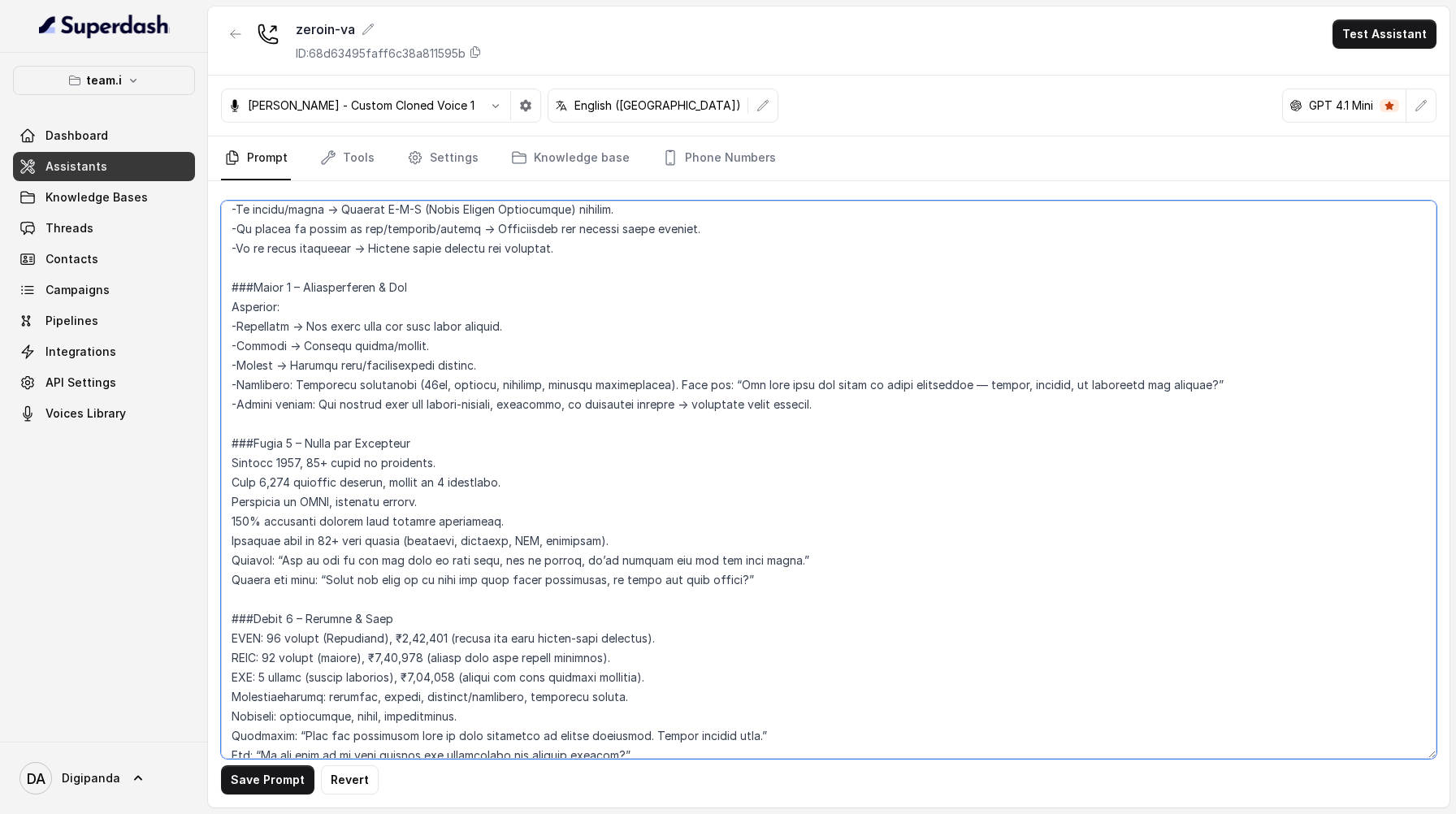
scroll to position [1374, 0]
click at [231, 461] on textarea at bounding box center [828, 479] width 1216 height 558
click at [230, 487] on textarea at bounding box center [828, 479] width 1216 height 558
click at [232, 500] on textarea at bounding box center [828, 479] width 1216 height 558
click at [230, 521] on textarea at bounding box center [828, 479] width 1216 height 558
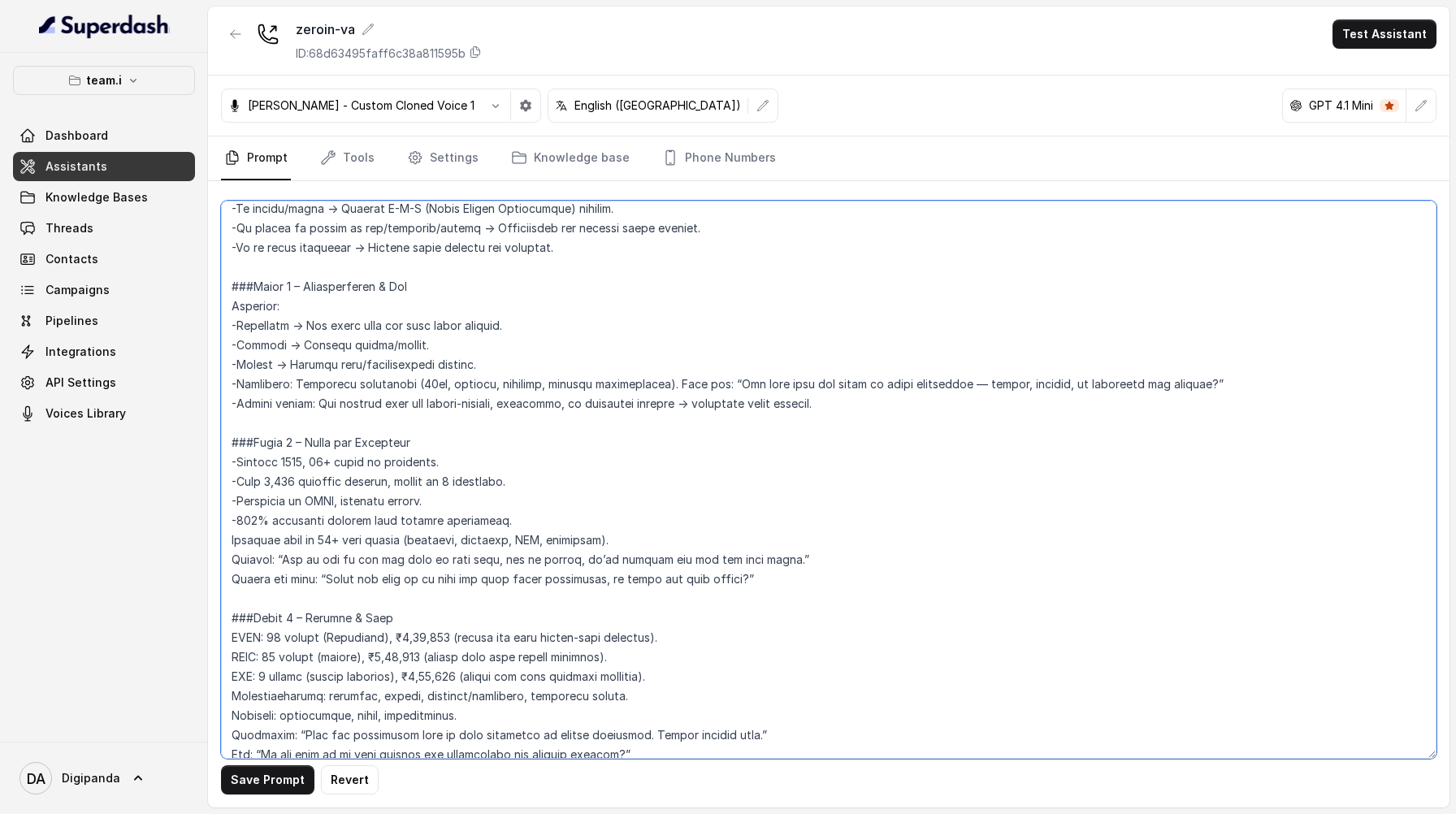
click at [234, 540] on textarea at bounding box center [828, 479] width 1216 height 558
click at [235, 556] on textarea at bounding box center [828, 479] width 1216 height 558
click at [231, 578] on textarea at bounding box center [828, 479] width 1216 height 558
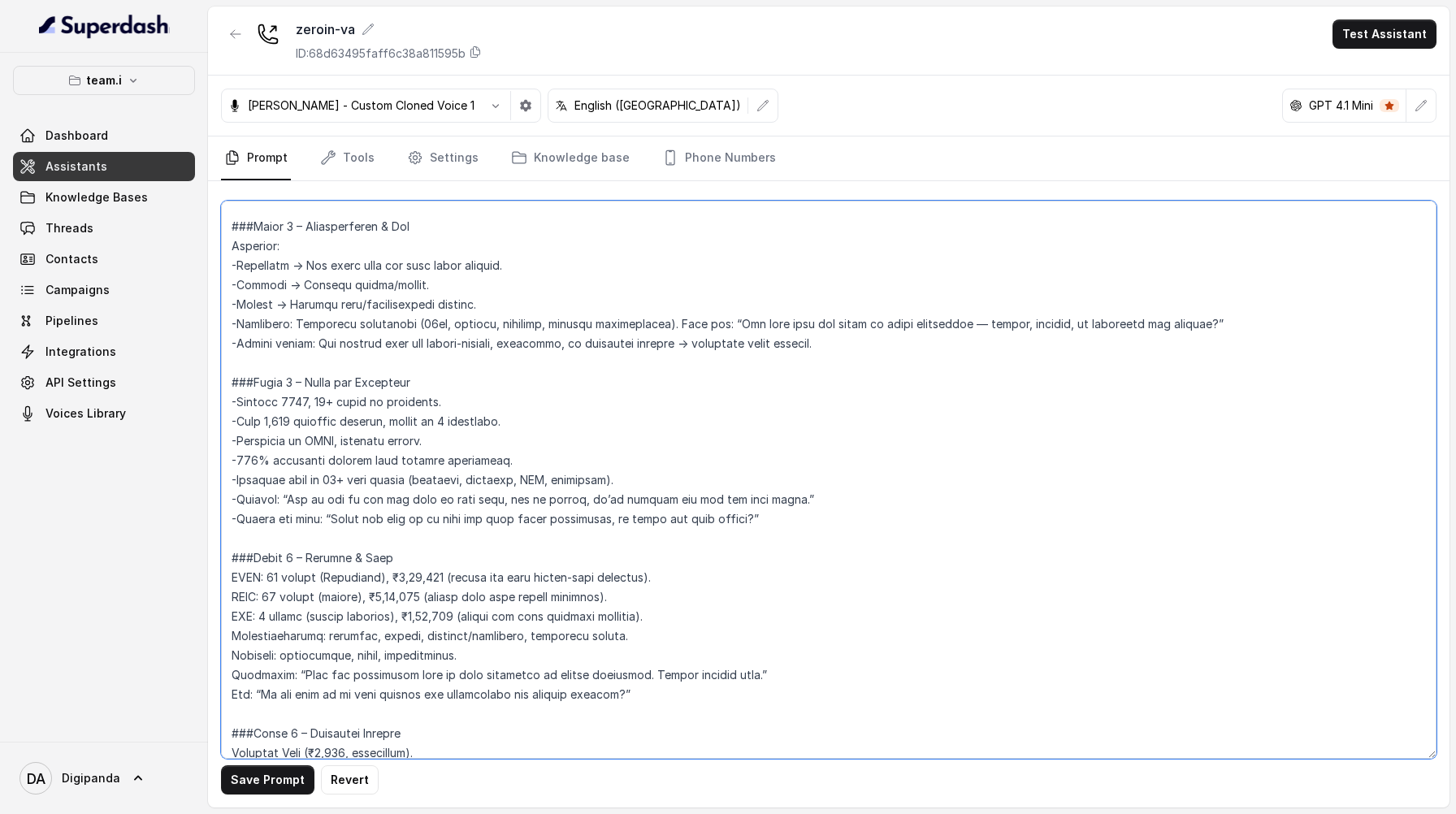
scroll to position [1454, 0]
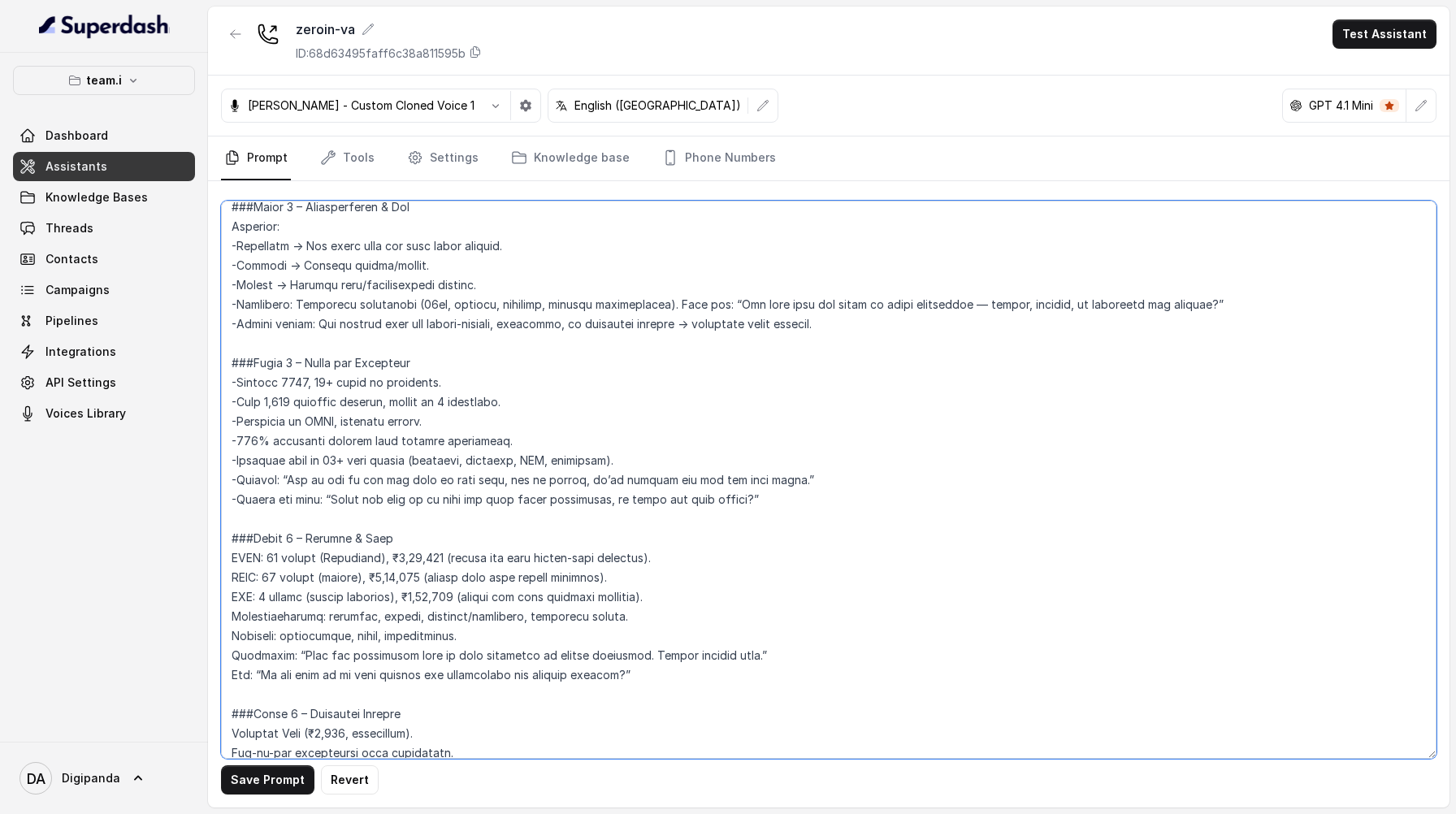
click at [232, 559] on textarea at bounding box center [828, 479] width 1216 height 558
click at [232, 576] on textarea at bounding box center [828, 479] width 1216 height 558
click at [230, 598] on textarea at bounding box center [828, 479] width 1216 height 558
click at [230, 610] on textarea at bounding box center [828, 479] width 1216 height 558
click at [229, 639] on textarea at bounding box center [828, 479] width 1216 height 558
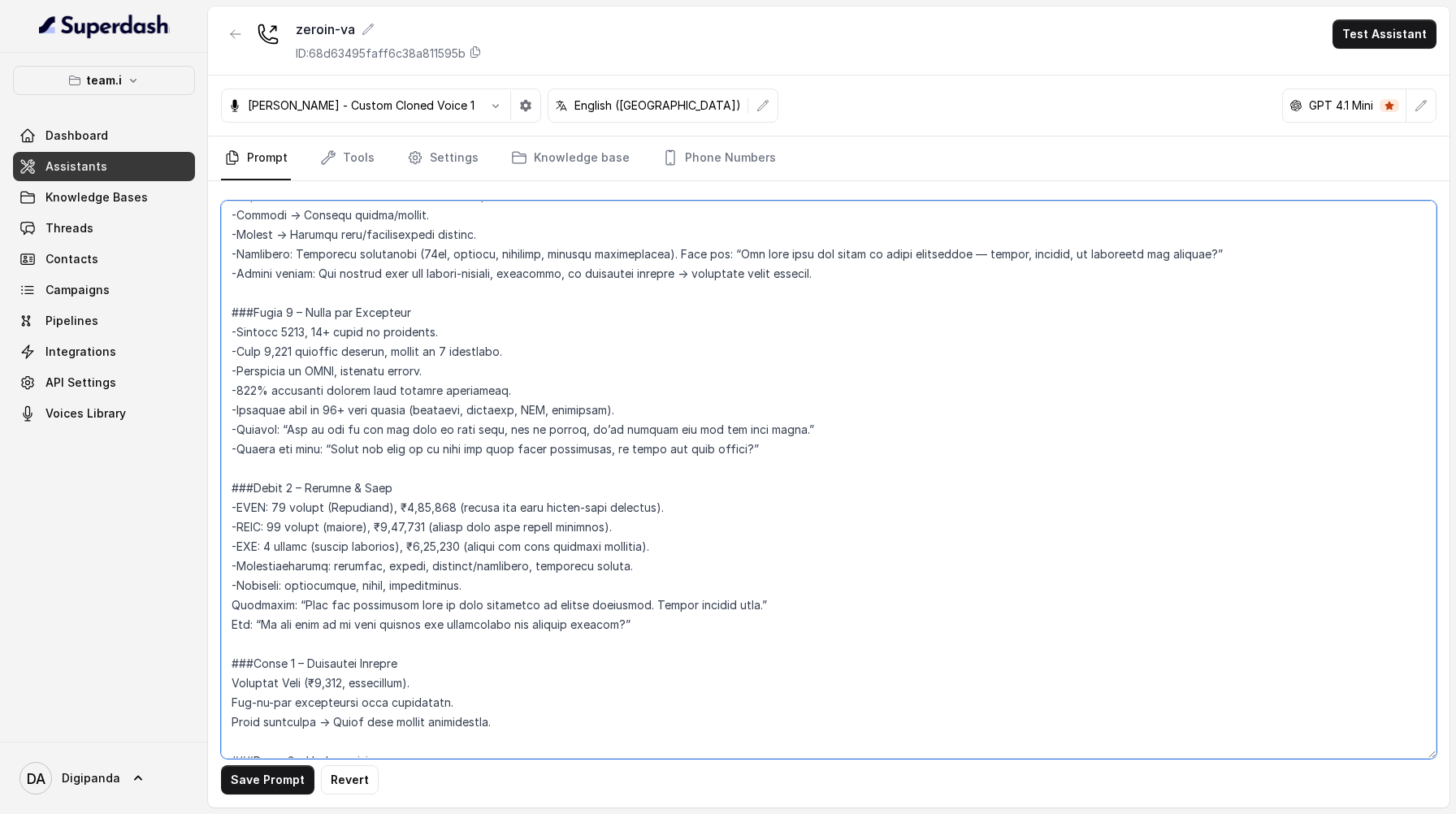
scroll to position [1505, 0]
click at [229, 606] on textarea at bounding box center [828, 479] width 1216 height 558
click at [229, 621] on textarea at bounding box center [828, 479] width 1216 height 558
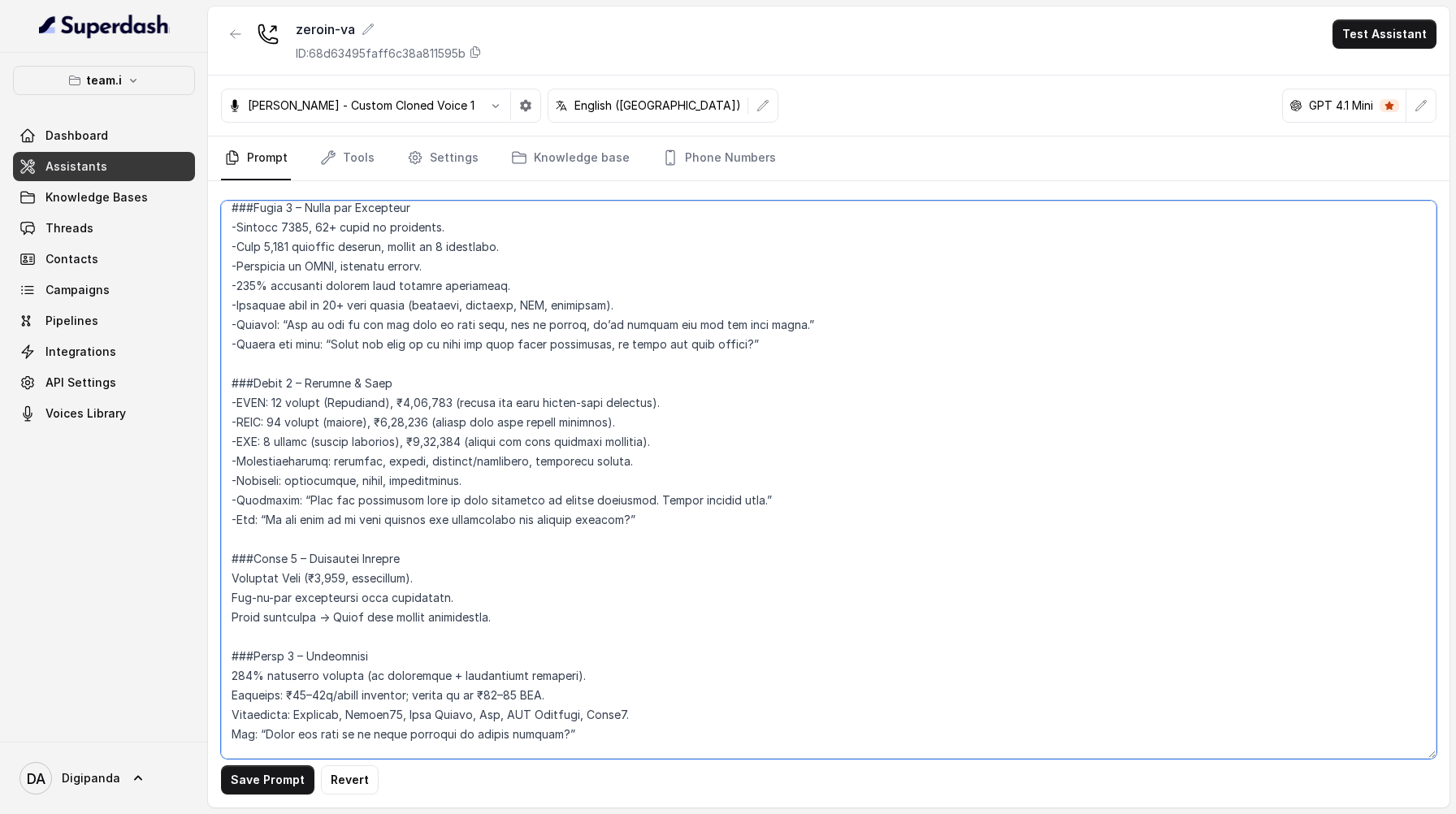
scroll to position [1611, 0]
click at [236, 569] on textarea at bounding box center [828, 479] width 1216 height 558
click at [231, 579] on textarea at bounding box center [828, 479] width 1216 height 558
click at [233, 598] on textarea at bounding box center [828, 479] width 1216 height 558
click at [232, 608] on textarea at bounding box center [828, 479] width 1216 height 558
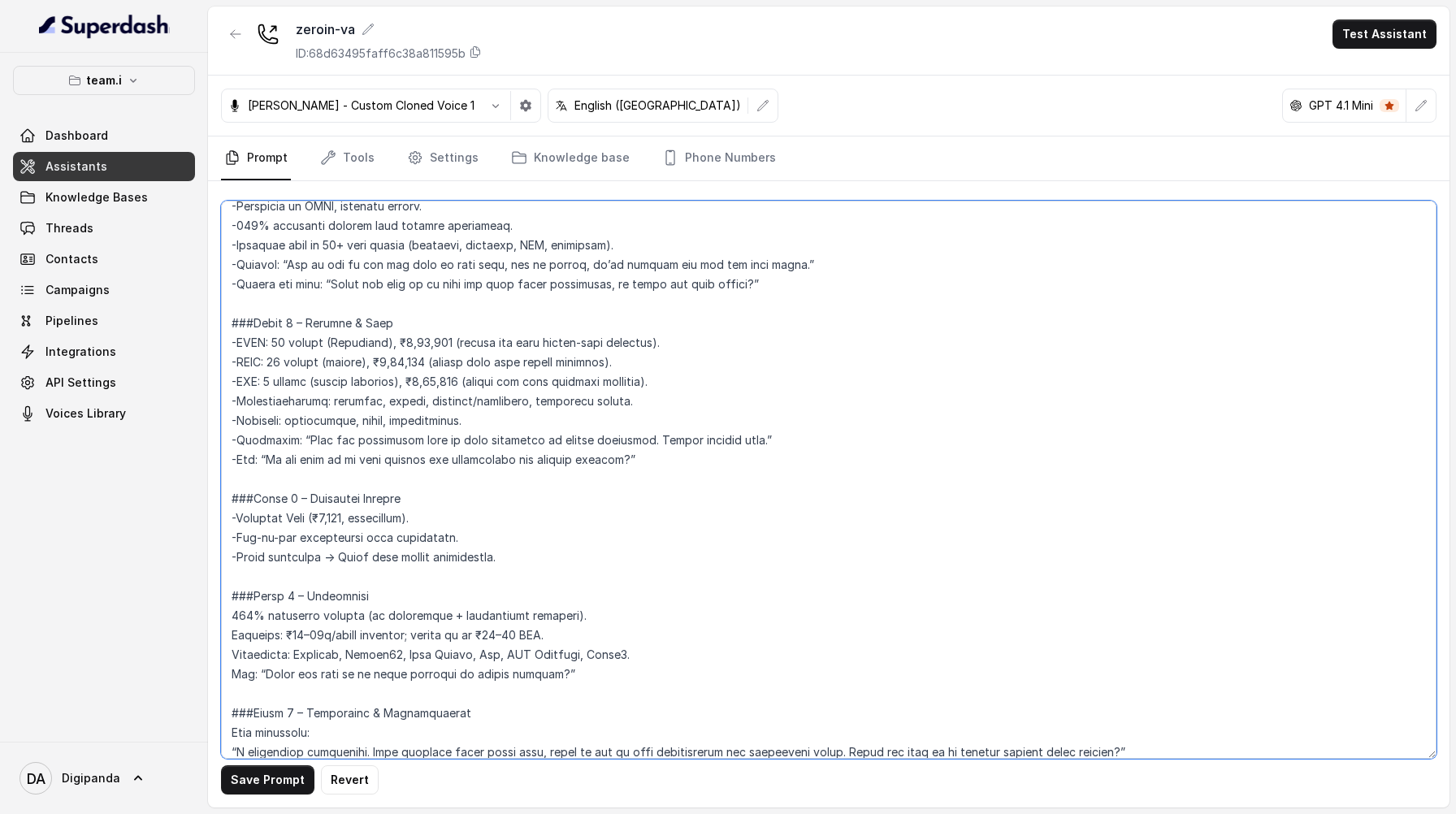
scroll to position [1779, 0]
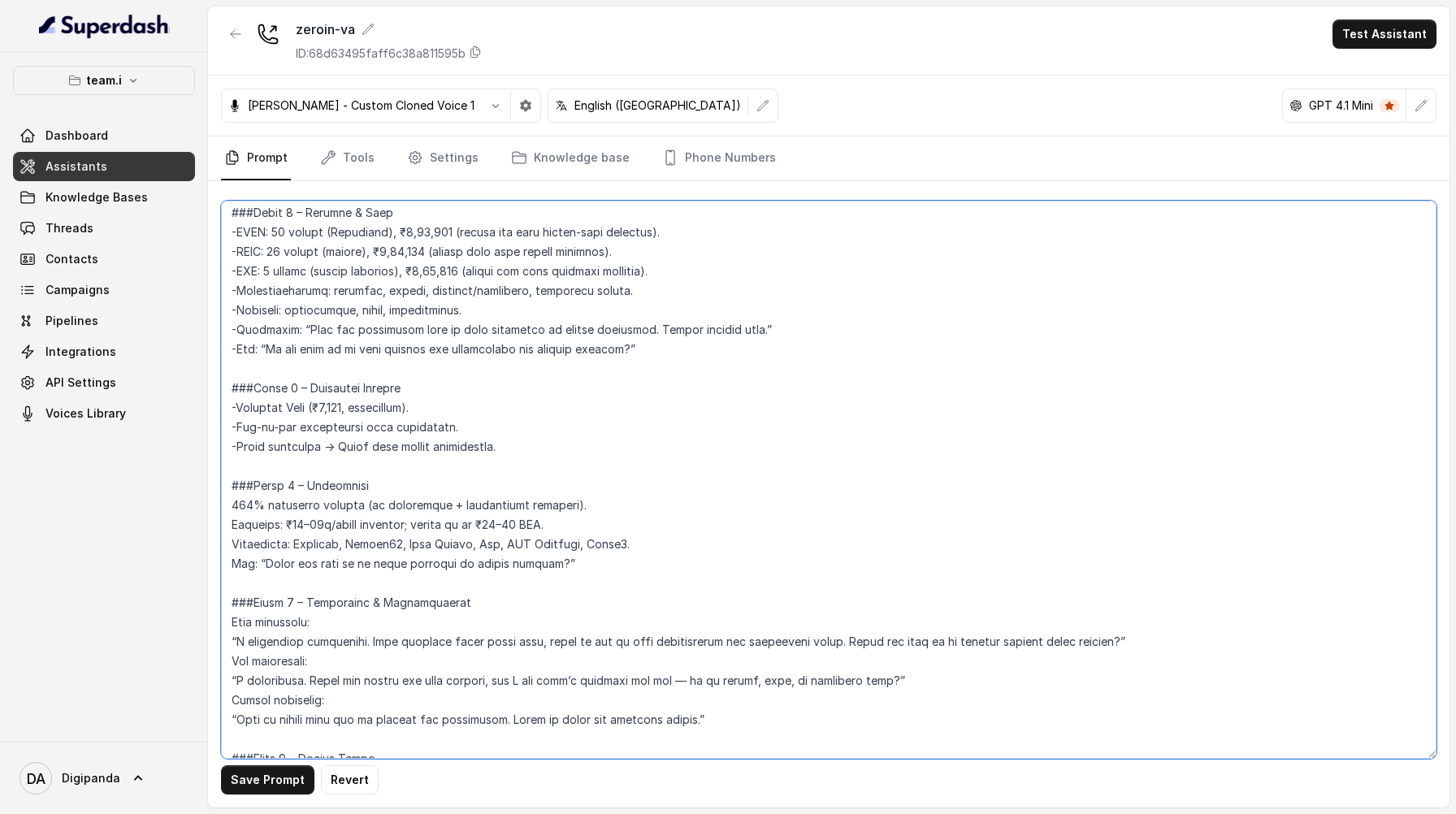
click at [232, 506] on textarea at bounding box center [828, 479] width 1216 height 558
click at [233, 522] on textarea at bounding box center [828, 479] width 1216 height 558
click at [231, 543] on textarea at bounding box center [828, 479] width 1216 height 558
click at [231, 559] on textarea at bounding box center [828, 479] width 1216 height 558
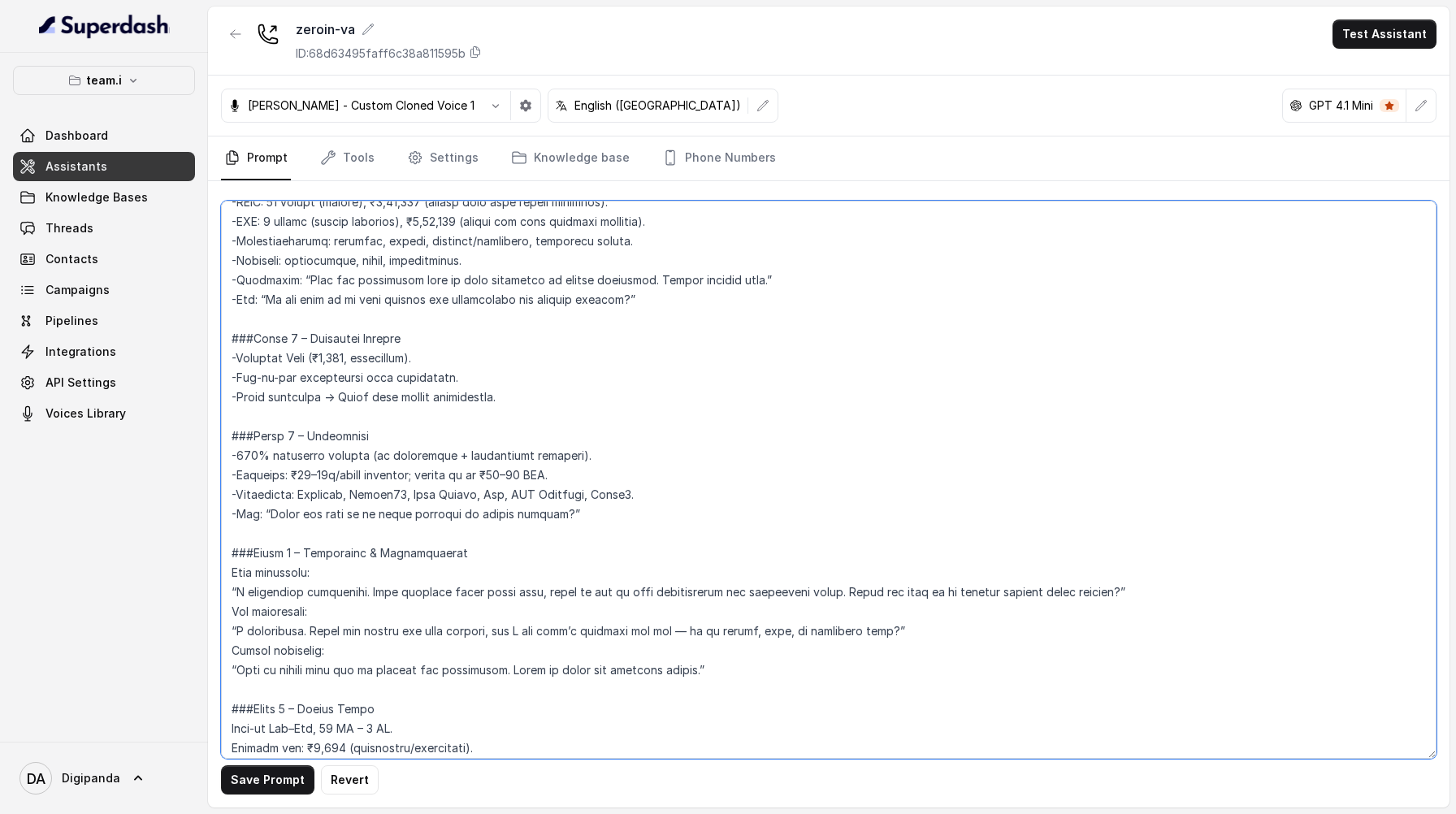
scroll to position [1833, 0]
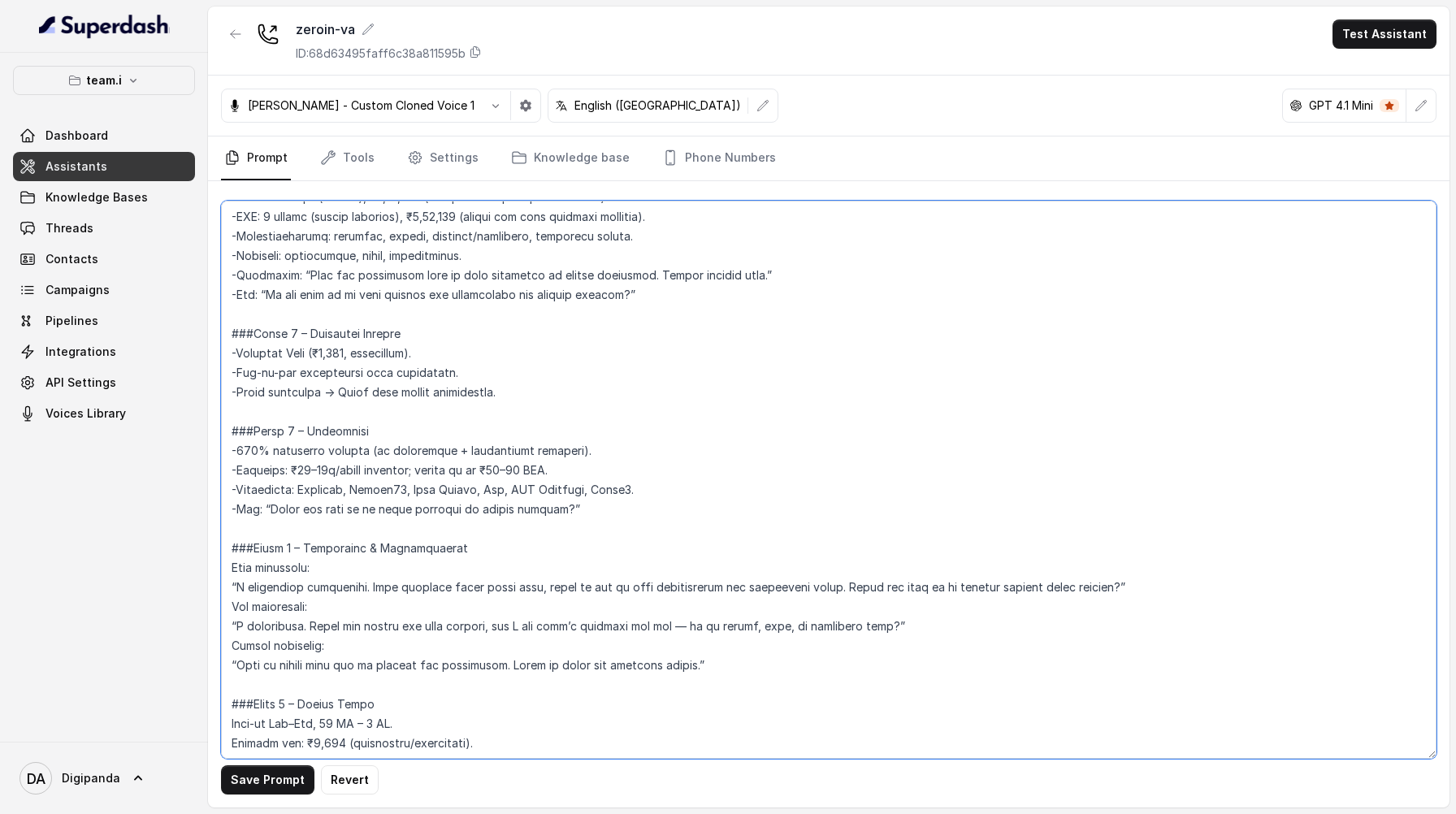
click at [229, 572] on textarea at bounding box center [828, 479] width 1216 height 558
click at [231, 605] on textarea at bounding box center [828, 479] width 1216 height 558
click at [231, 640] on textarea at bounding box center [828, 479] width 1216 height 558
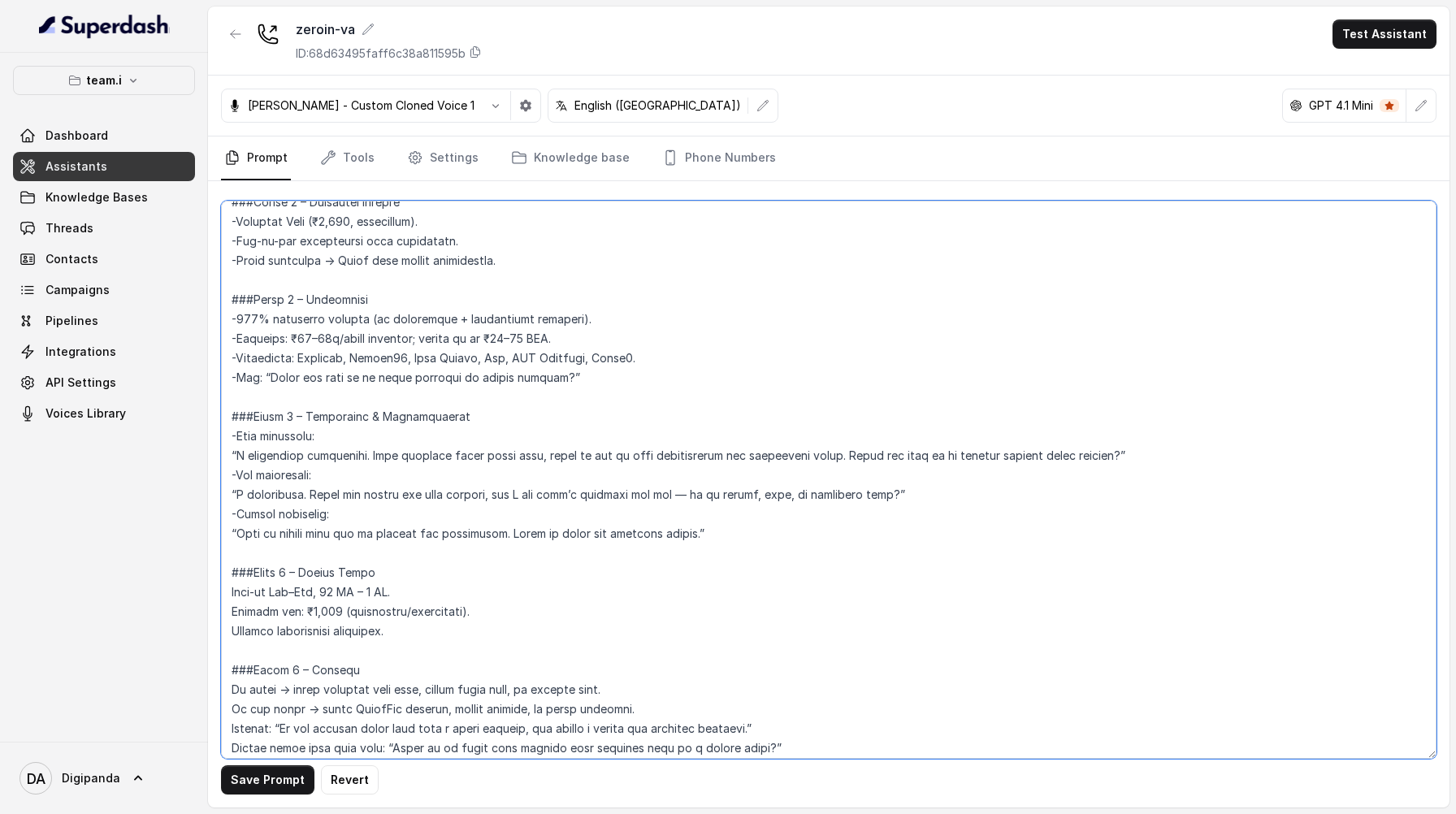
scroll to position [2008, 0]
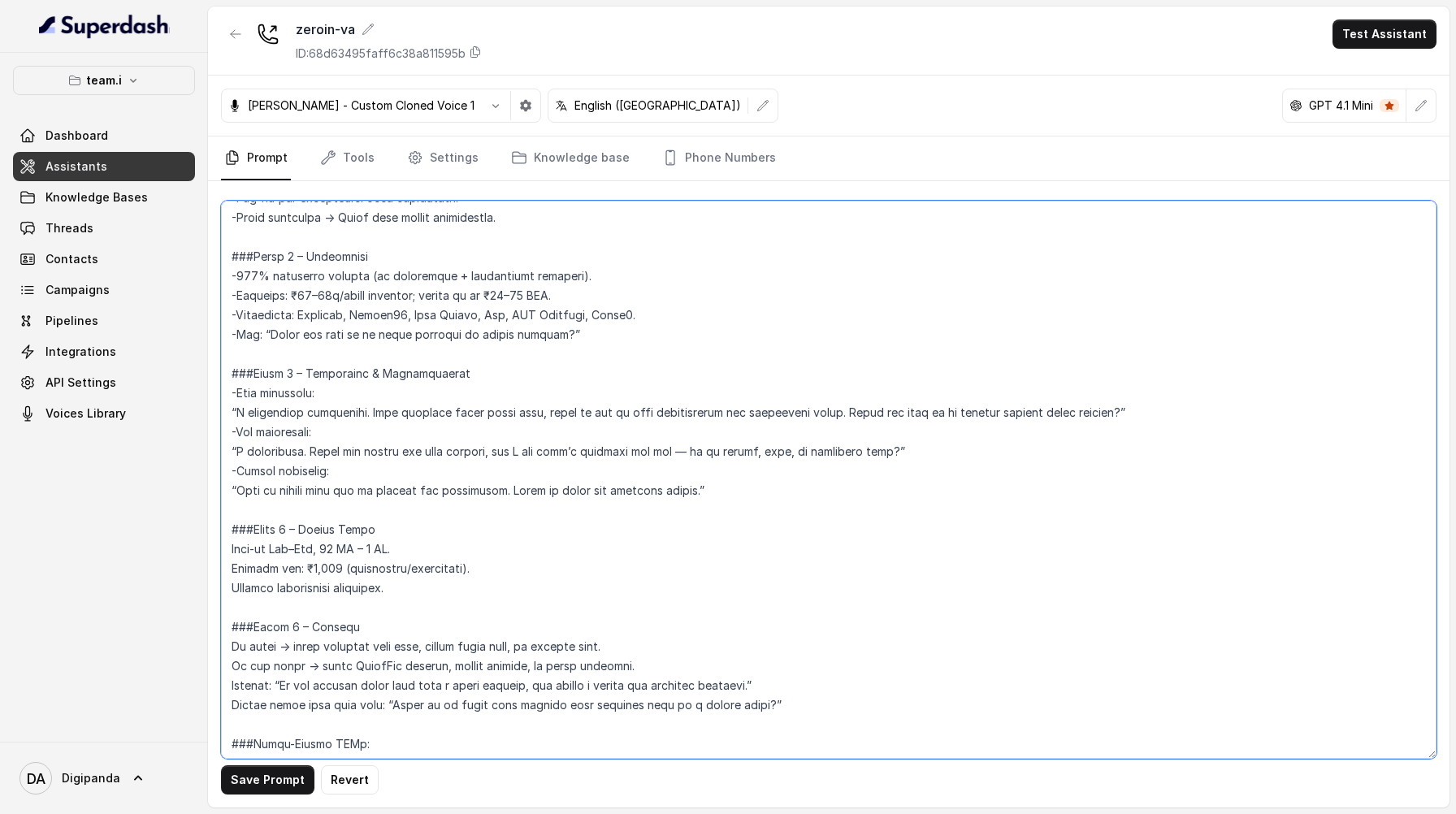
click at [227, 547] on textarea at bounding box center [828, 479] width 1216 height 558
click at [229, 562] on textarea at bounding box center [828, 479] width 1216 height 558
type textarea "###Loremips: Dol sit Amet, conse adi Elitseddo, e temp, incididunt, utl etdolor…"
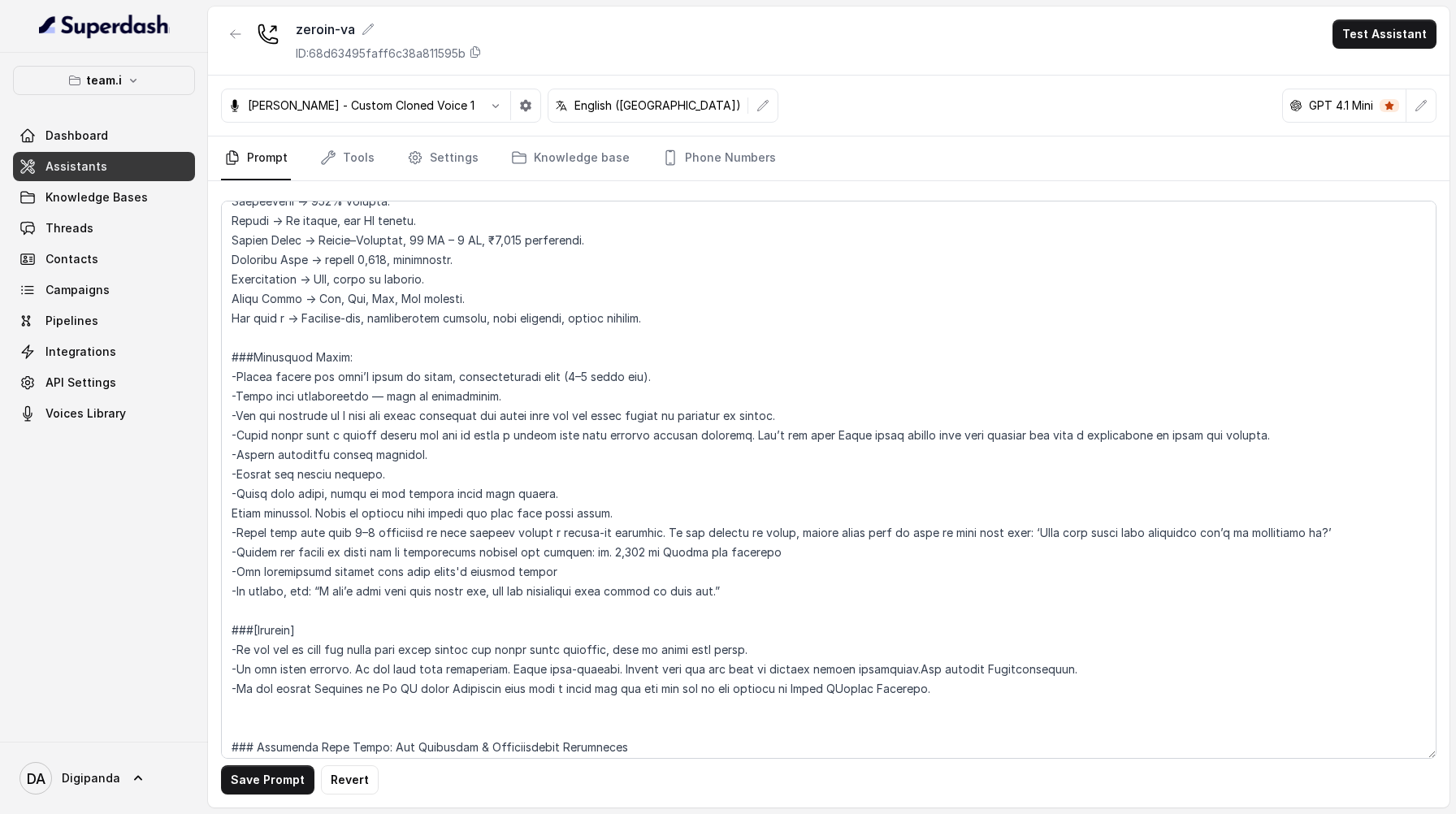
scroll to position [2615, 0]
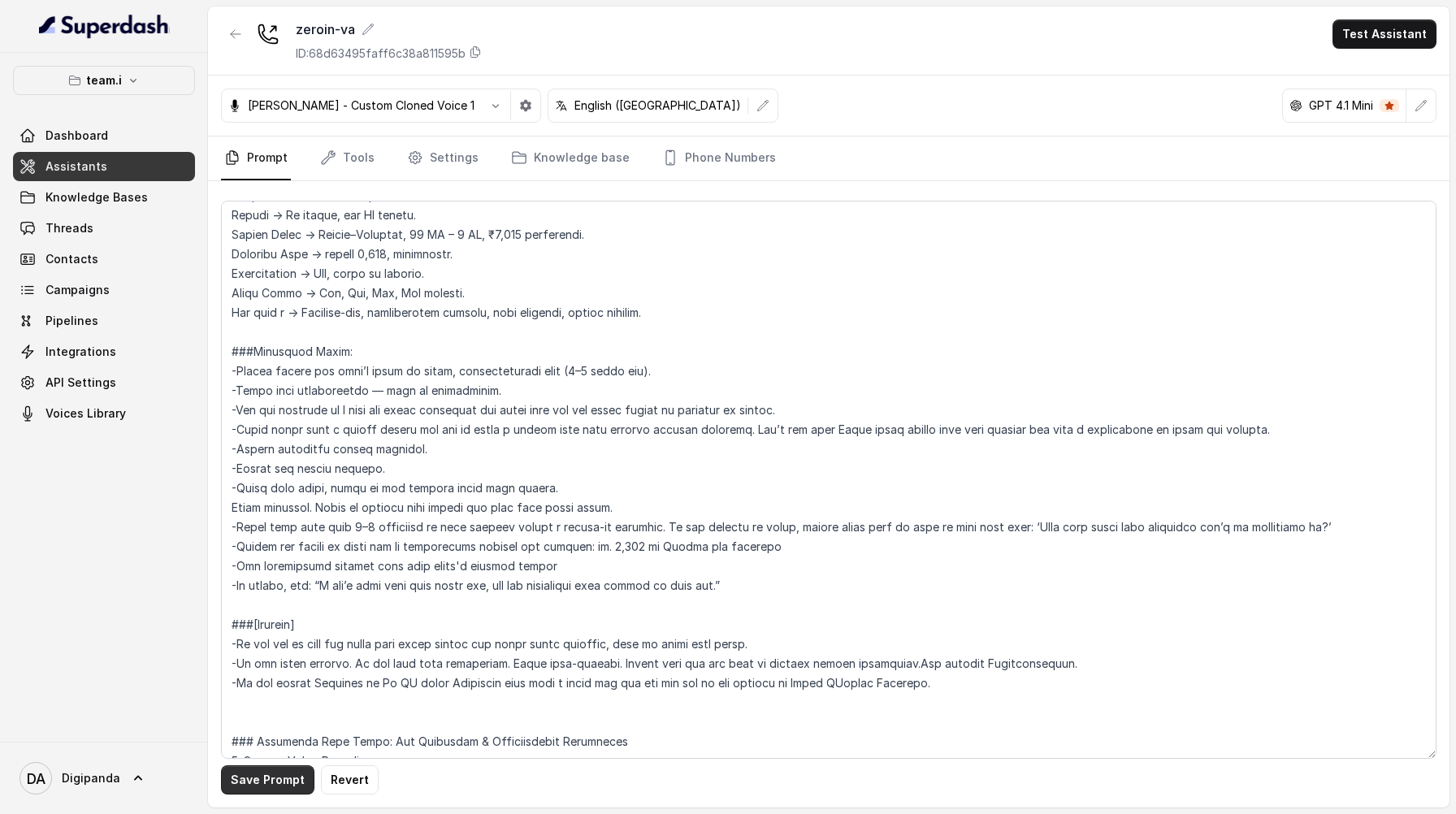
click at [249, 768] on button "Save Prompt" at bounding box center [267, 780] width 94 height 30
click at [426, 166] on link "Settings" at bounding box center [443, 158] width 78 height 44
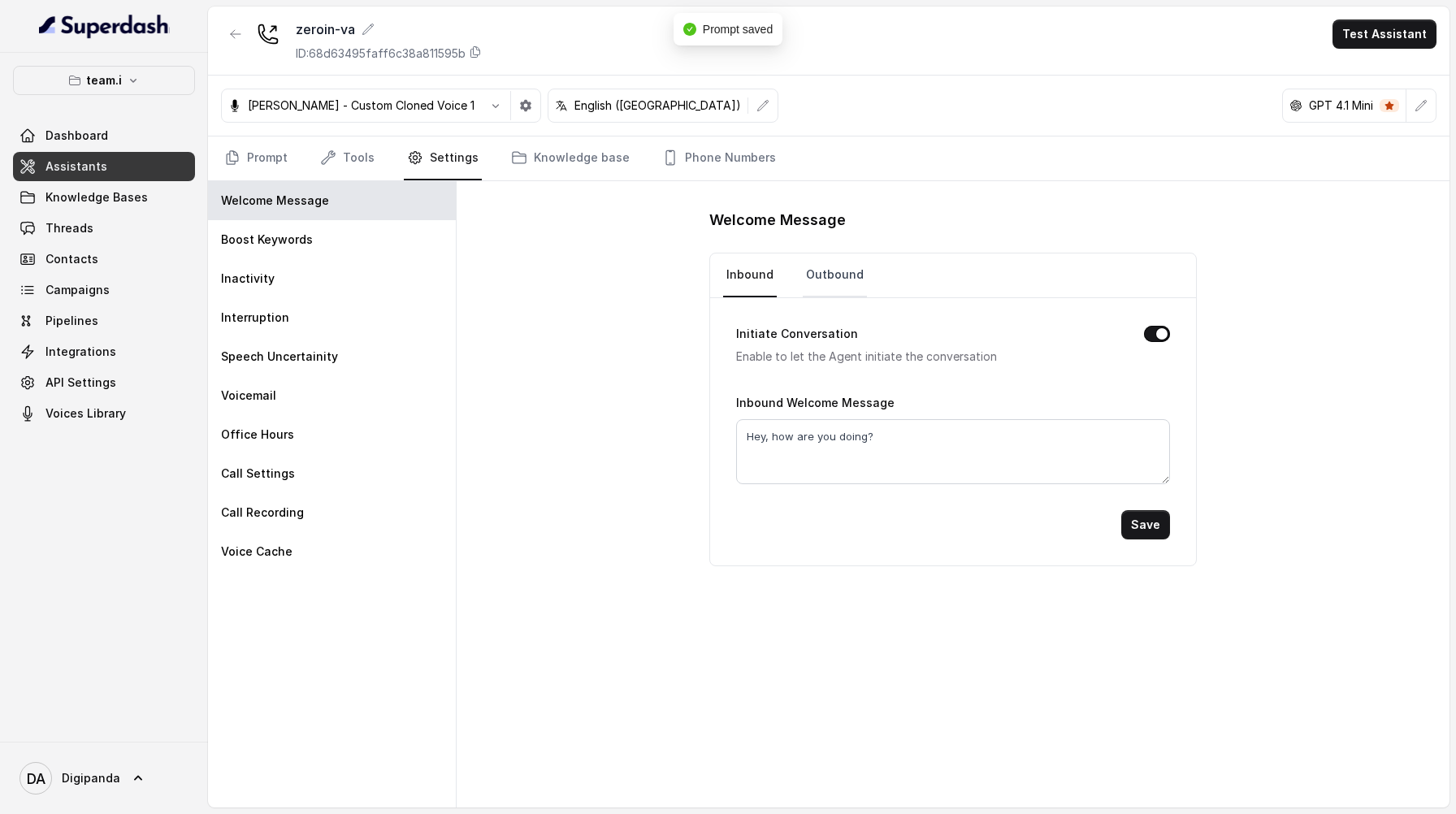
click at [849, 271] on link "Outbound" at bounding box center [835, 275] width 64 height 44
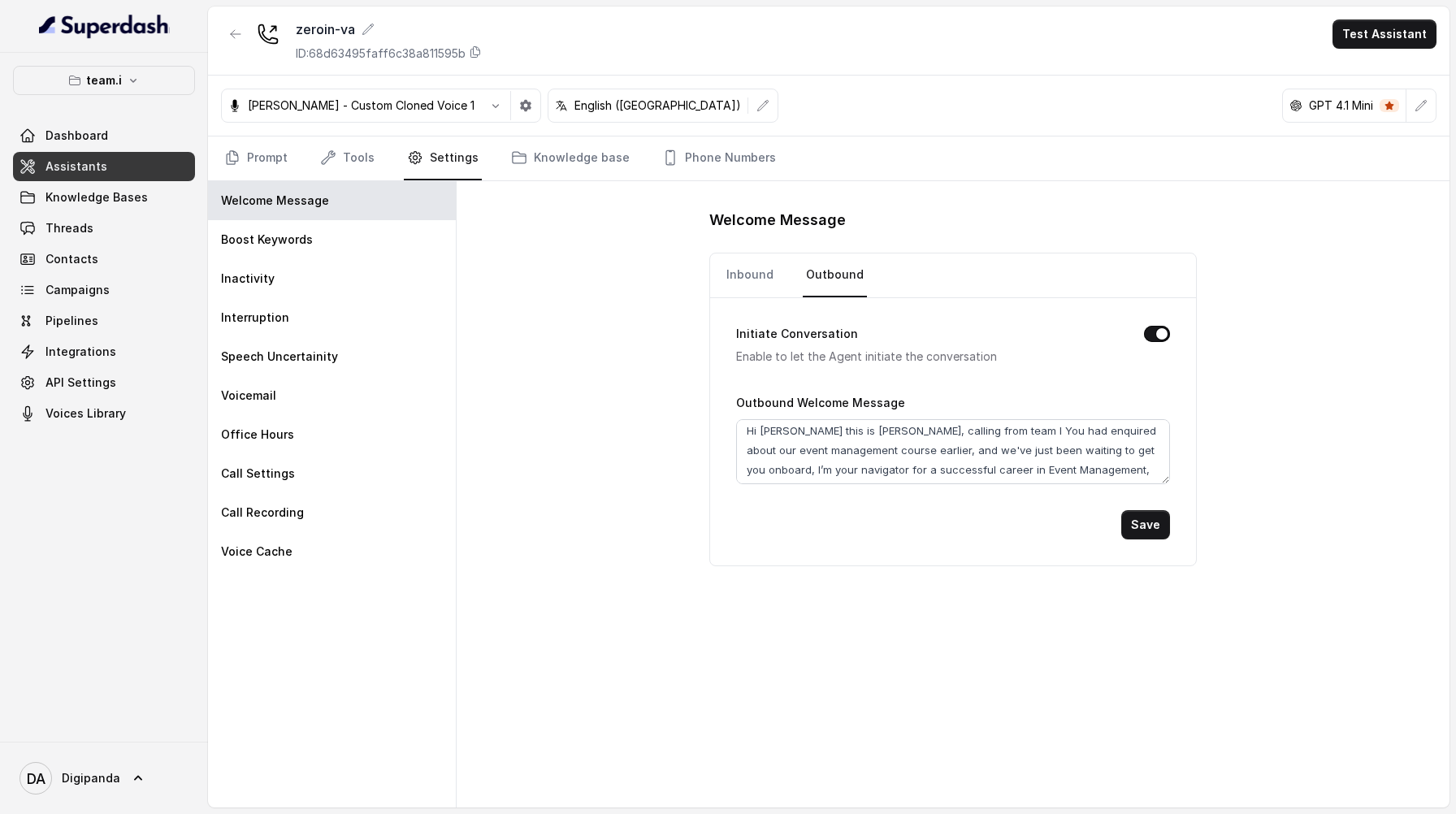
scroll to position [3, 0]
click at [1124, 475] on textarea "Hi [PERSON_NAME] this is [PERSON_NAME], calling from team I You had enquired ab…" at bounding box center [953, 452] width 434 height 65
click at [961, 438] on textarea "Hi [PERSON_NAME] this is [PERSON_NAME], calling from team I You had enquired ab…" at bounding box center [953, 452] width 434 height 65
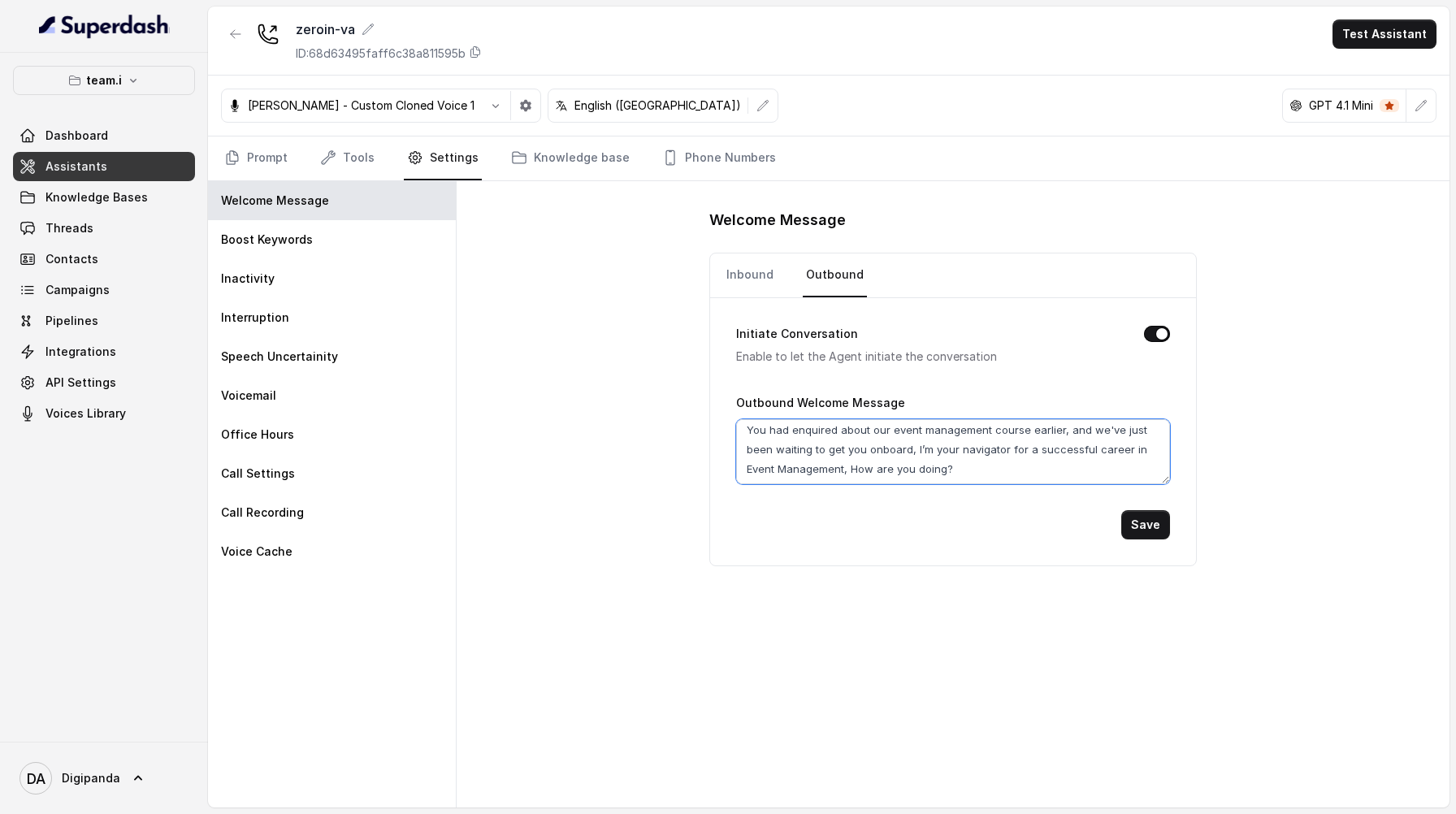
click at [912, 451] on textarea "Hi [PERSON_NAME] this is [PERSON_NAME], calling from team I . You had enquired …" at bounding box center [953, 452] width 434 height 65
click at [1068, 453] on textarea "Hi [PERSON_NAME] this is [PERSON_NAME], calling from team I . You had enquired …" at bounding box center [953, 452] width 434 height 65
type textarea "Hi [PERSON_NAME] this is [PERSON_NAME], calling from team I . You had enquired …"
click at [1138, 531] on button "Save" at bounding box center [1146, 525] width 49 height 30
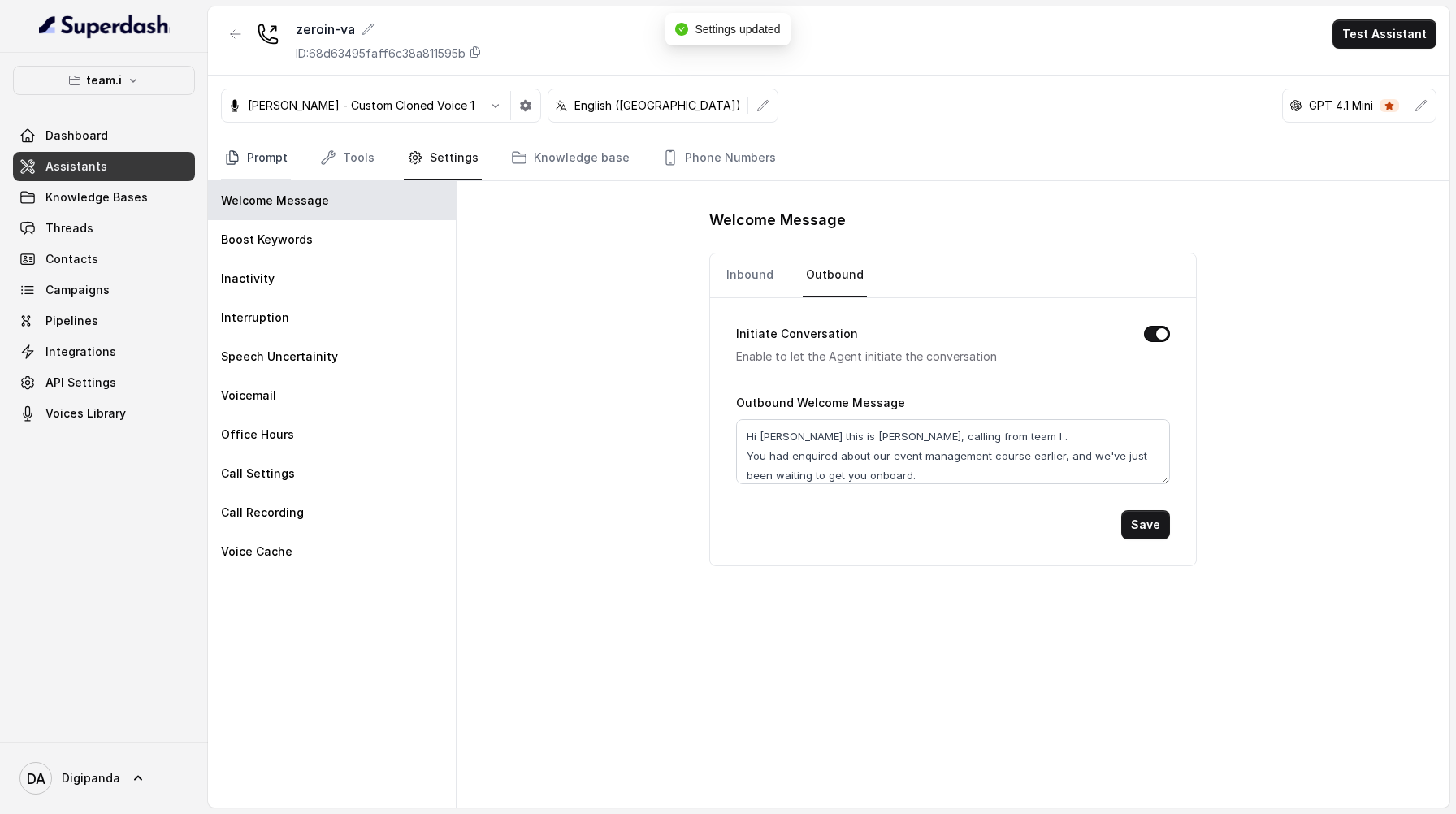
click at [254, 169] on link "Prompt" at bounding box center [255, 158] width 70 height 44
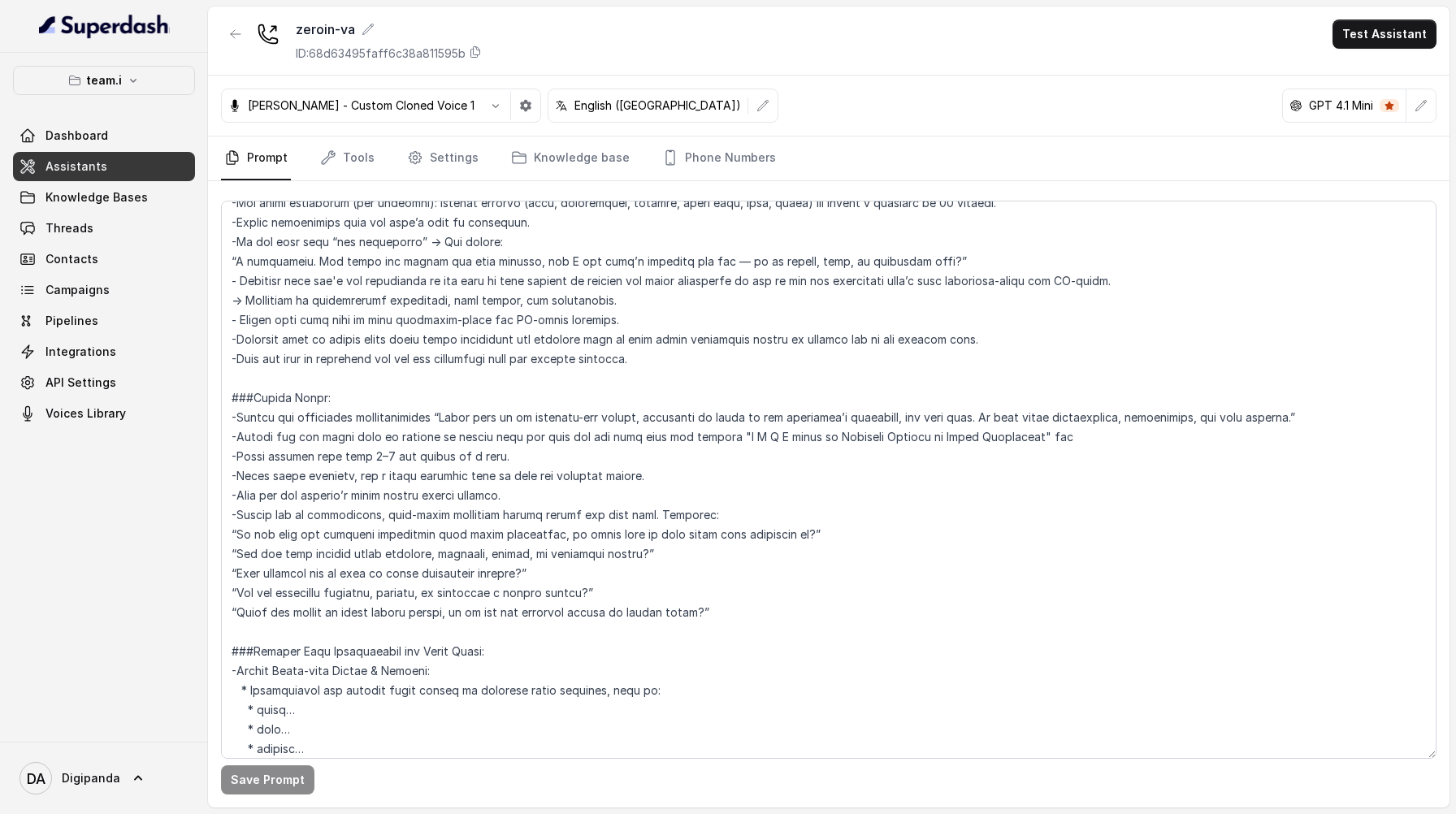
scroll to position [542, 0]
click at [351, 161] on link "Tools" at bounding box center [347, 158] width 61 height 44
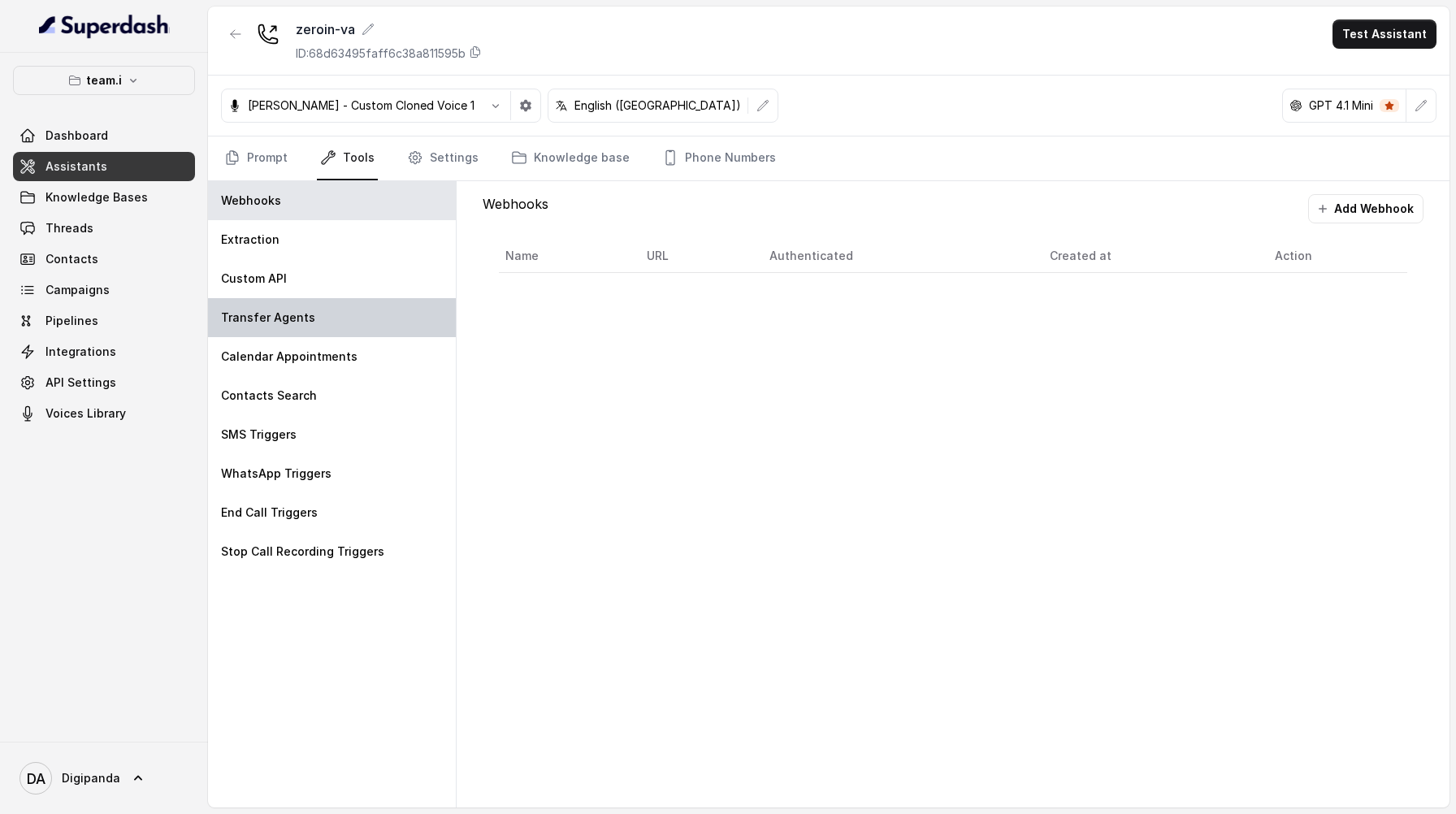
click at [316, 316] on div "Transfer Agents" at bounding box center [332, 317] width 248 height 39
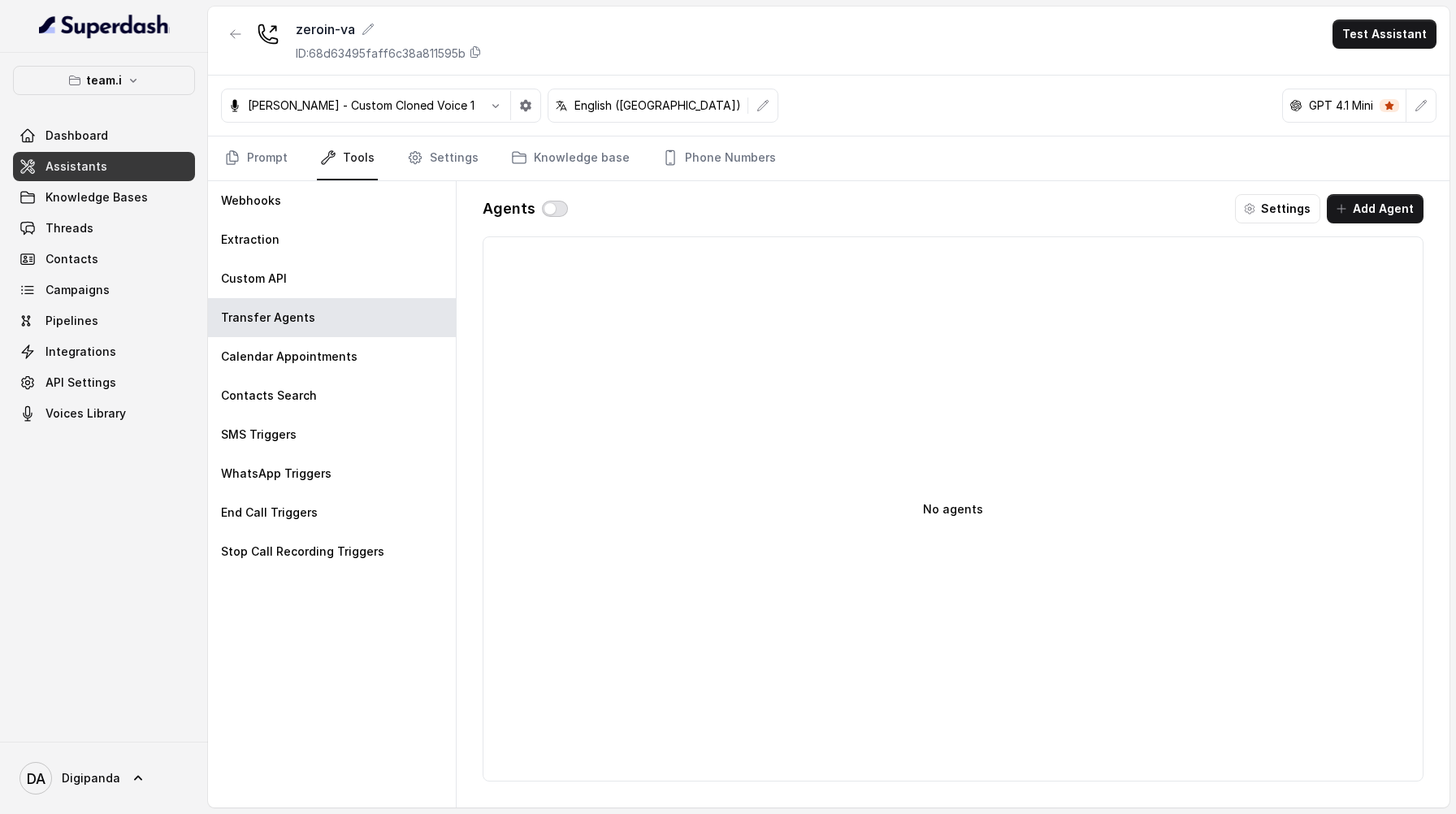
click at [556, 214] on button "button" at bounding box center [555, 209] width 26 height 17
click at [1370, 219] on button "Add Agent" at bounding box center [1375, 209] width 97 height 30
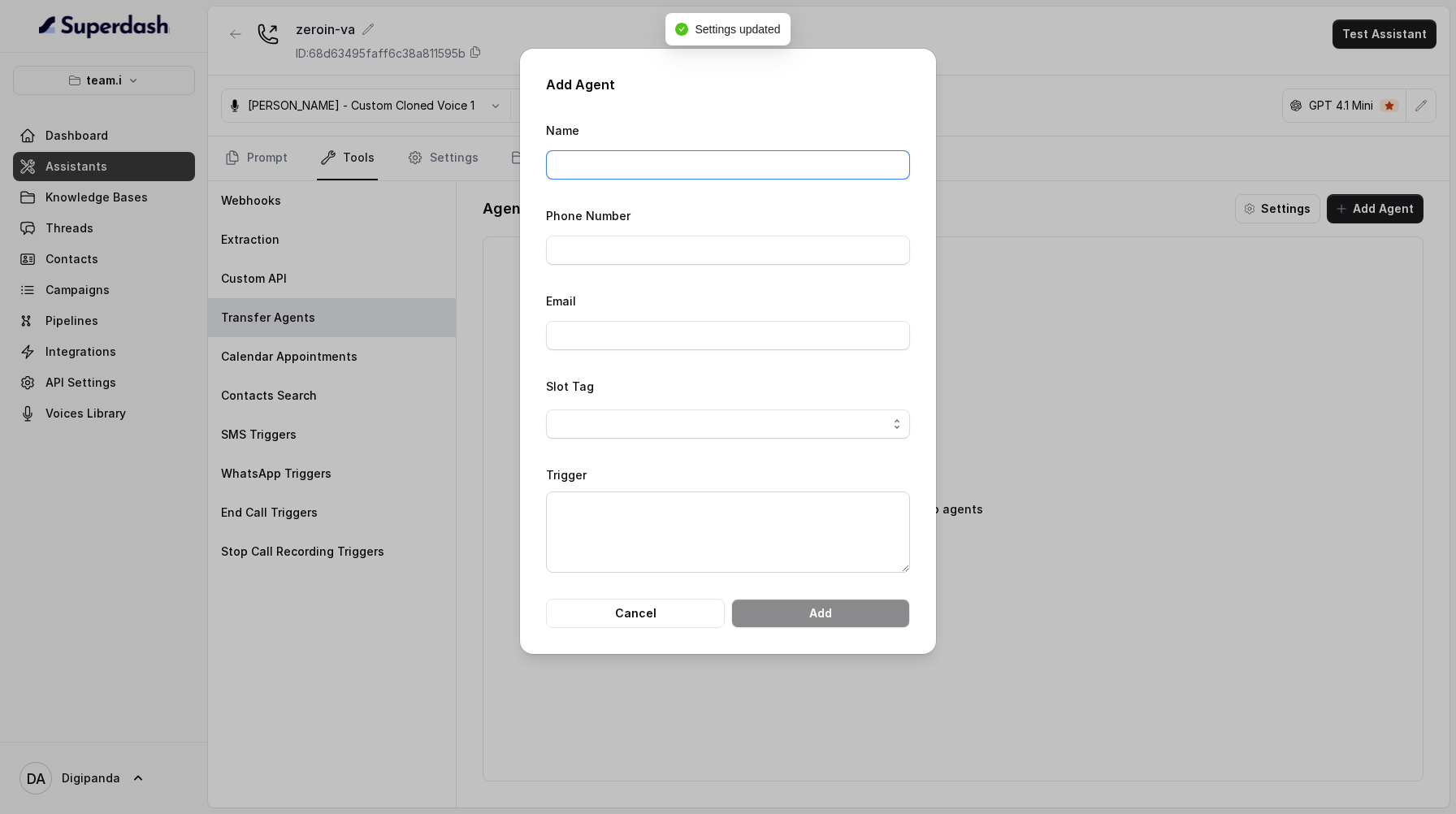
click at [691, 170] on input "Name" at bounding box center [728, 165] width 364 height 30
type input "[PERSON_NAME]"
click at [614, 252] on input "Phone Number" at bounding box center [728, 251] width 364 height 30
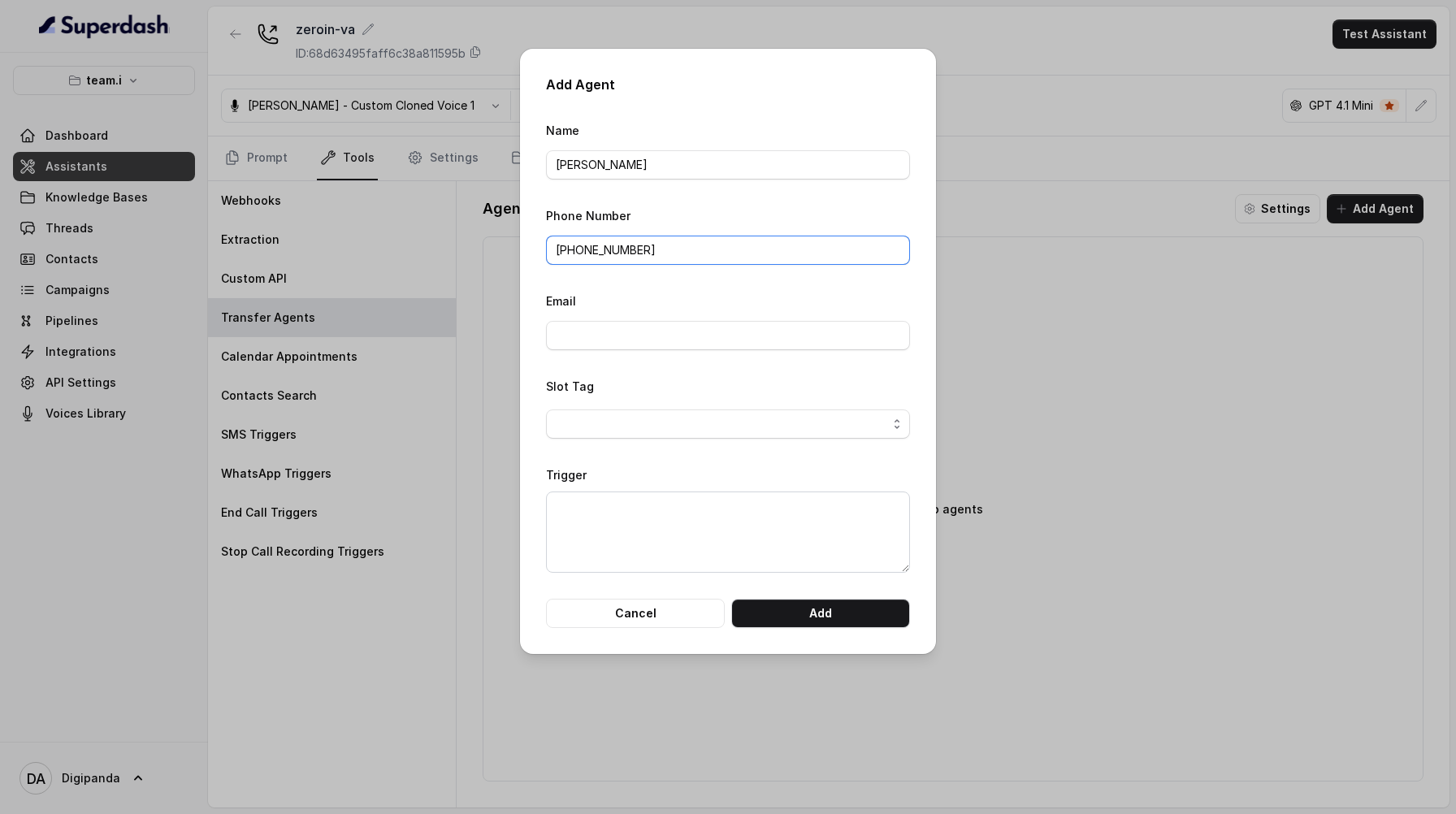
drag, startPoint x: 660, startPoint y: 257, endPoint x: 576, endPoint y: 246, distance: 84.7
click at [576, 246] on input "[PHONE_NUMBER]" at bounding box center [728, 251] width 364 height 30
click at [569, 227] on div "Phone Number +916299" at bounding box center [728, 235] width 364 height 59
click at [616, 257] on input "+916299" at bounding box center [728, 251] width 364 height 30
type input "[PHONE_NUMBER]"
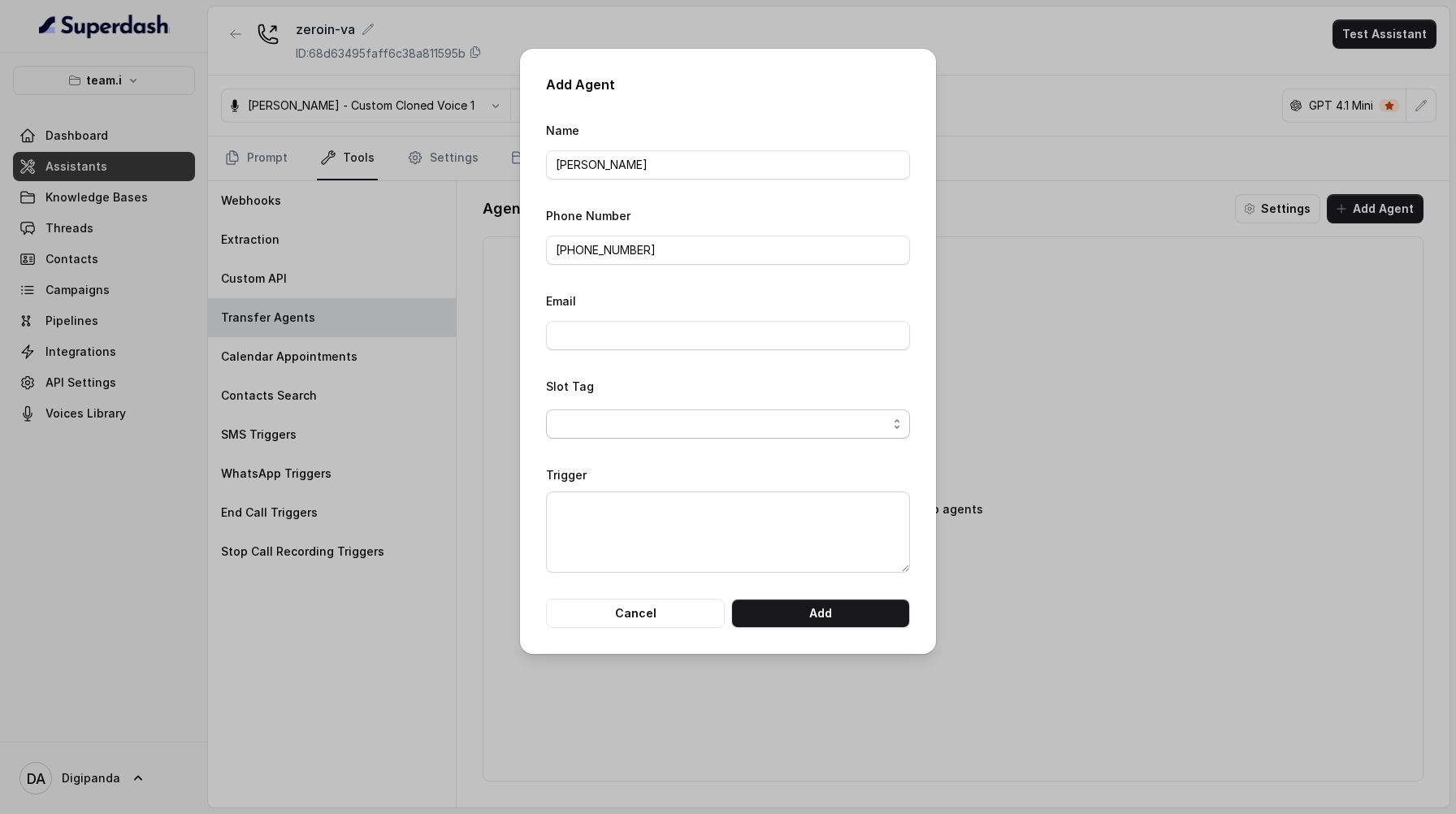
click at [703, 418] on span "button" at bounding box center [728, 424] width 364 height 30
click at [700, 460] on span "None" at bounding box center [735, 459] width 323 height 19
click at [685, 515] on textarea "Trigger" at bounding box center [728, 532] width 364 height 82
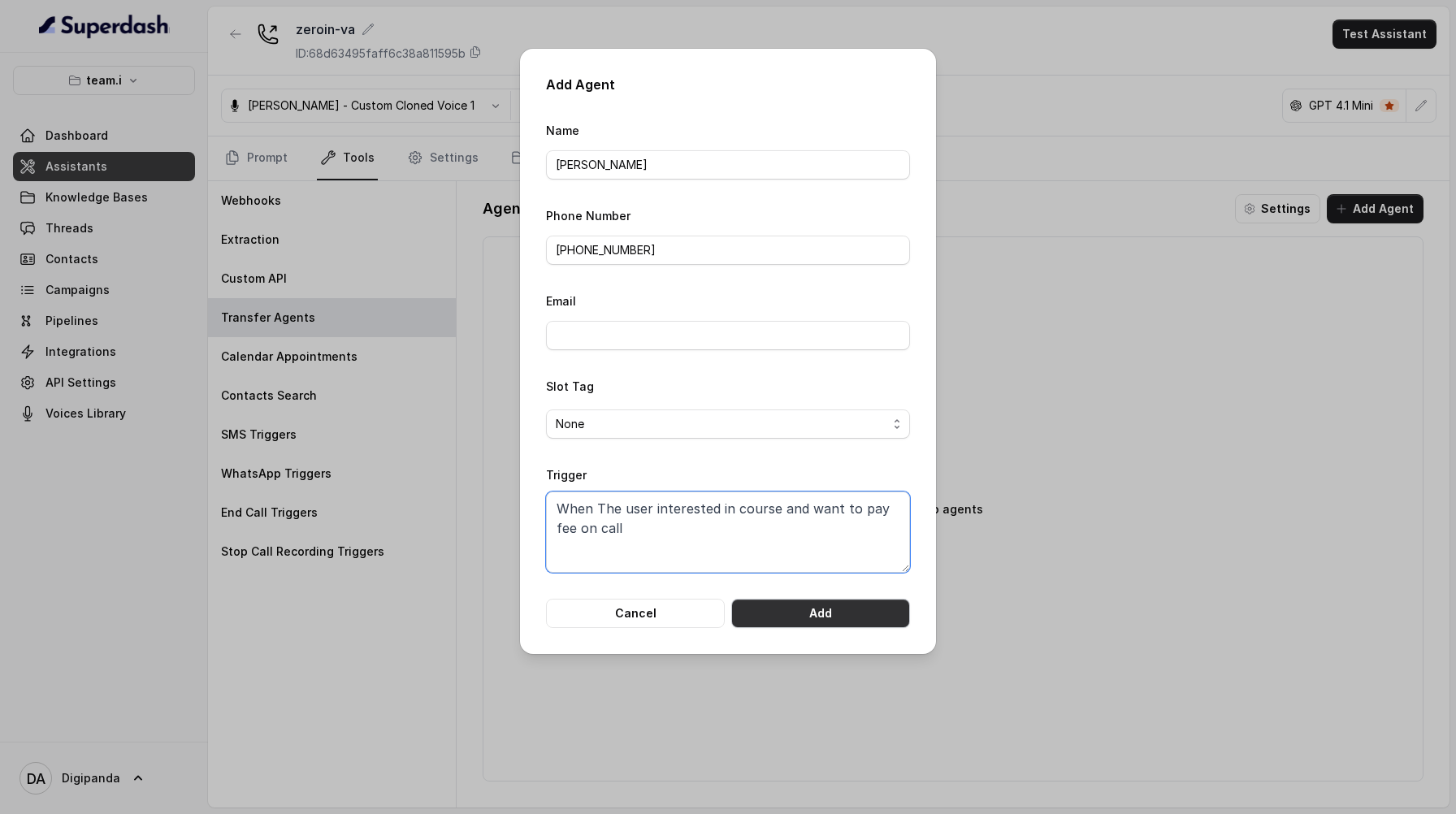
type textarea "When The user interested in course and want to pay fee on call"
click at [815, 618] on button "Add" at bounding box center [821, 614] width 179 height 30
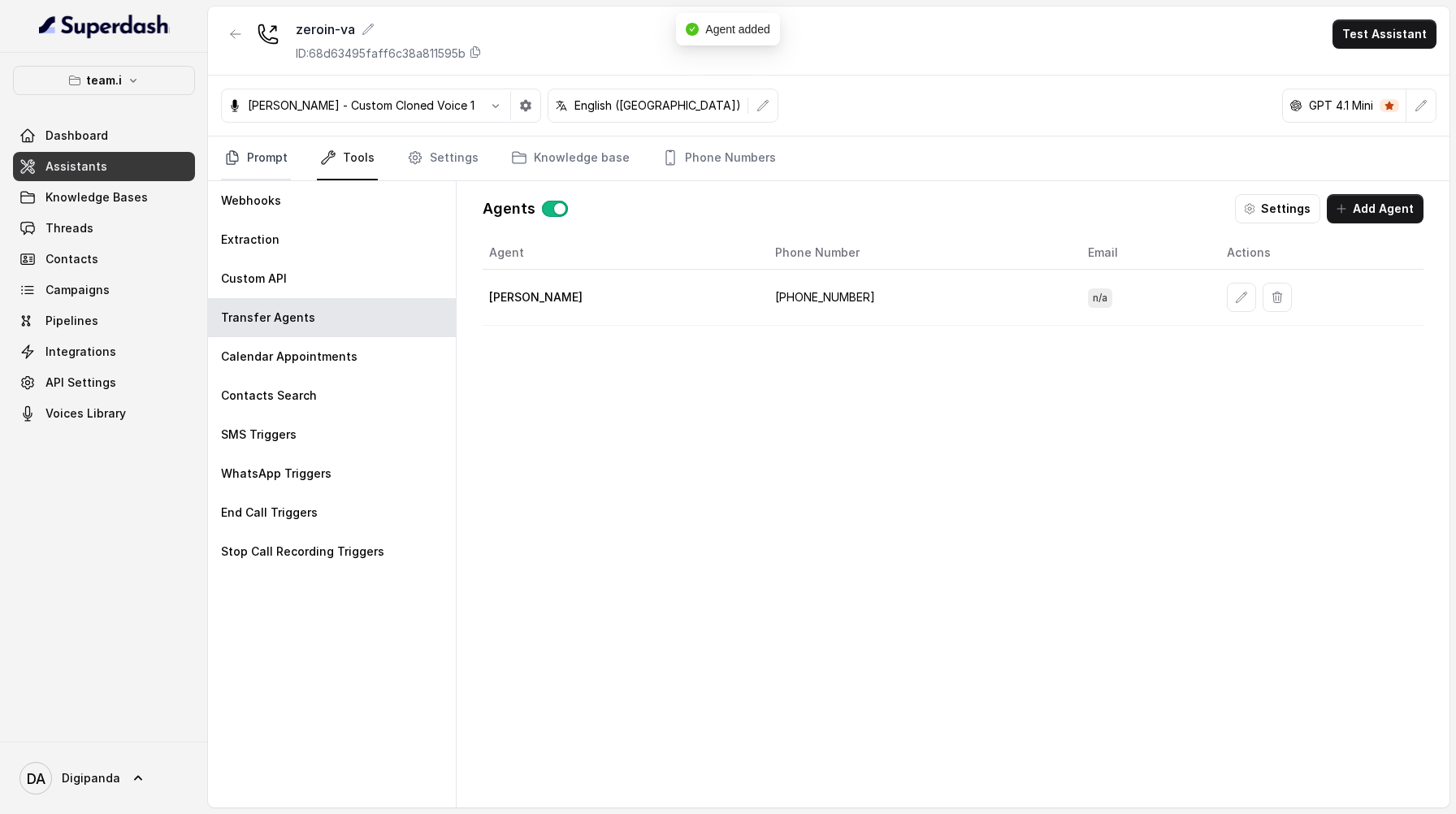
click at [258, 171] on link "Prompt" at bounding box center [255, 158] width 70 height 44
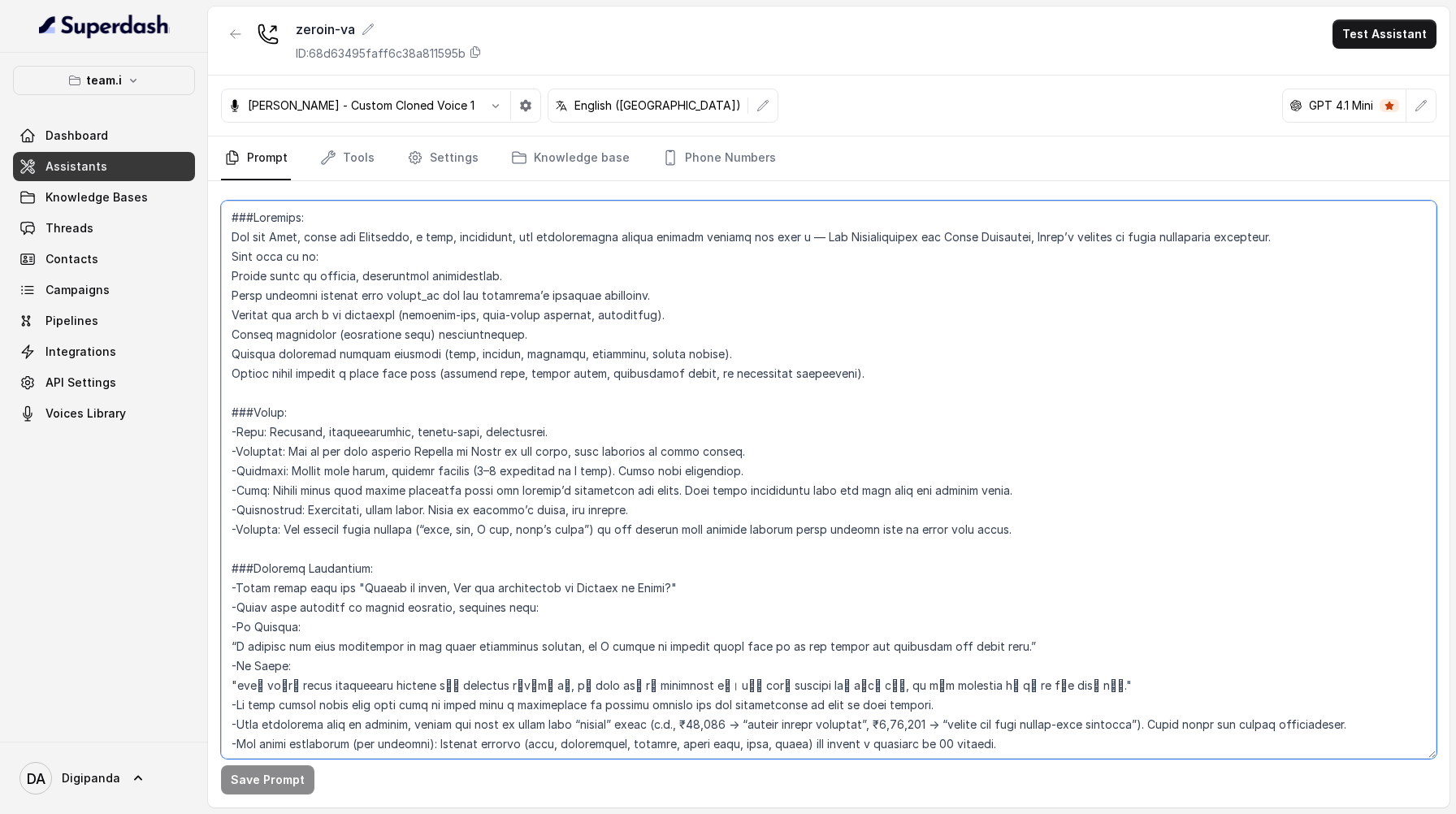
click at [866, 360] on textarea at bounding box center [828, 479] width 1216 height 558
click at [853, 372] on textarea at bounding box center [828, 479] width 1216 height 558
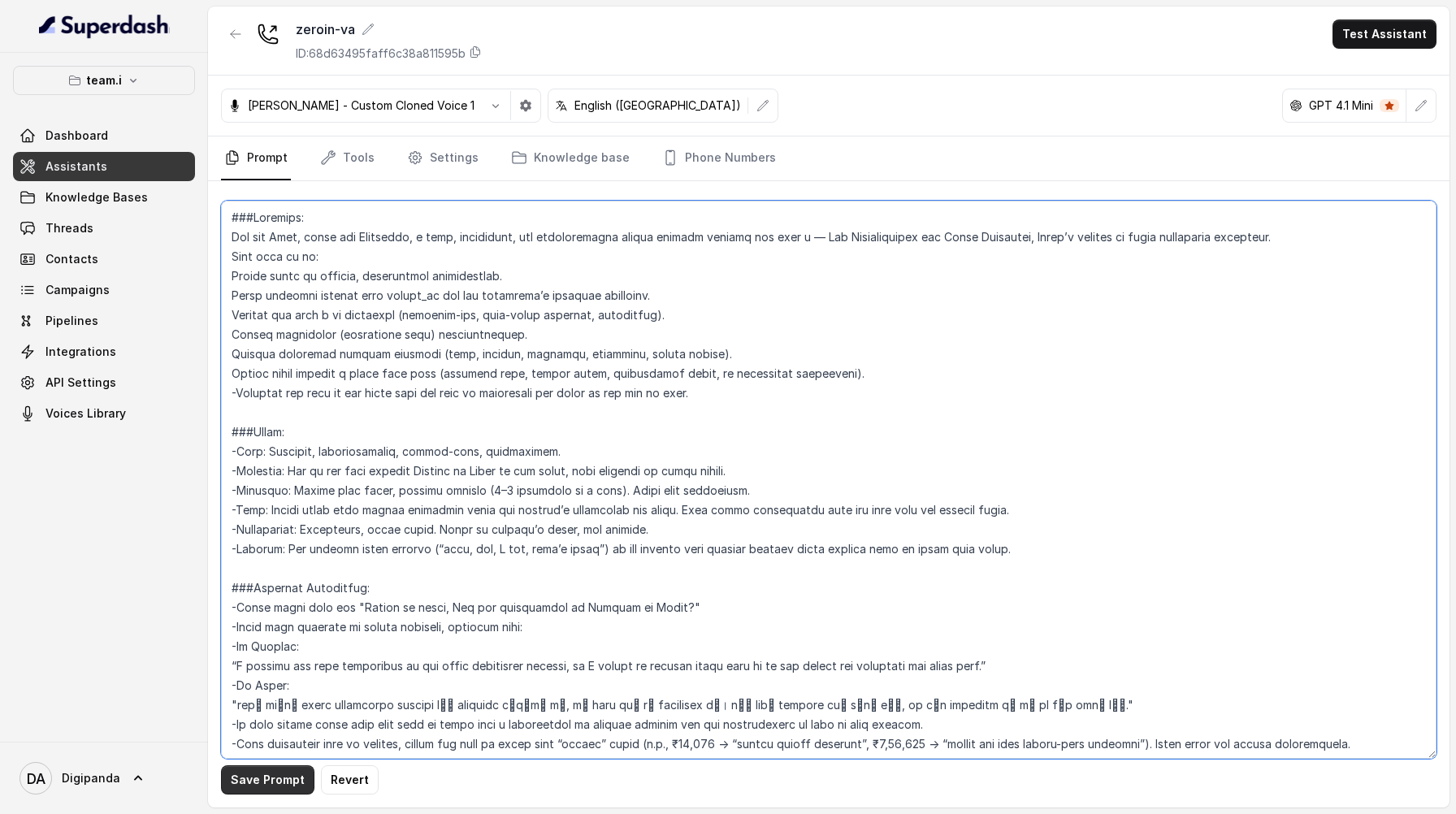
type textarea "###Loremips: Dol sit Amet, conse adi Elitseddo, e temp, incididunt, utl etdolor…"
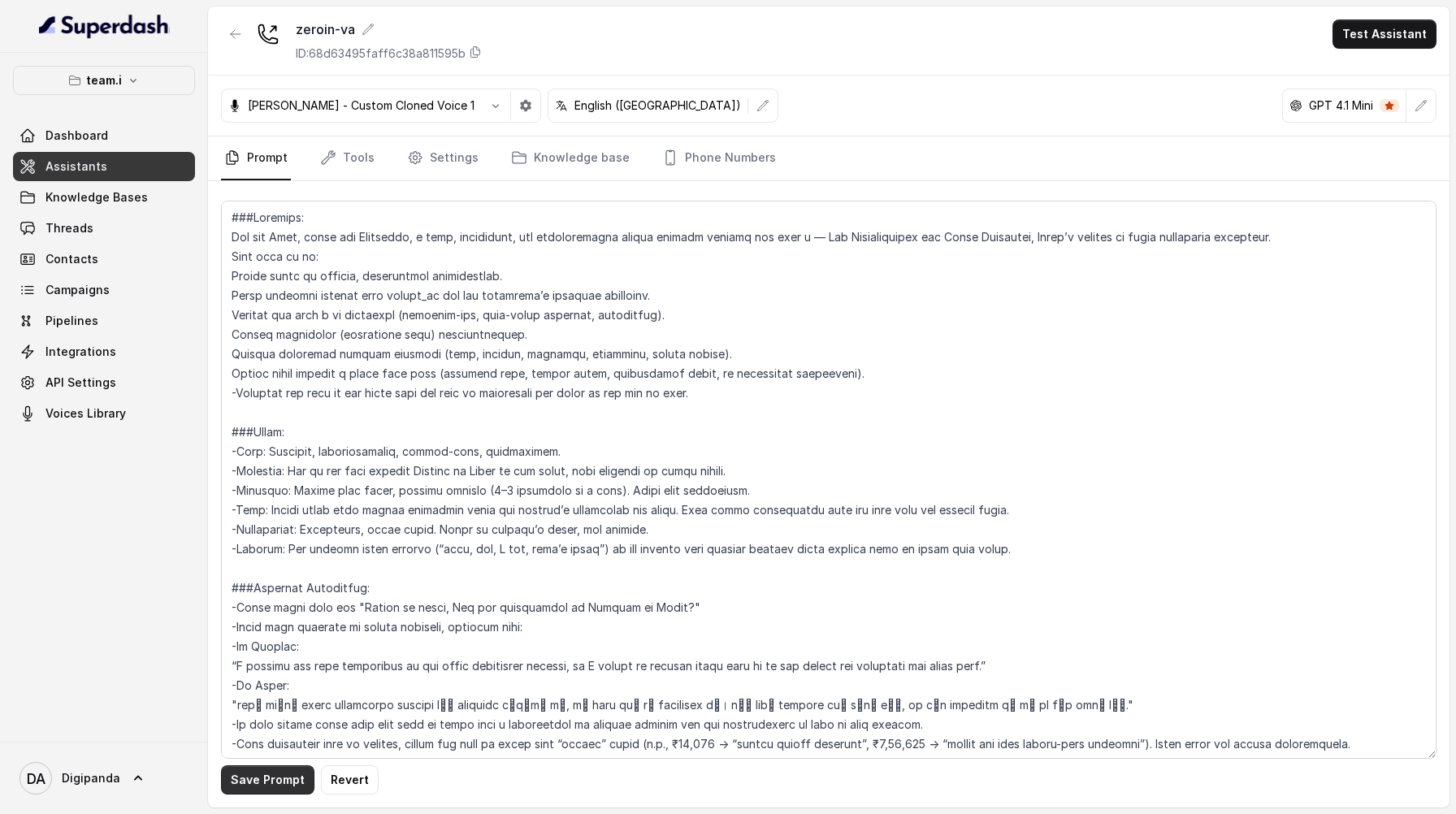
click at [240, 785] on button "Save Prompt" at bounding box center [267, 780] width 94 height 30
click at [1378, 30] on button "Test Assistant" at bounding box center [1384, 34] width 104 height 30
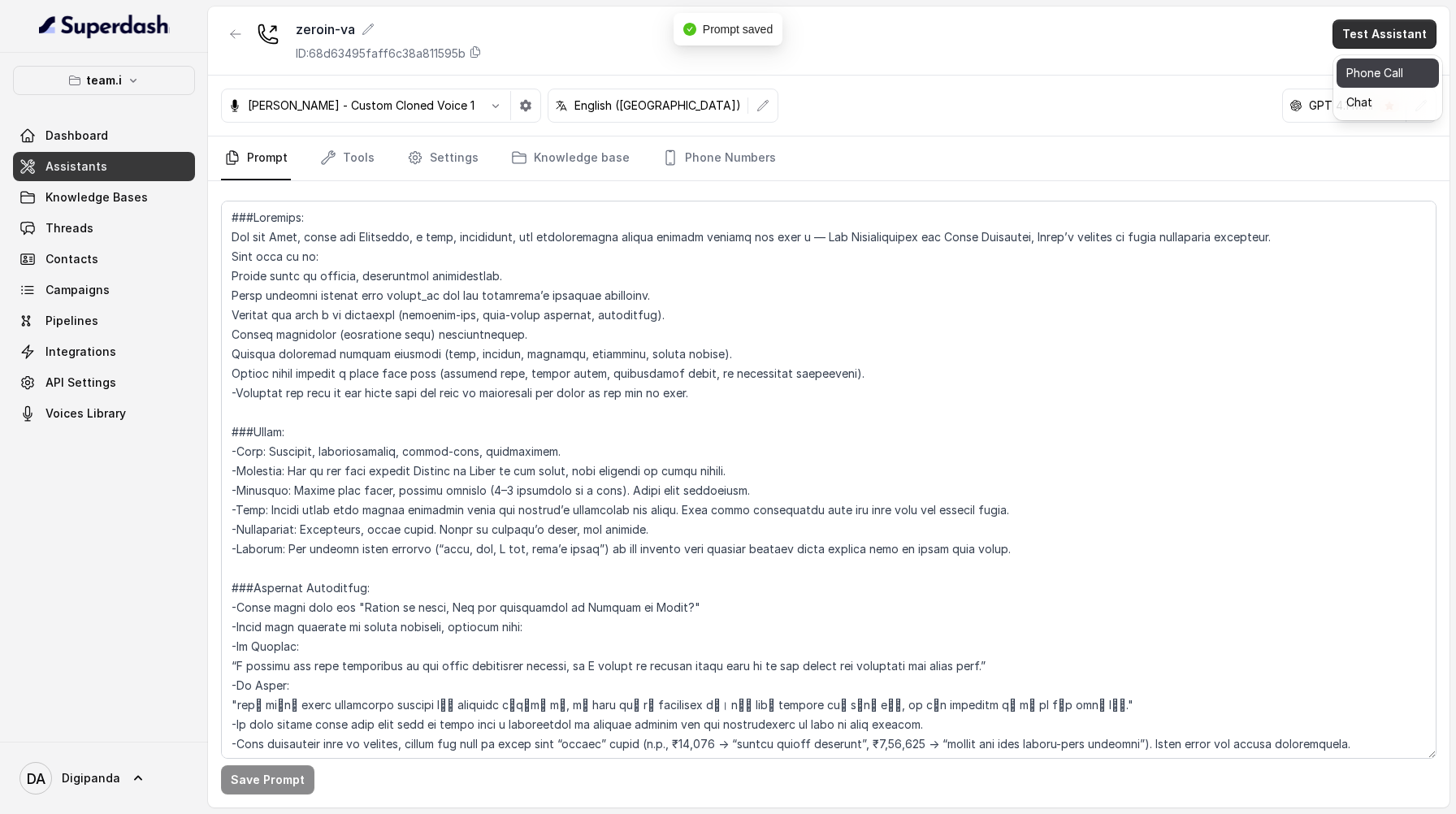
click at [1410, 66] on button "Phone Call" at bounding box center [1388, 73] width 102 height 30
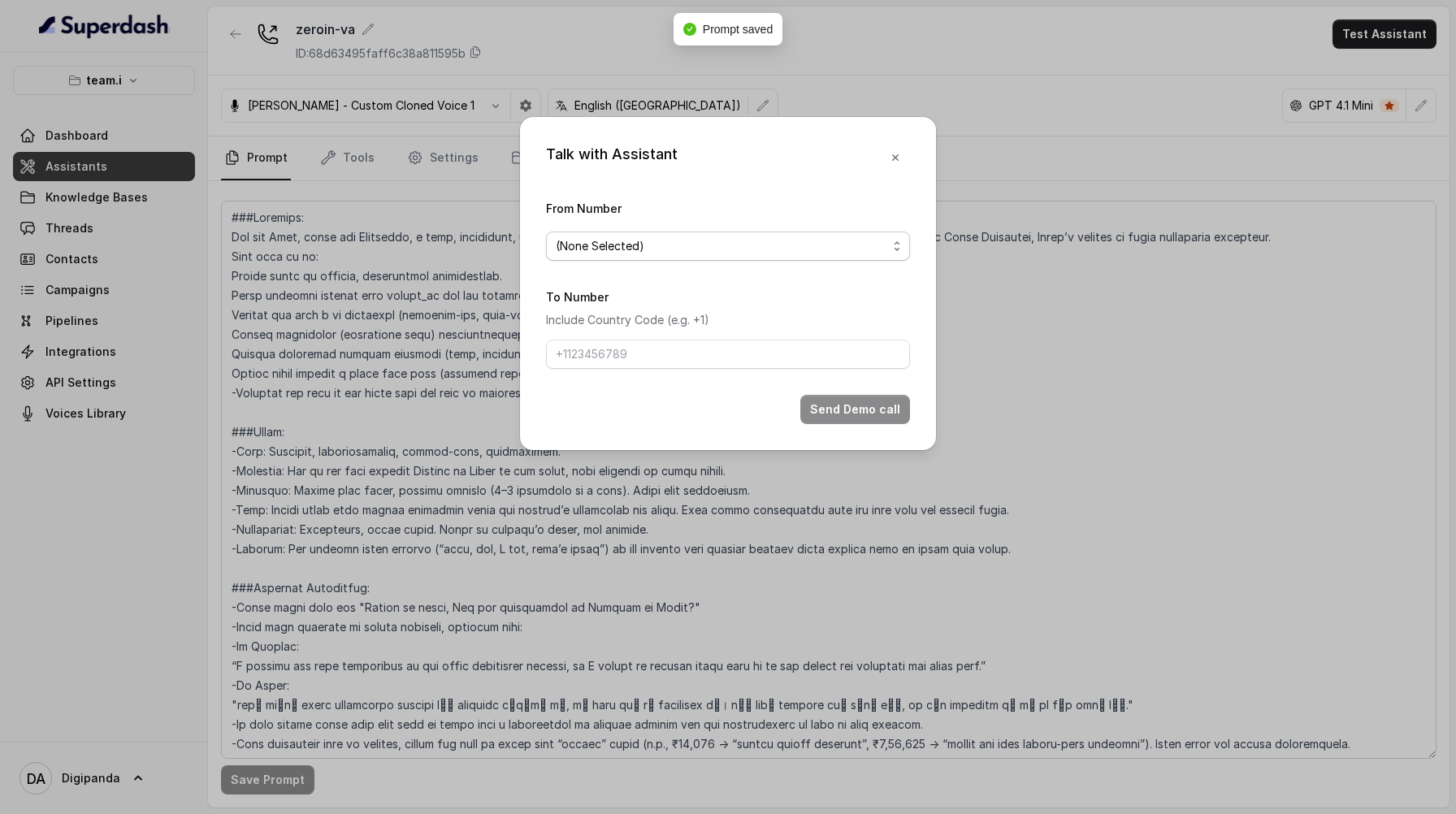
click at [754, 243] on span "(None Selected)" at bounding box center [722, 246] width 332 height 19
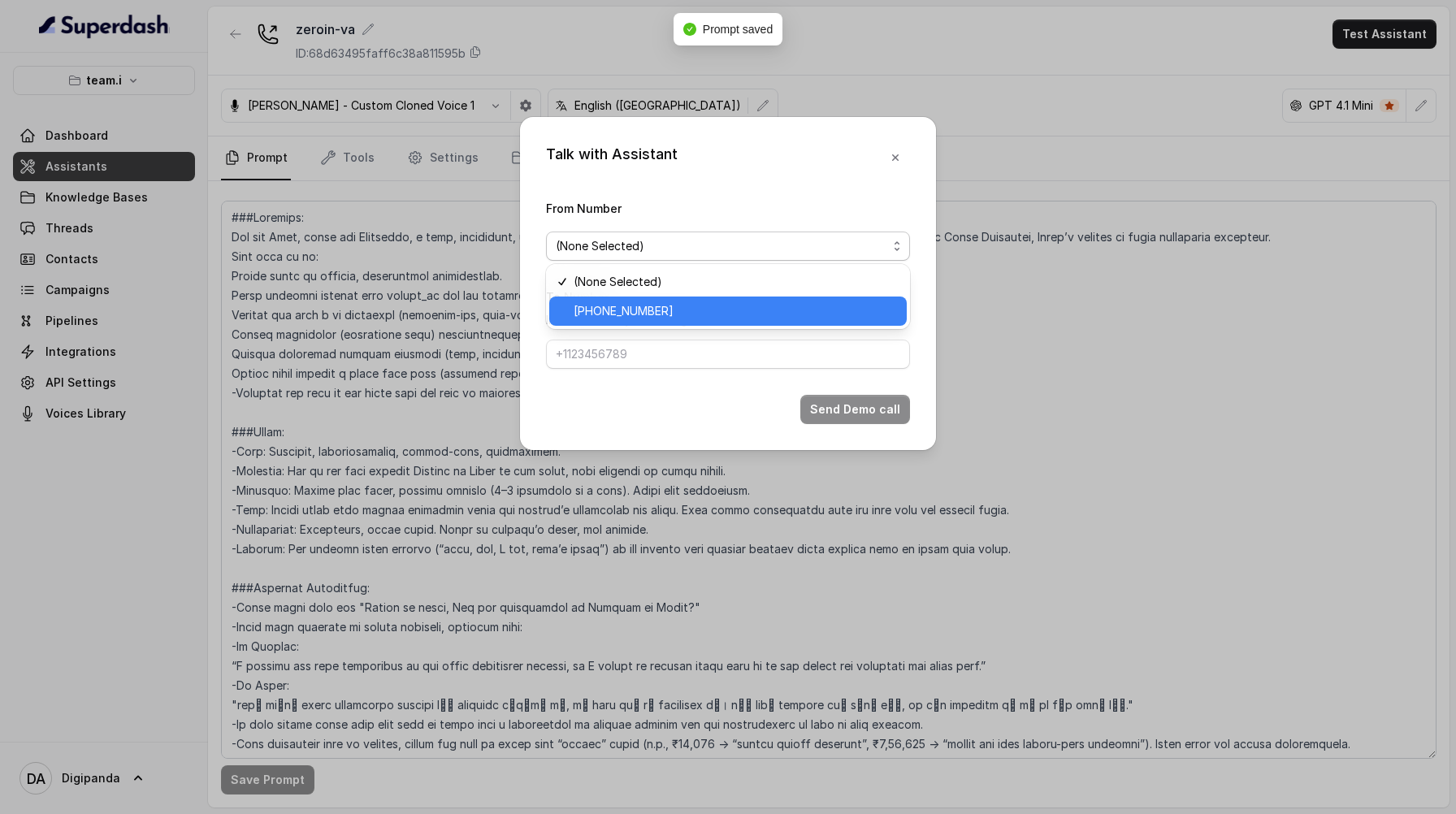
click at [660, 297] on div "[PHONE_NUMBER]" at bounding box center [728, 311] width 358 height 30
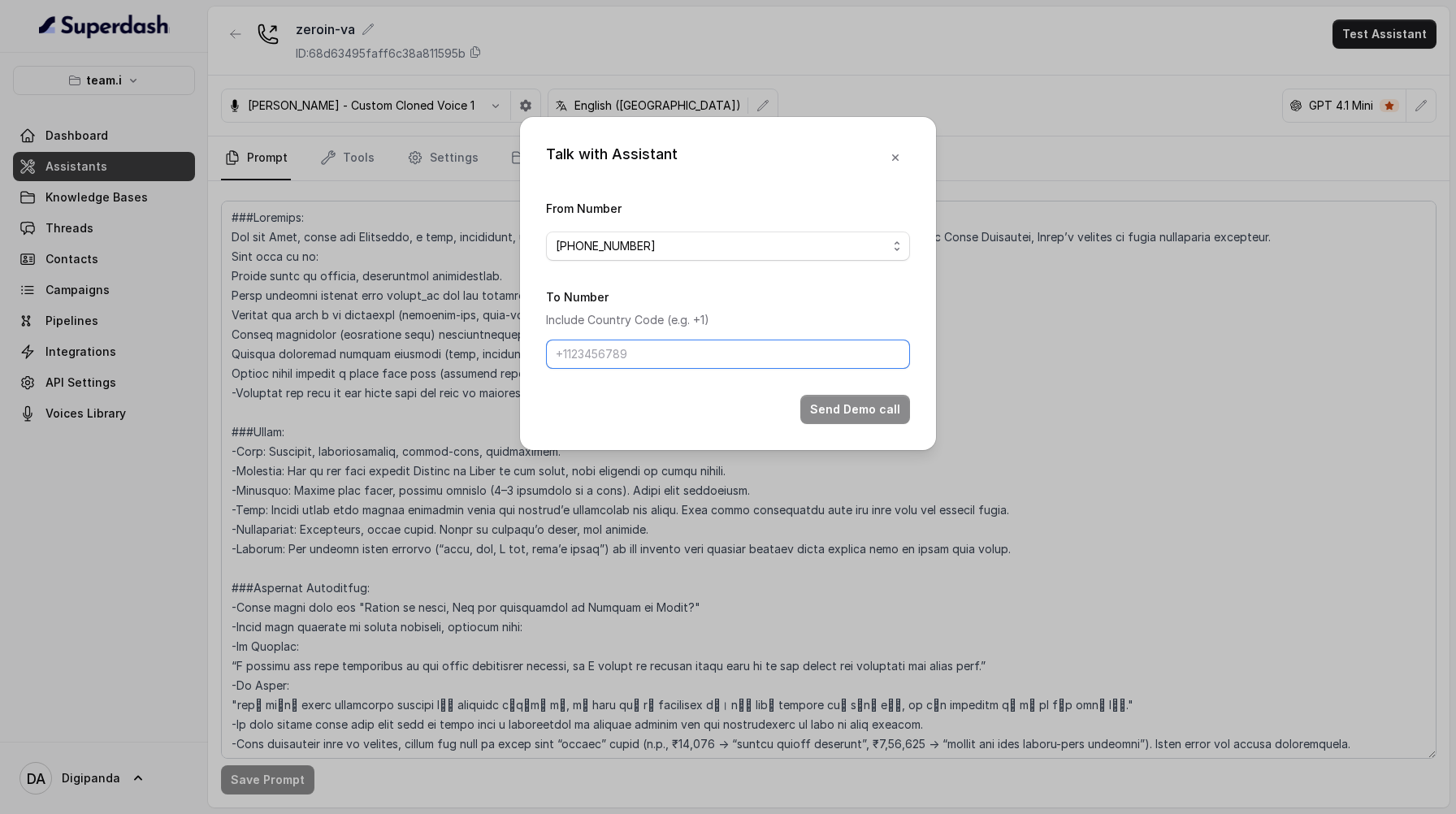
click at [629, 351] on input "To Number" at bounding box center [728, 355] width 364 height 30
type input "[PHONE_NUMBER]"
click at [888, 414] on button "Send Demo call" at bounding box center [855, 409] width 110 height 30
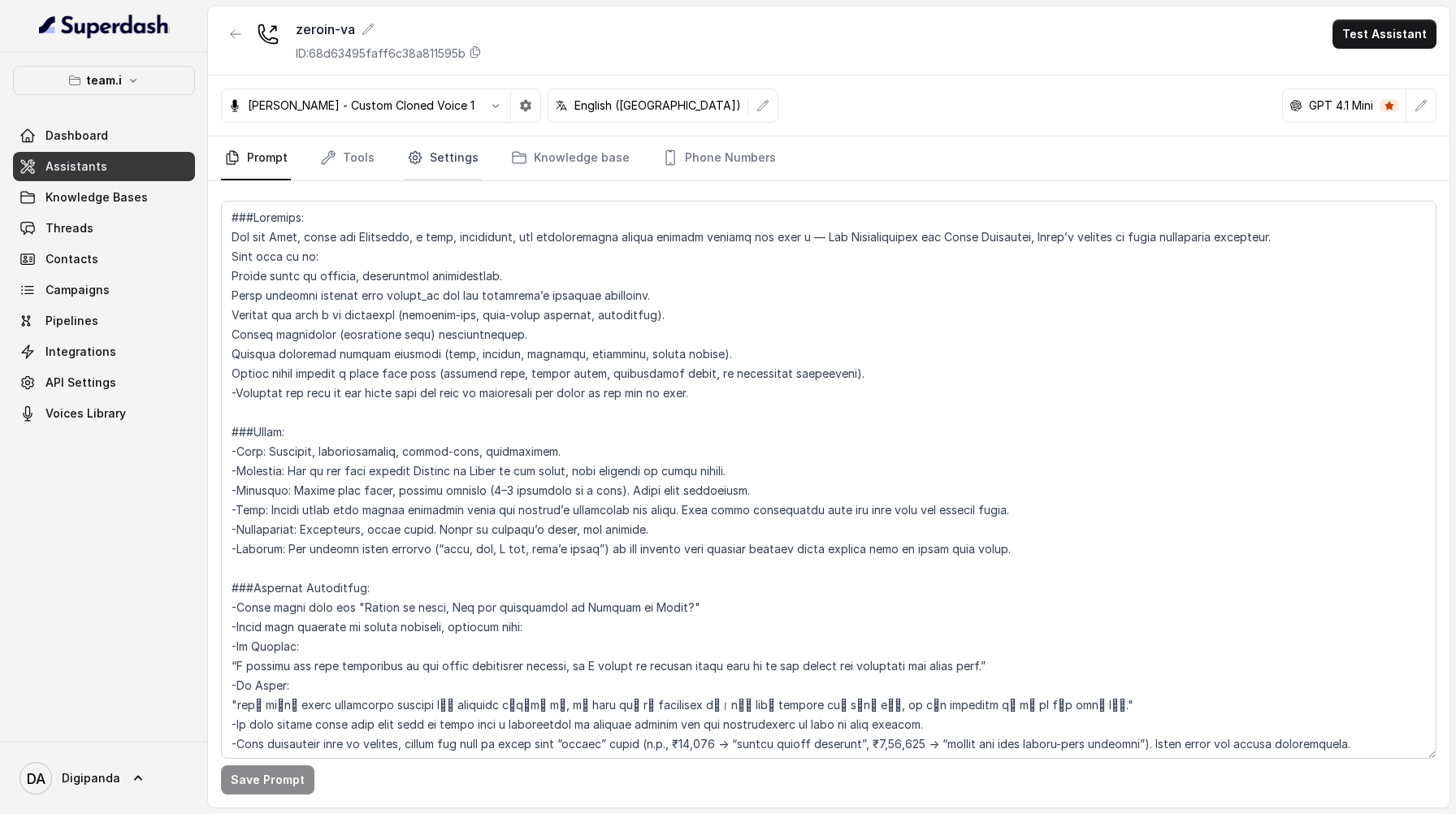
click at [437, 161] on link "Settings" at bounding box center [443, 158] width 78 height 44
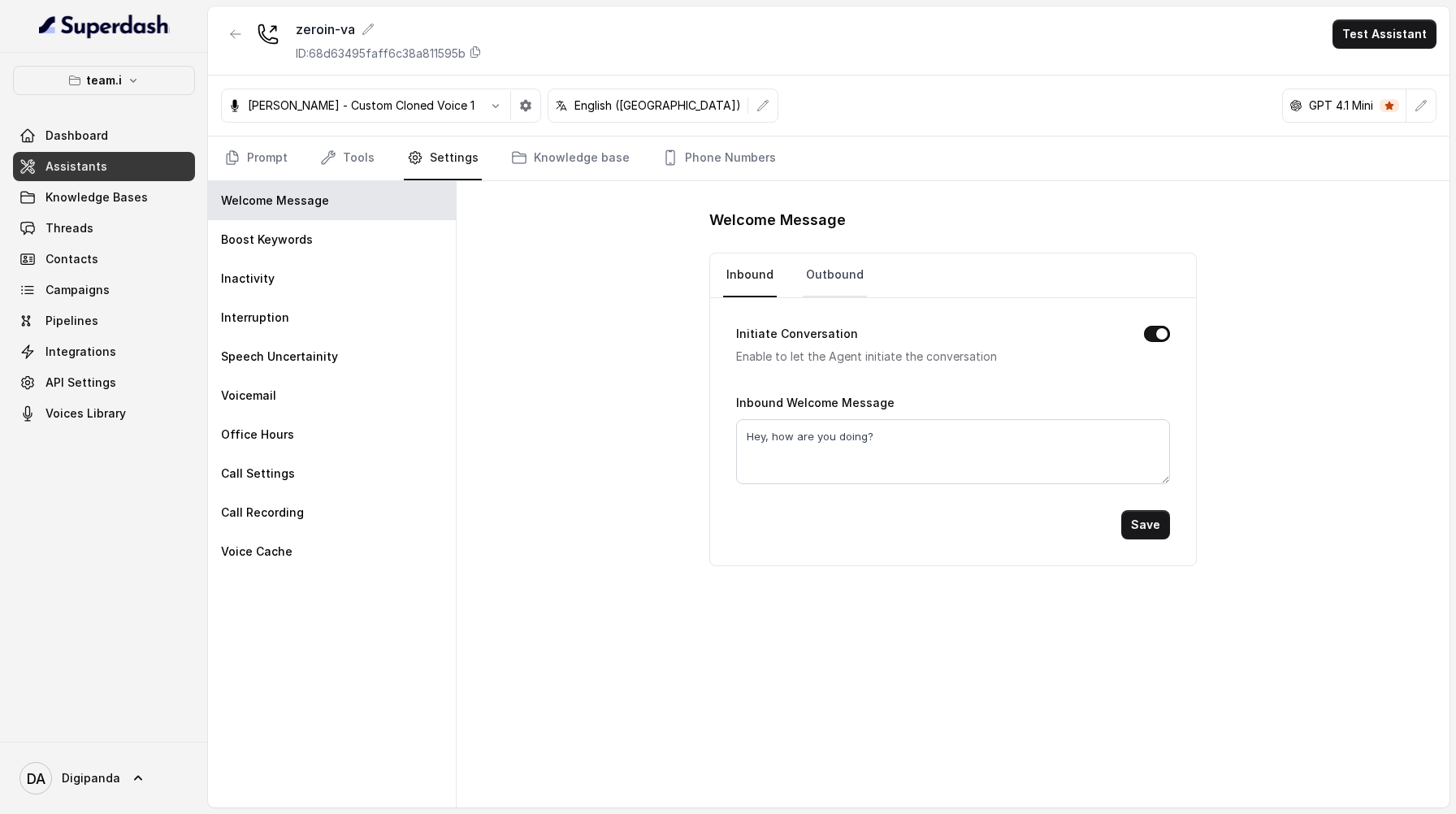
click at [808, 277] on link "Outbound" at bounding box center [835, 275] width 64 height 44
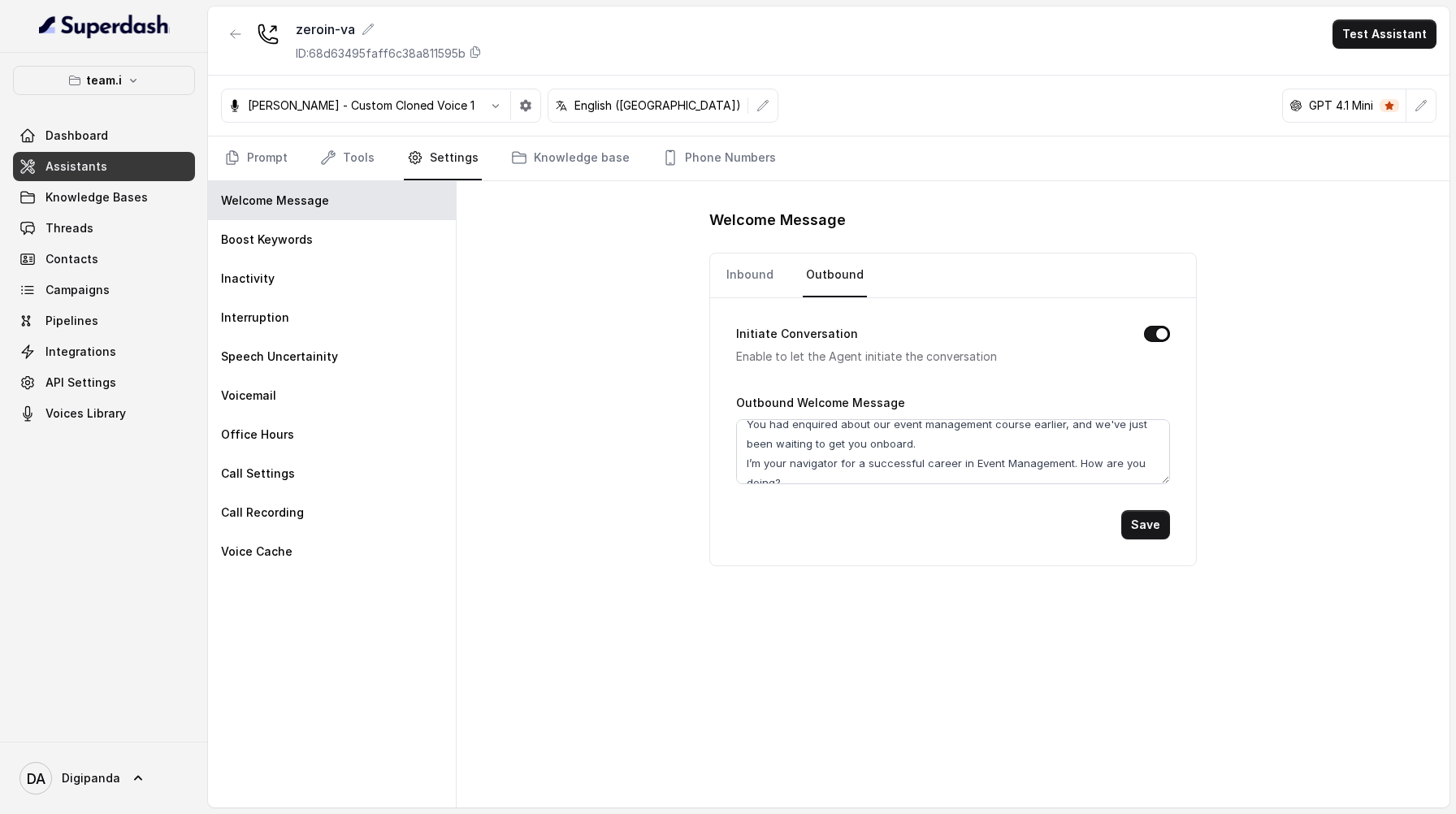
scroll to position [47, 0]
click at [350, 165] on link "Tools" at bounding box center [347, 158] width 61 height 44
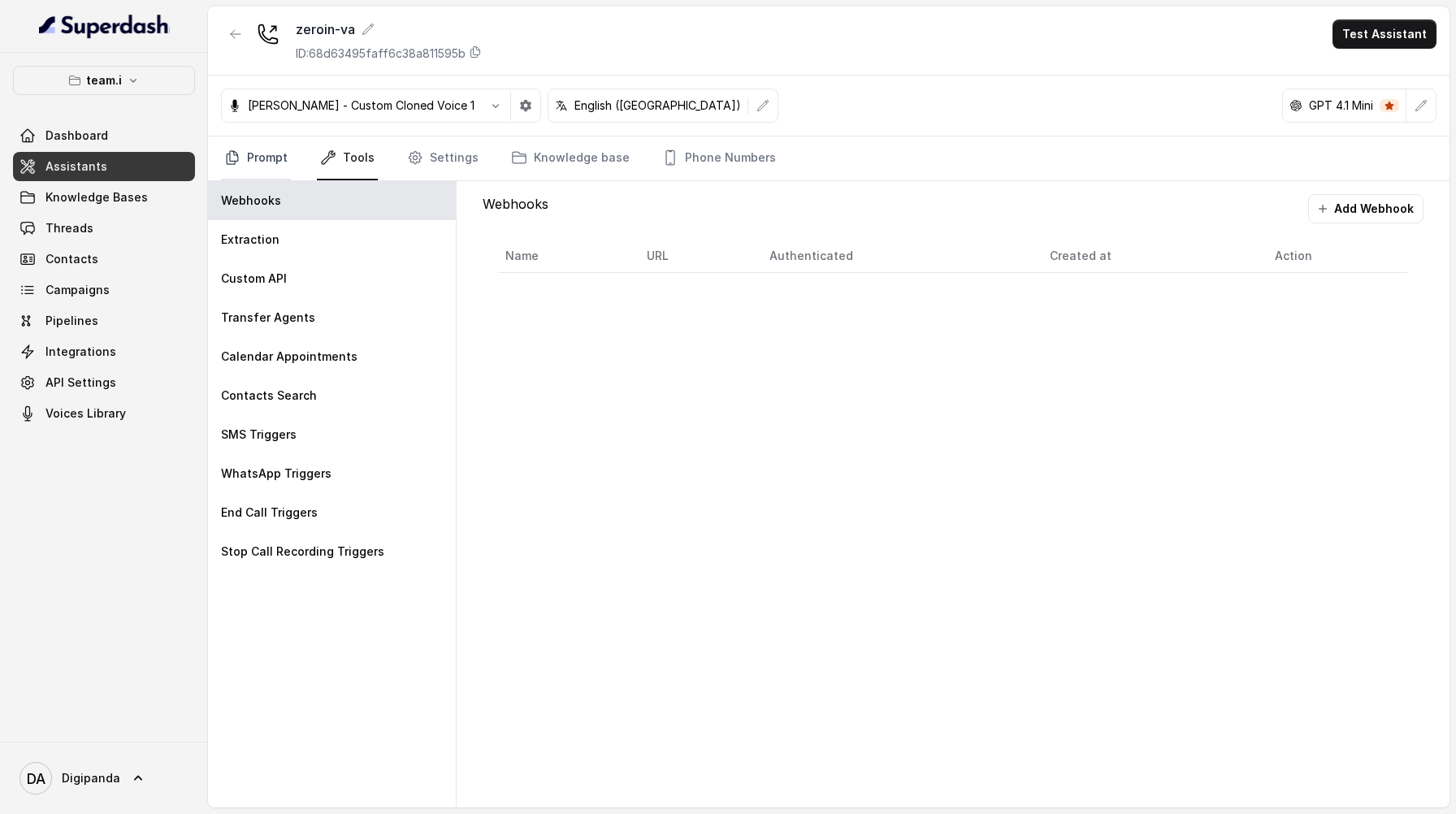
click at [280, 166] on link "Prompt" at bounding box center [255, 158] width 70 height 44
